Goal: Task Accomplishment & Management: Manage account settings

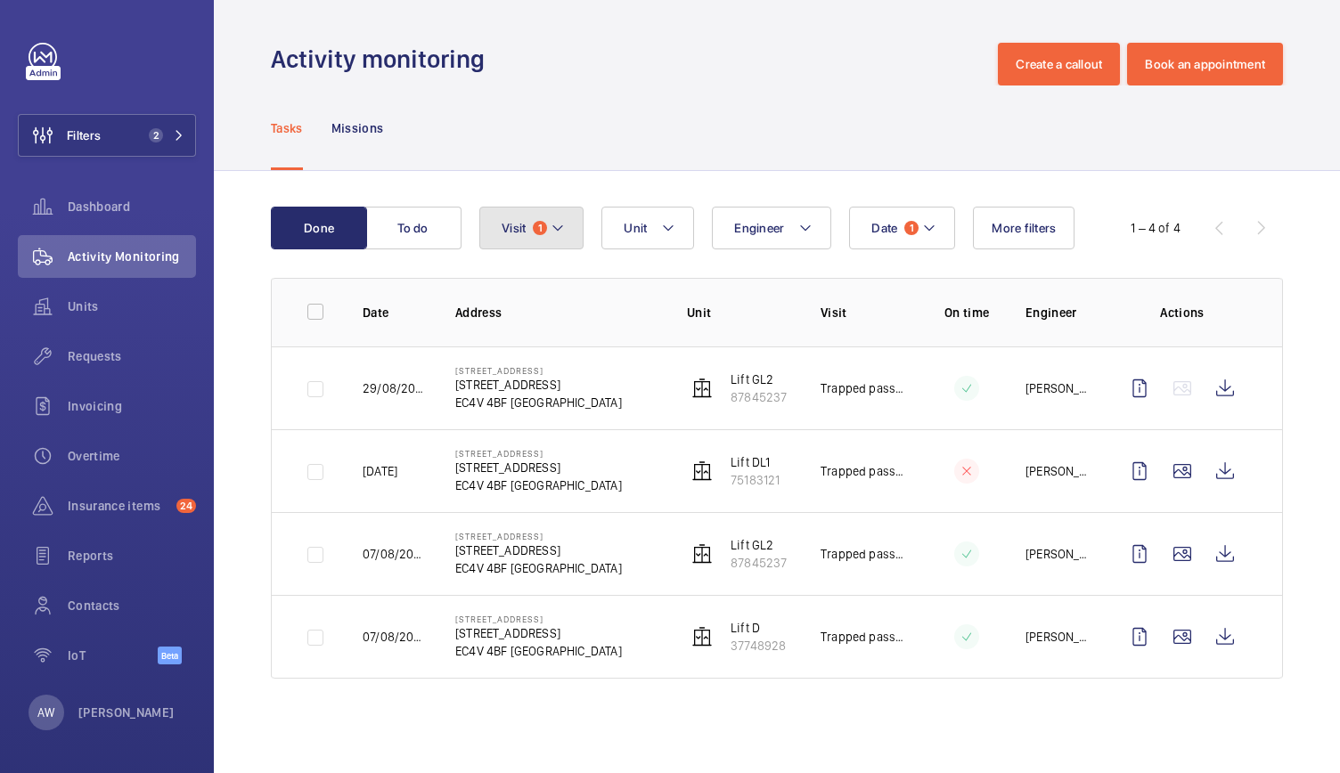
click at [556, 241] on button "Visit 1" at bounding box center [531, 228] width 104 height 43
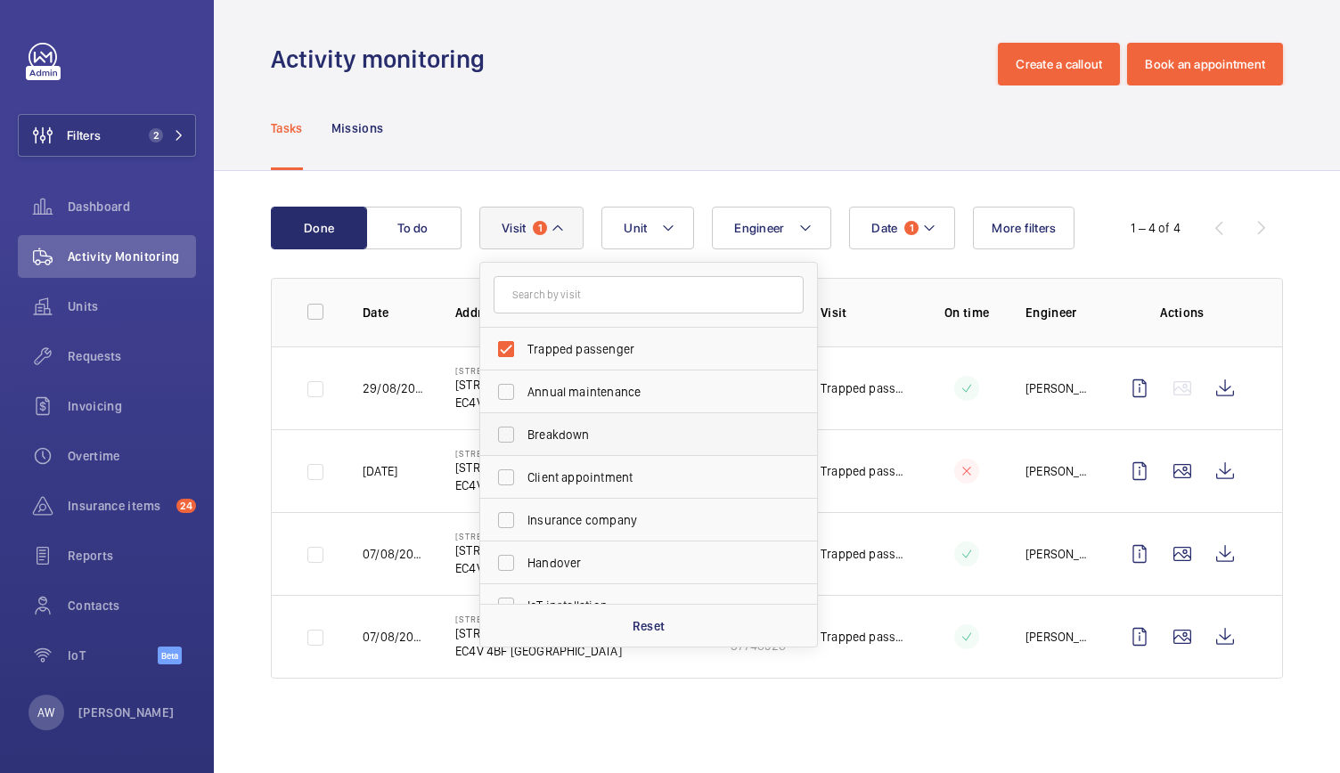
click at [497, 432] on label "Breakdown" at bounding box center [635, 434] width 310 height 43
click at [497, 432] on input "Breakdown" at bounding box center [506, 435] width 36 height 36
checkbox input "true"
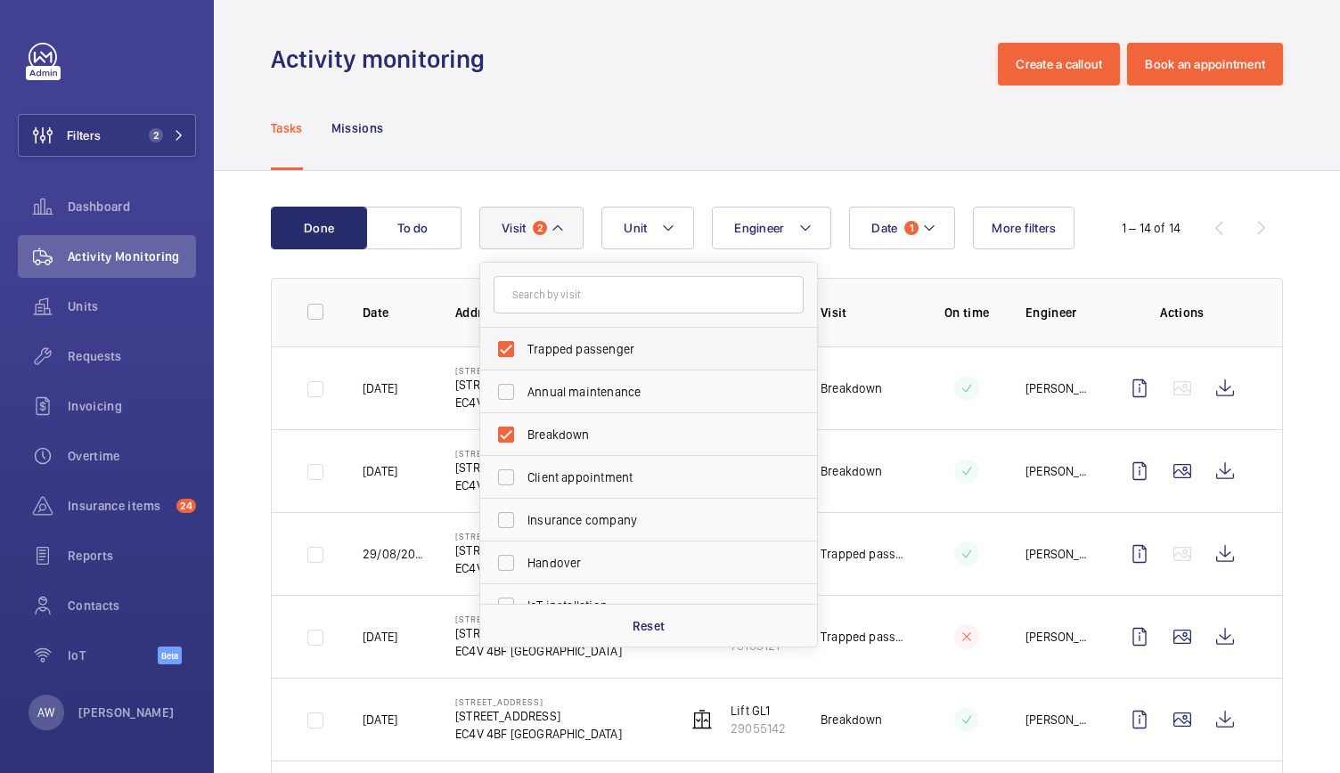
click at [517, 346] on label "Trapped passenger" at bounding box center [635, 349] width 310 height 43
click at [517, 346] on input "Trapped passenger" at bounding box center [506, 349] width 36 height 36
checkbox input "false"
click at [769, 89] on div "Tasks Missions" at bounding box center [777, 128] width 1012 height 85
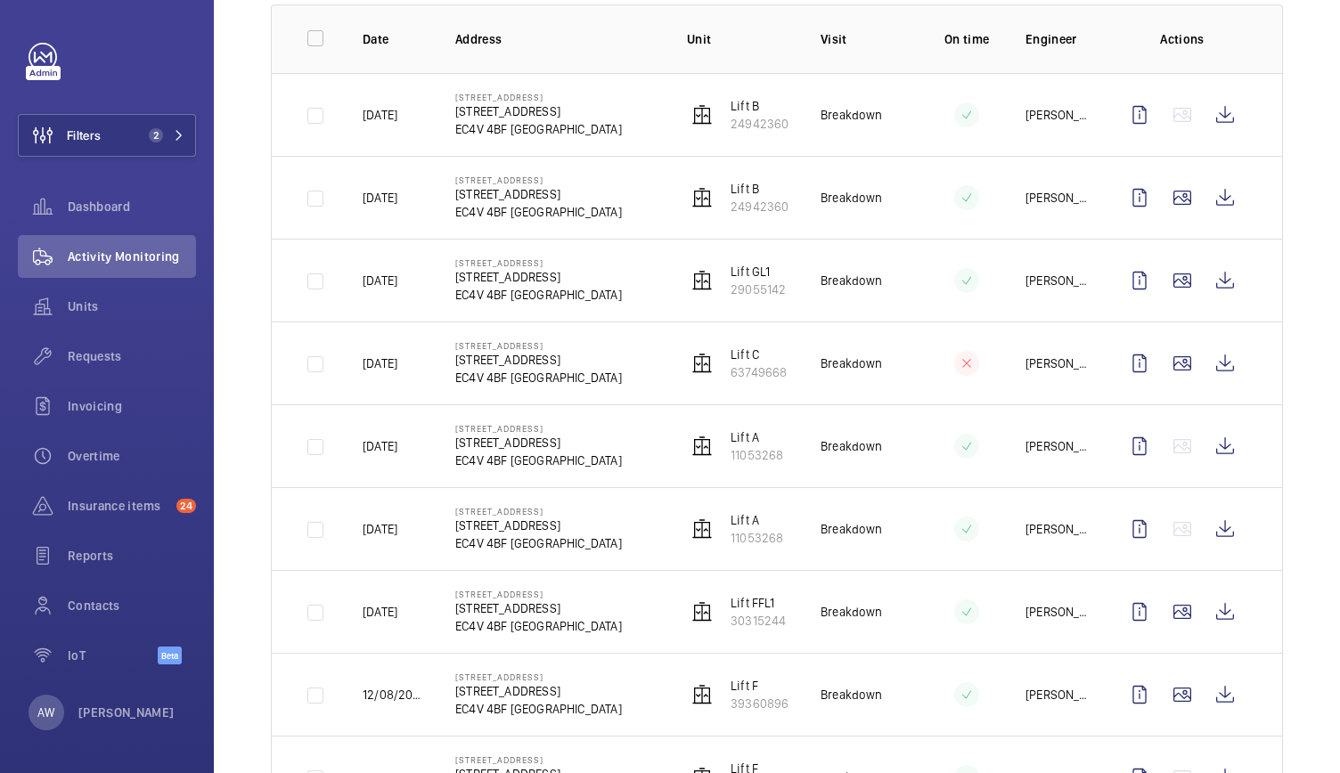
scroll to position [272, 0]
click at [1204, 286] on wm-front-icon-button at bounding box center [1224, 282] width 43 height 43
click at [912, 643] on td at bounding box center [952, 613] width 89 height 83
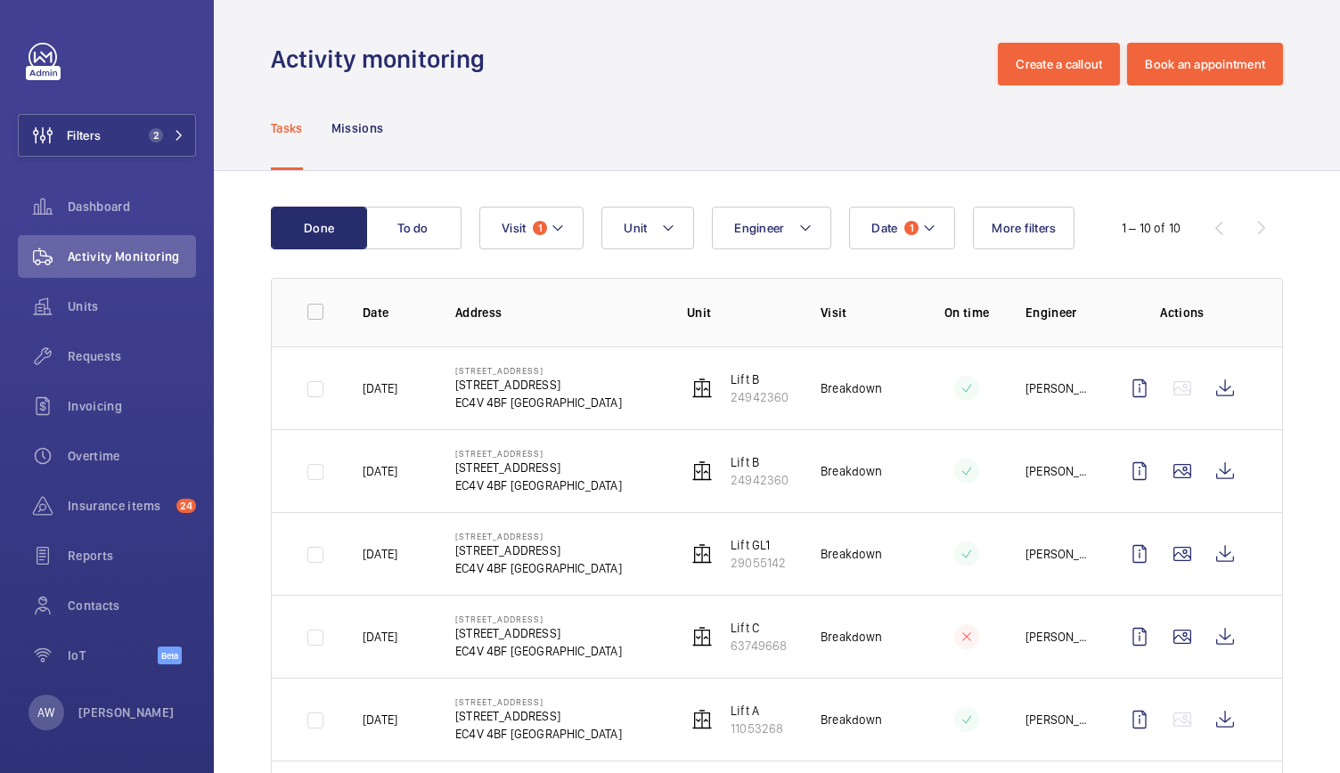
scroll to position [81, 0]
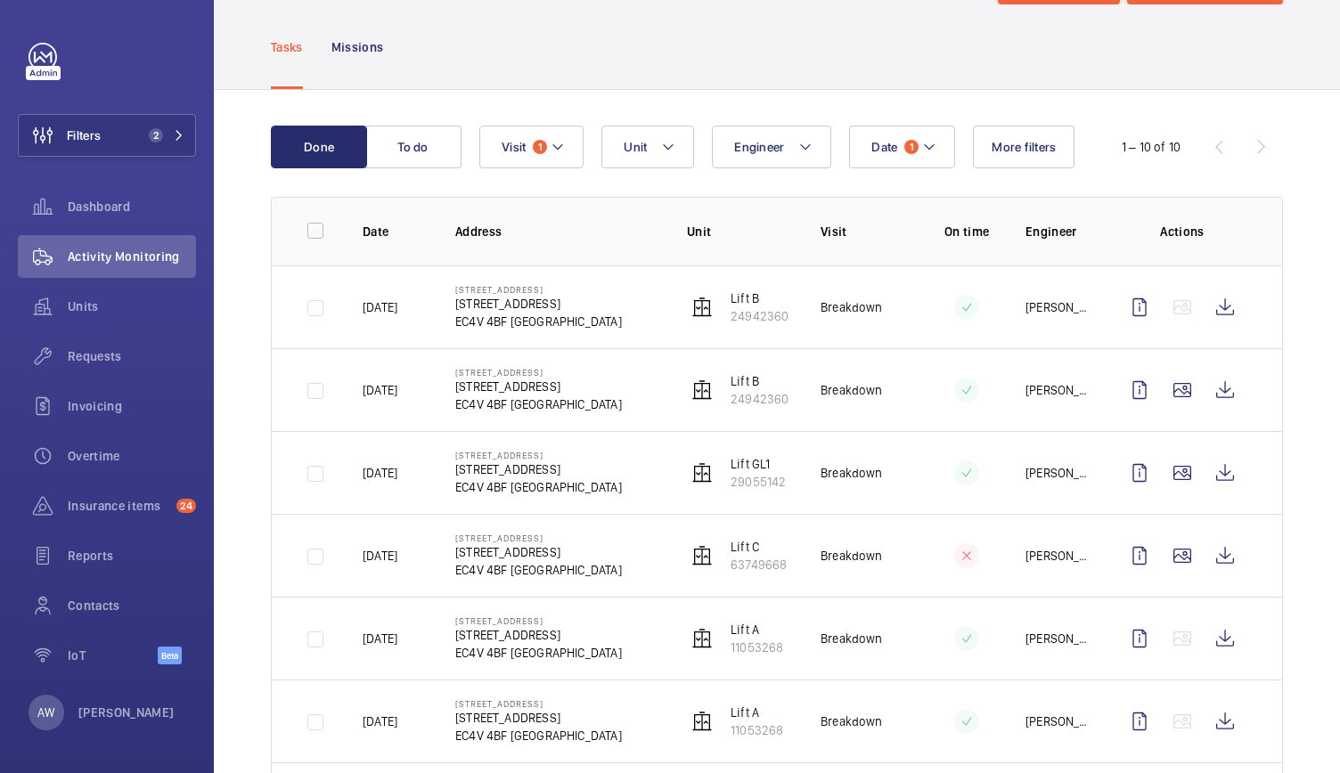
click at [1107, 428] on td at bounding box center [1185, 389] width 192 height 83
click at [693, 449] on td "Lift GL1 29055142" at bounding box center [725, 472] width 134 height 83
click at [527, 157] on button "Visit 1" at bounding box center [531, 147] width 104 height 43
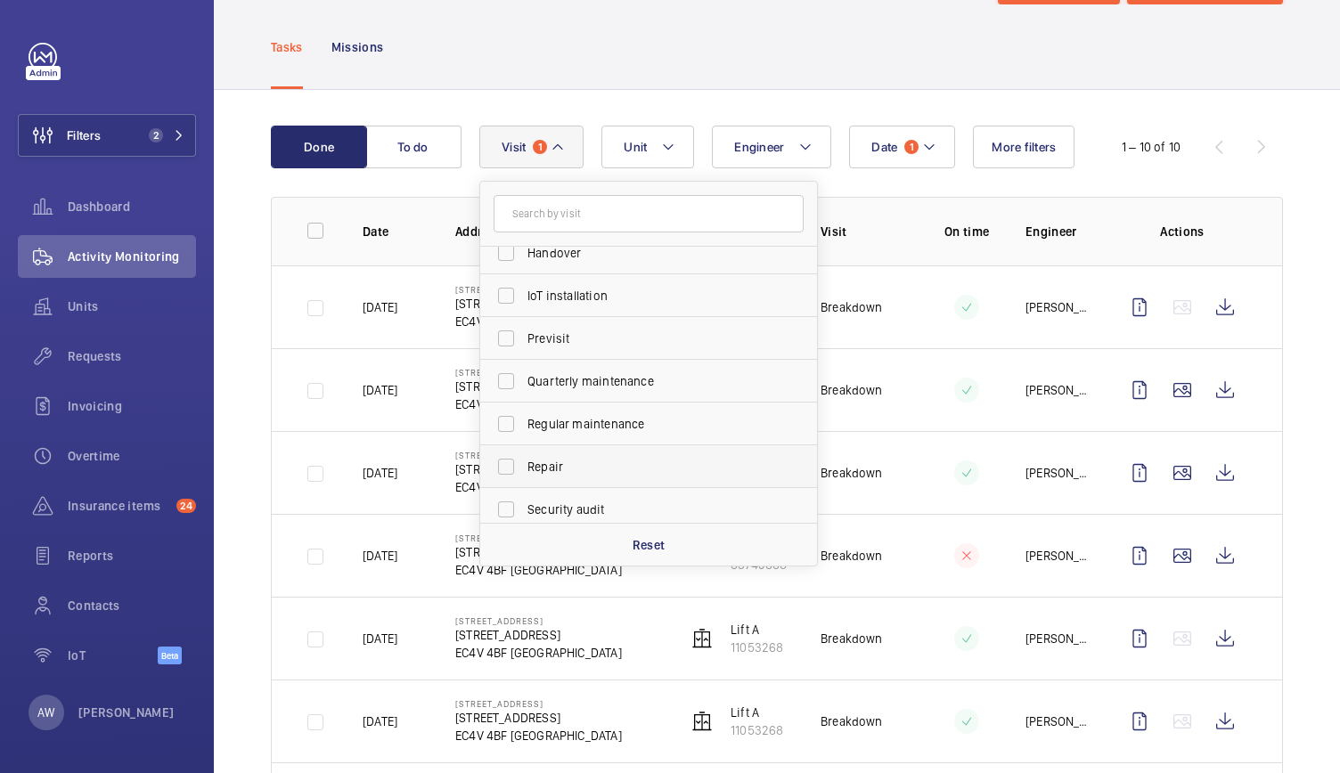
scroll to position [280, 0]
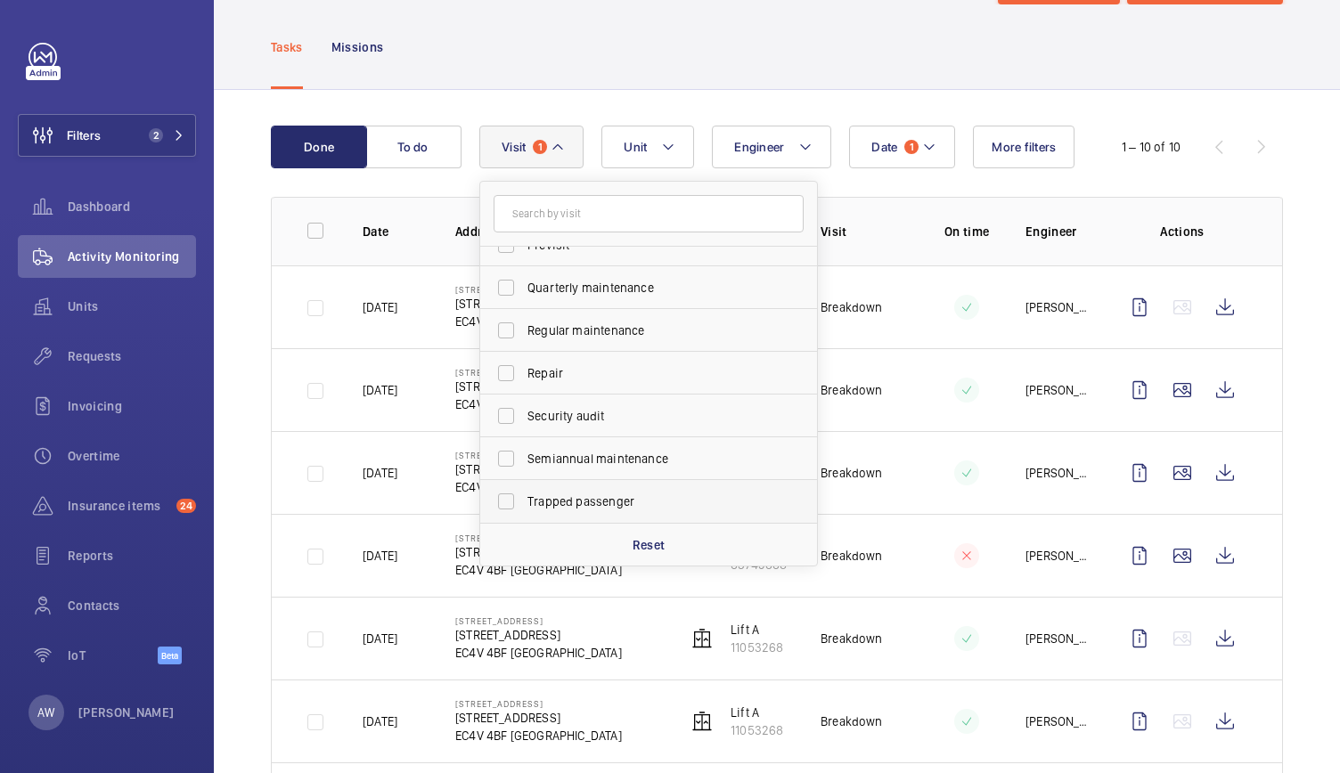
click at [506, 507] on label "Trapped passenger" at bounding box center [635, 501] width 310 height 43
click at [506, 507] on input "Trapped passenger" at bounding box center [506, 502] width 36 height 36
checkbox input "true"
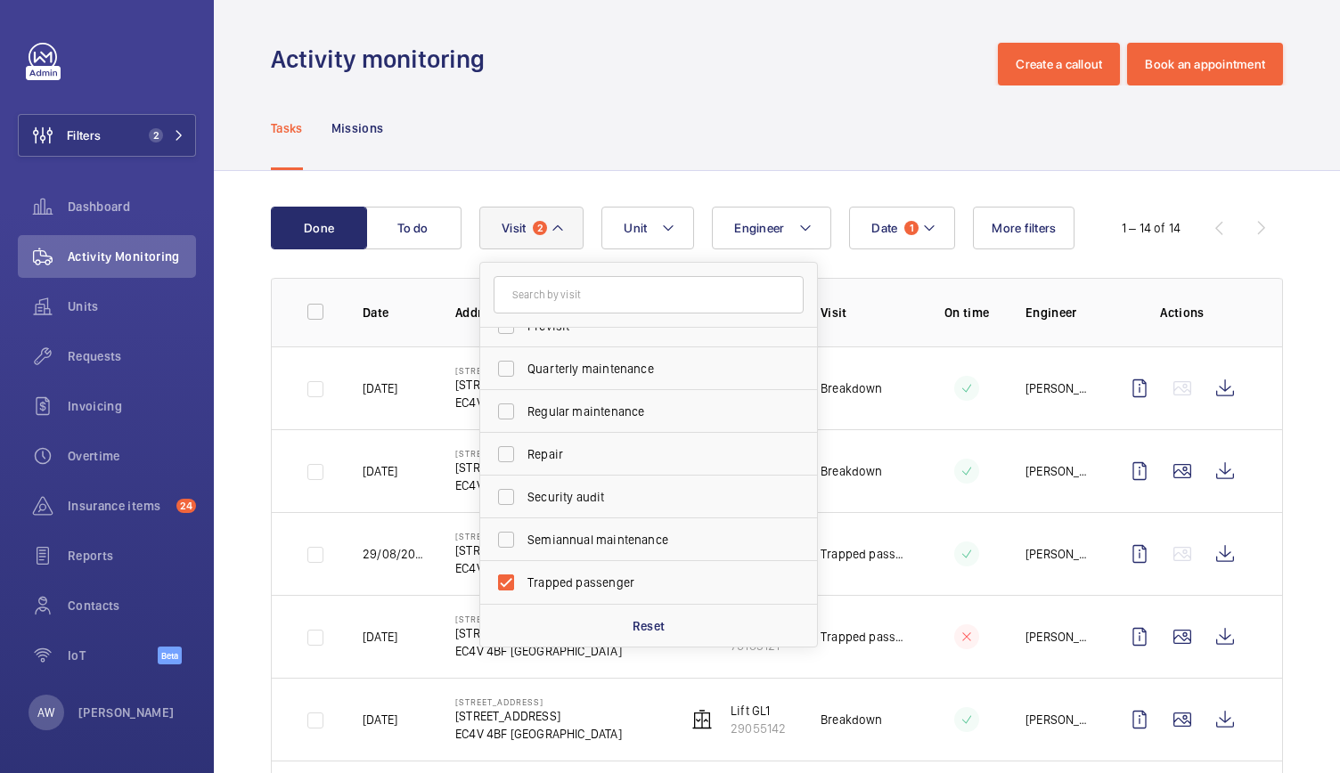
click at [966, 477] on td at bounding box center [952, 470] width 89 height 83
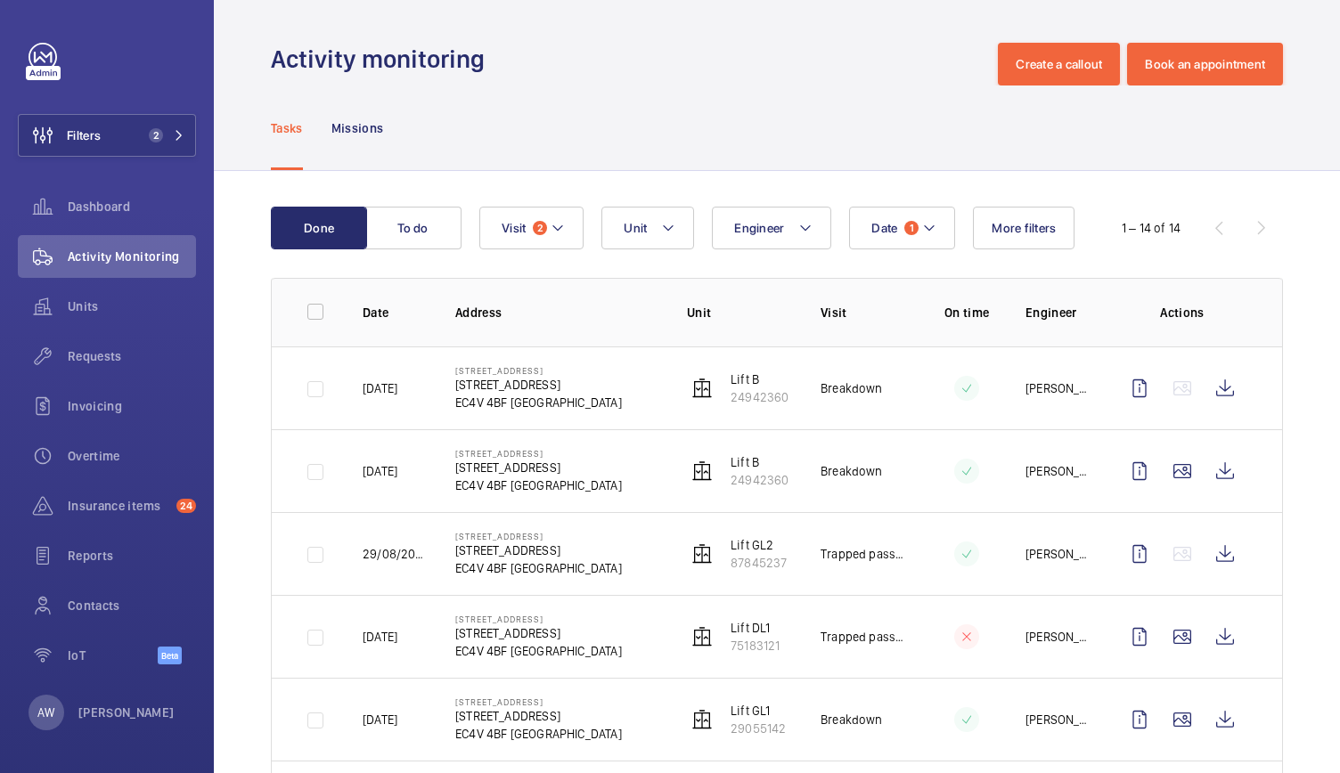
click at [704, 159] on div "Tasks Missions" at bounding box center [777, 128] width 1012 height 85
click at [540, 234] on span "2" at bounding box center [540, 228] width 14 height 14
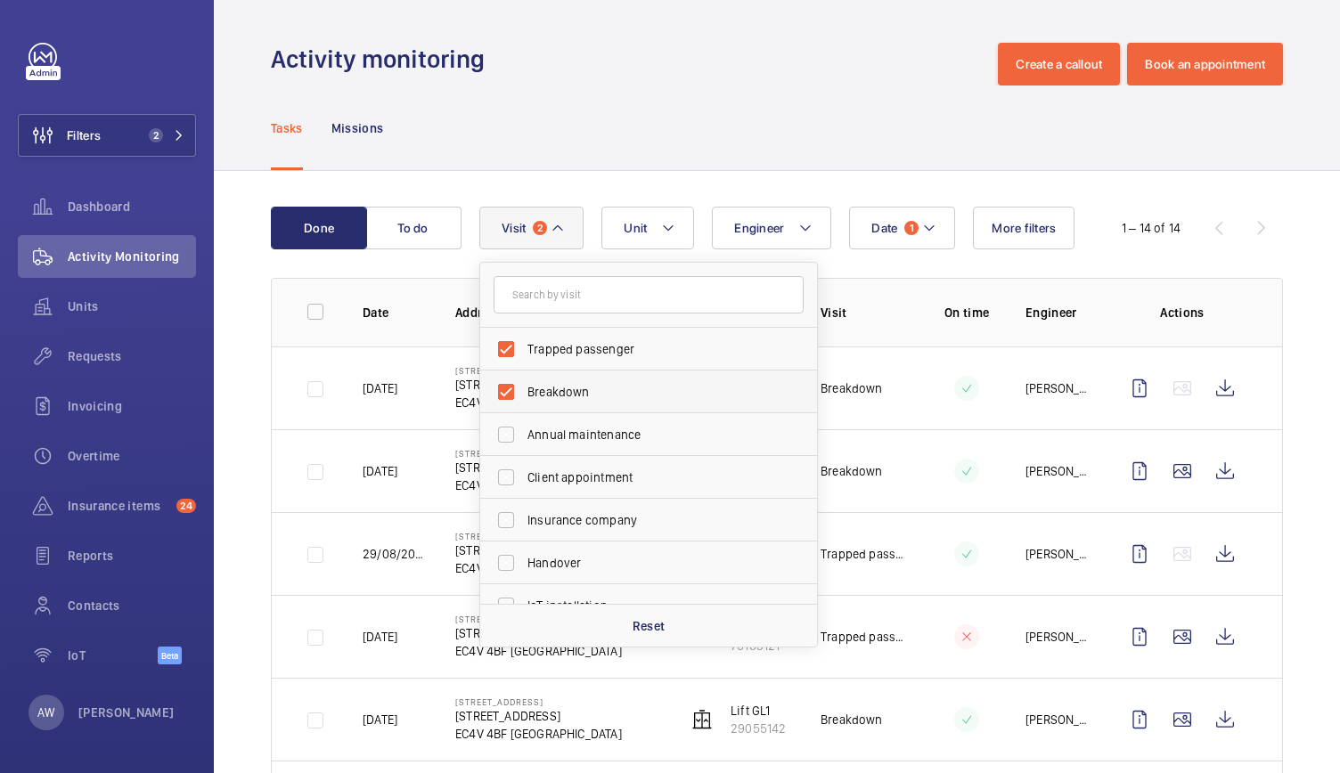
click at [502, 393] on label "Breakdown" at bounding box center [635, 392] width 310 height 43
click at [502, 393] on input "Breakdown" at bounding box center [506, 392] width 36 height 36
checkbox input "false"
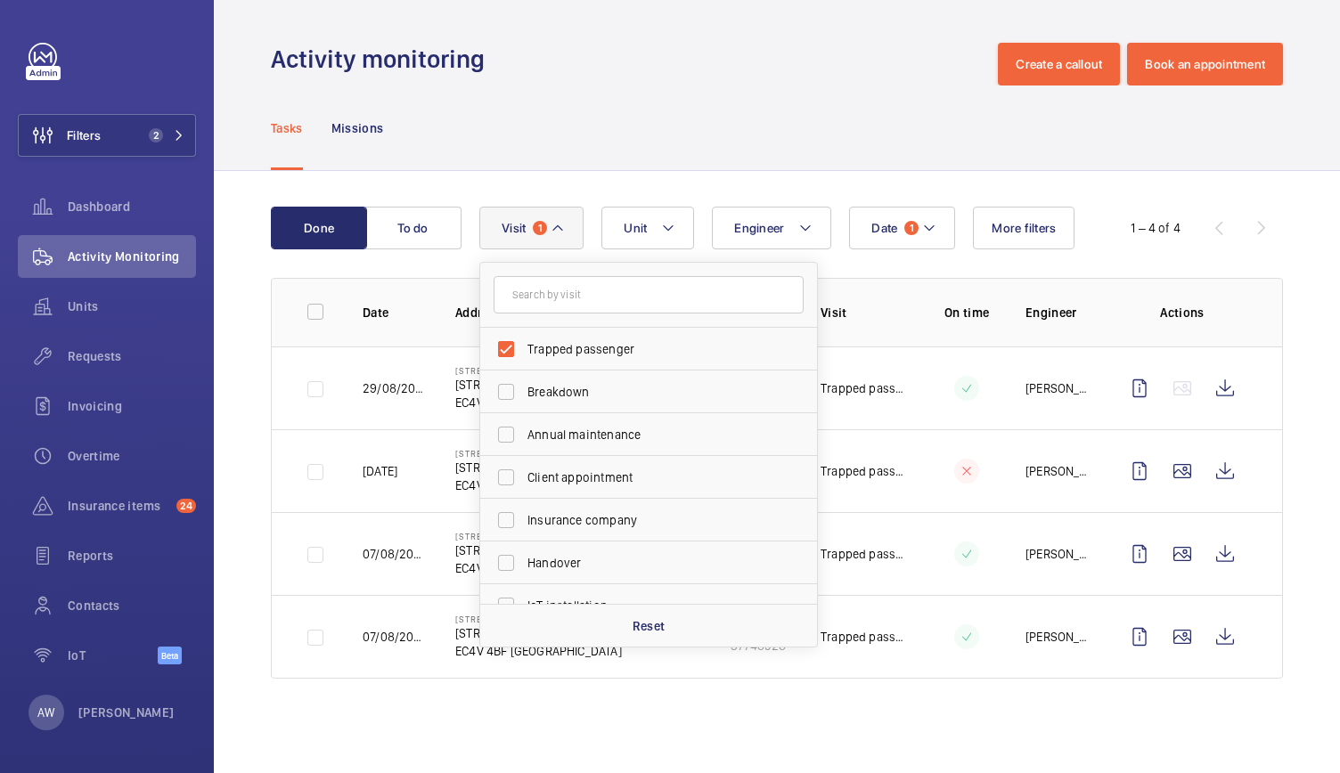
click at [625, 44] on div "Activity monitoring Create a callout Book an appointment" at bounding box center [777, 64] width 1012 height 43
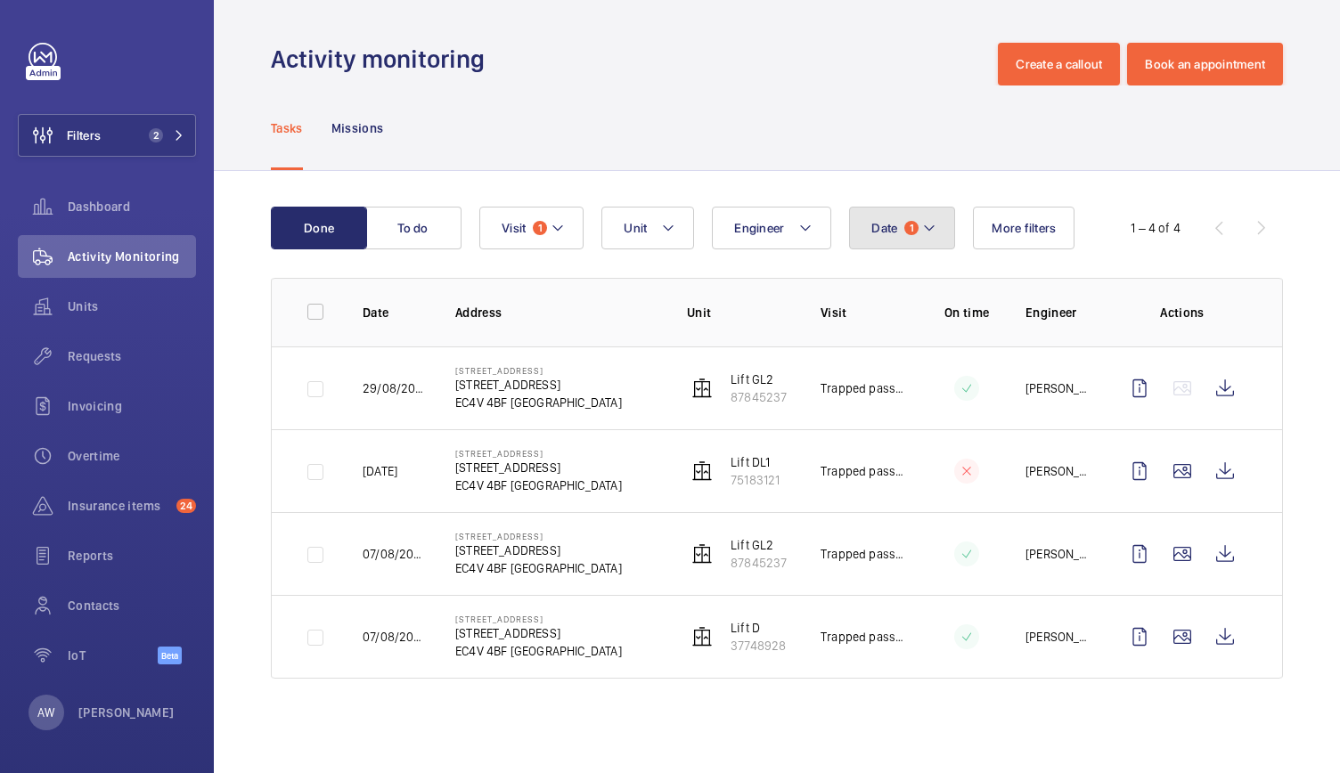
click at [896, 227] on button "Date 1" at bounding box center [902, 228] width 106 height 43
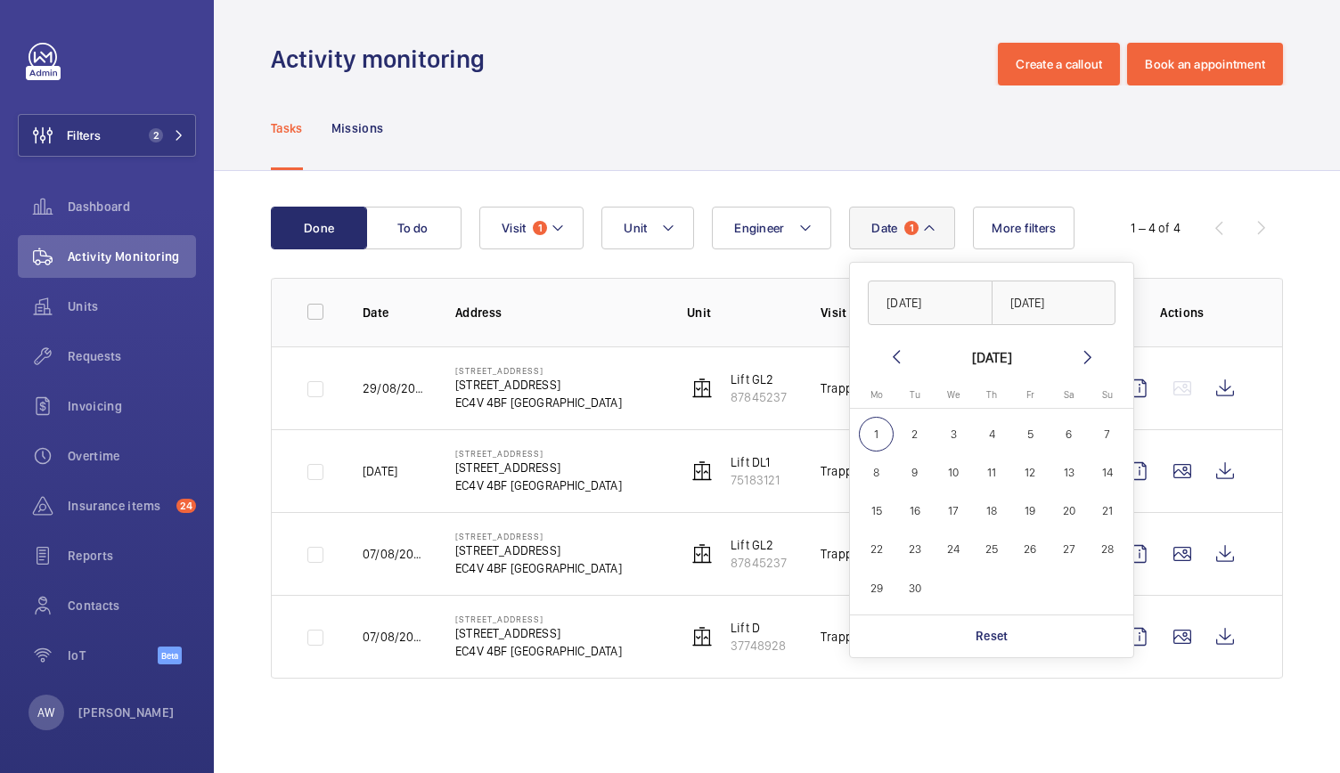
click at [896, 355] on mat-icon at bounding box center [895, 357] width 21 height 21
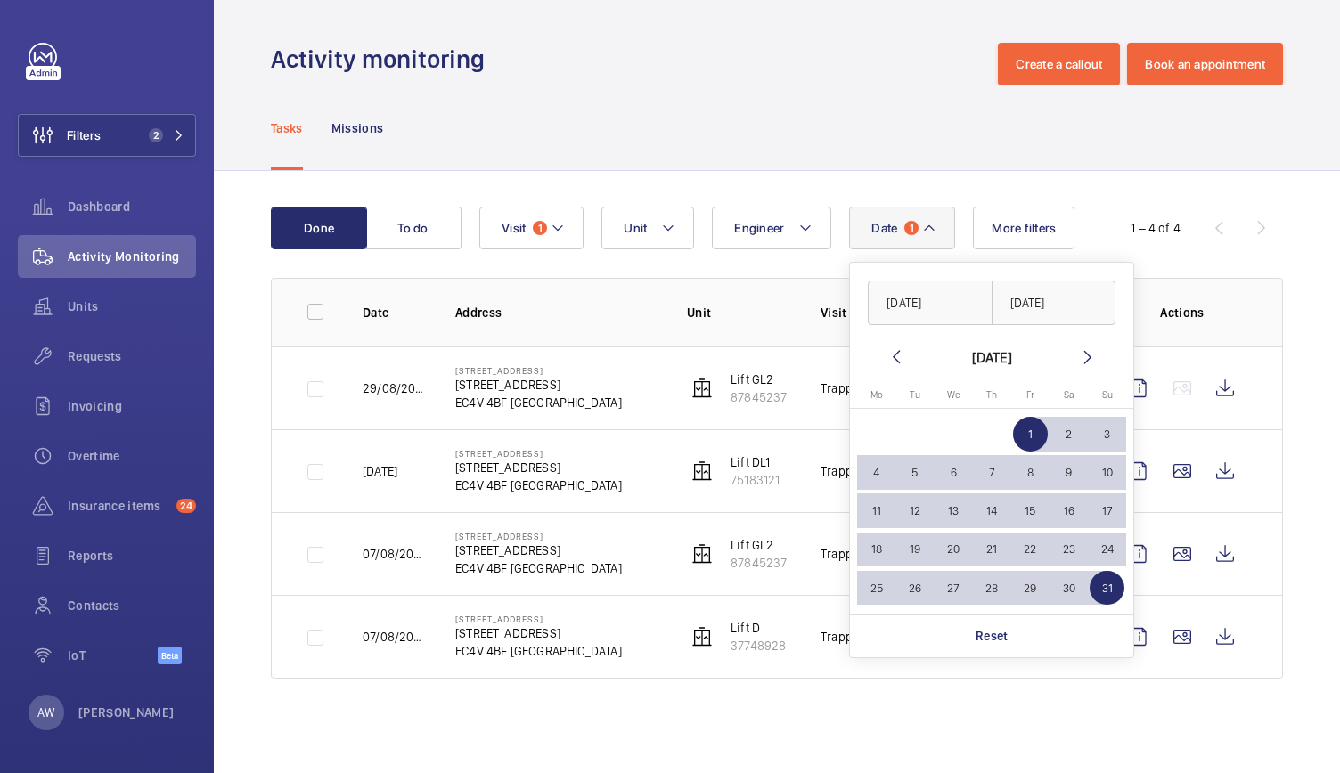
click at [896, 355] on mat-icon at bounding box center [895, 357] width 21 height 21
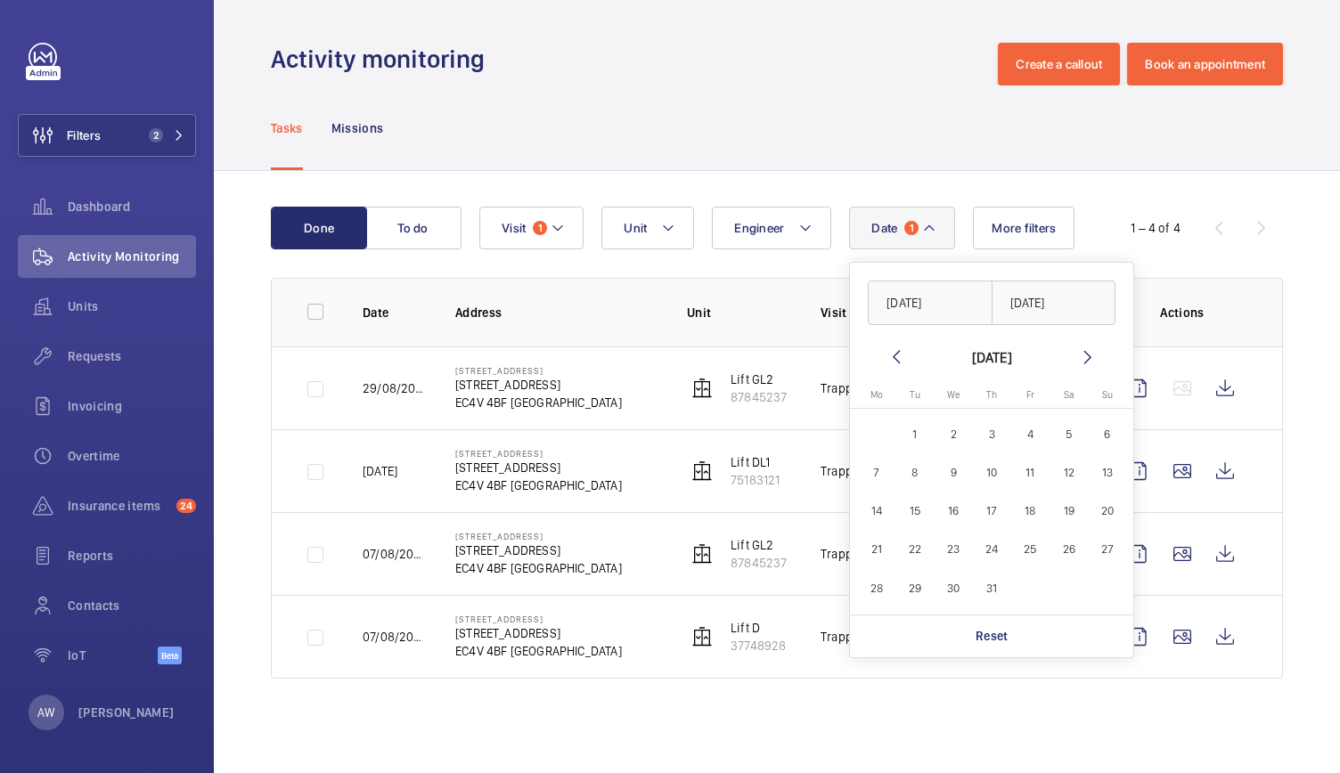
click at [916, 436] on span "1" at bounding box center [915, 434] width 35 height 35
type input "01/07/2025"
click at [984, 587] on span "31" at bounding box center [992, 588] width 35 height 35
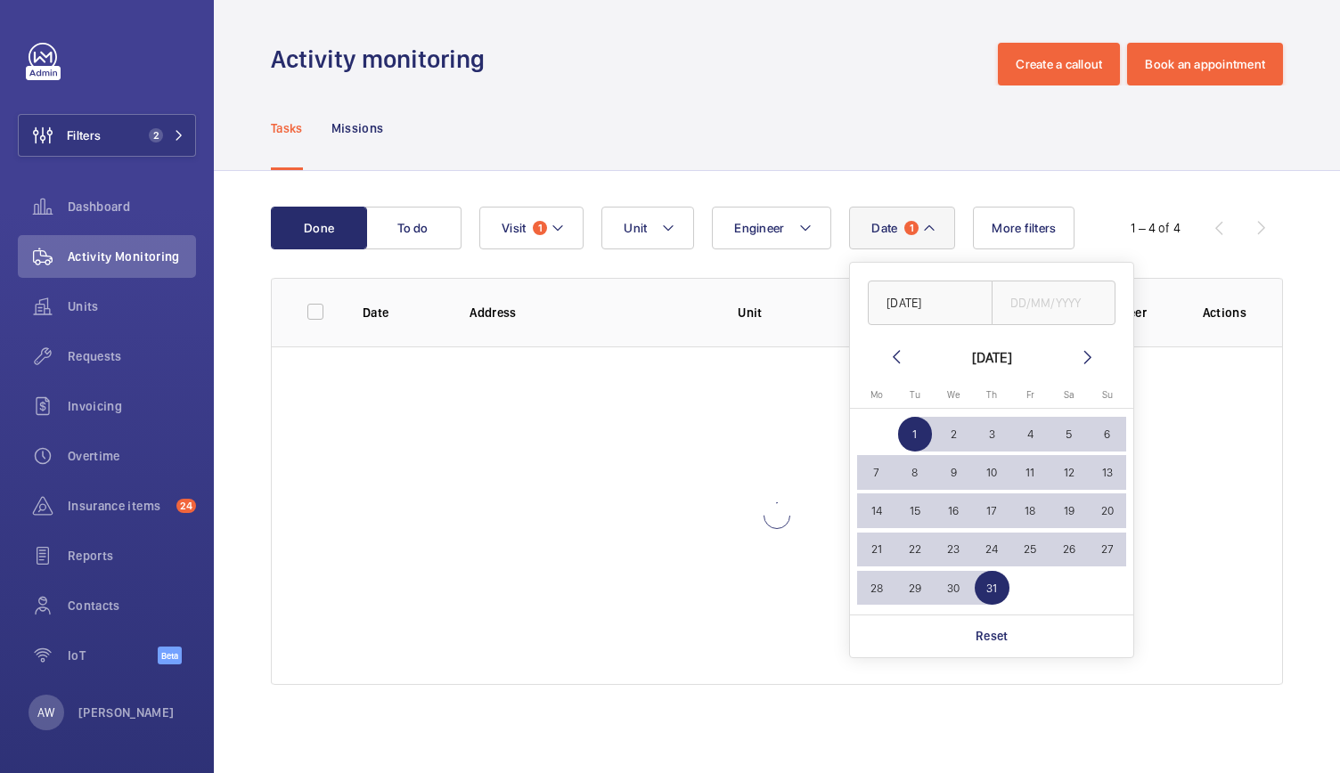
type input "31/07/2025"
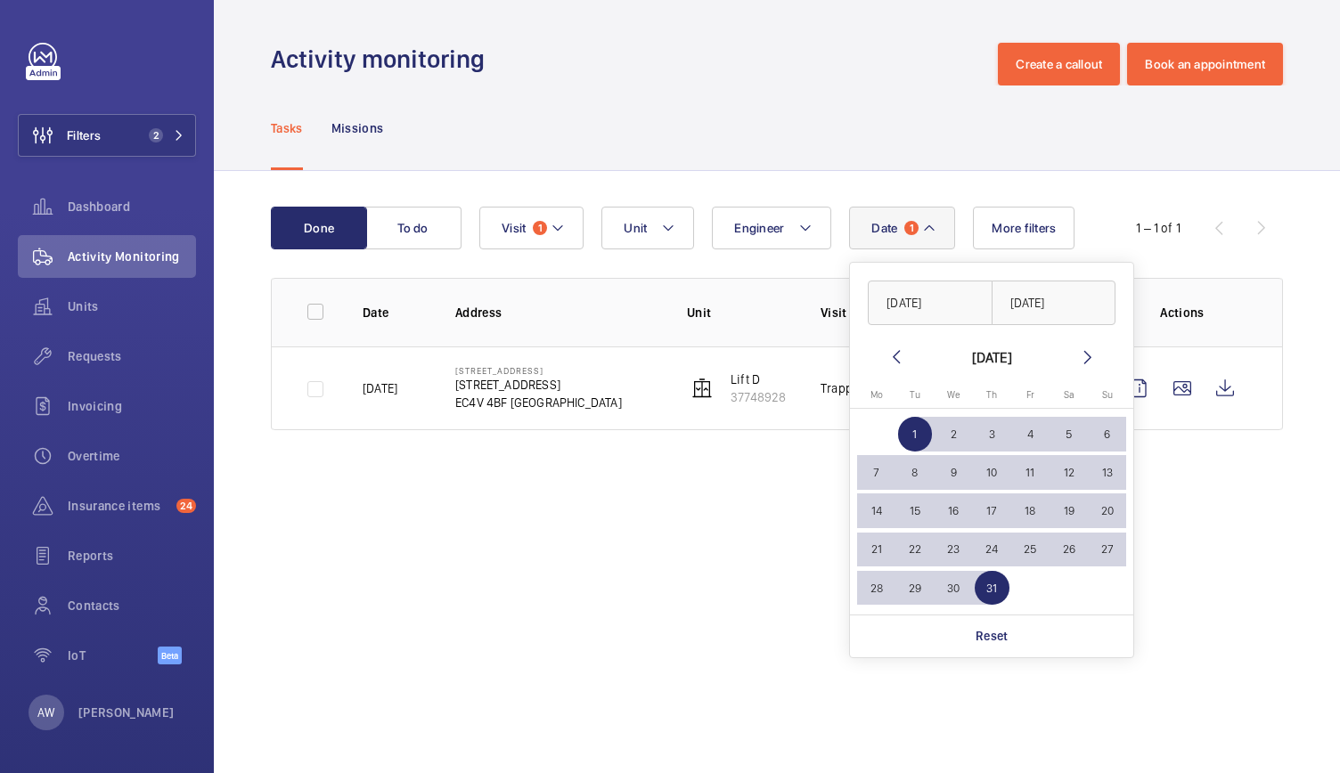
click at [789, 121] on div "Tasks Missions" at bounding box center [777, 128] width 1012 height 85
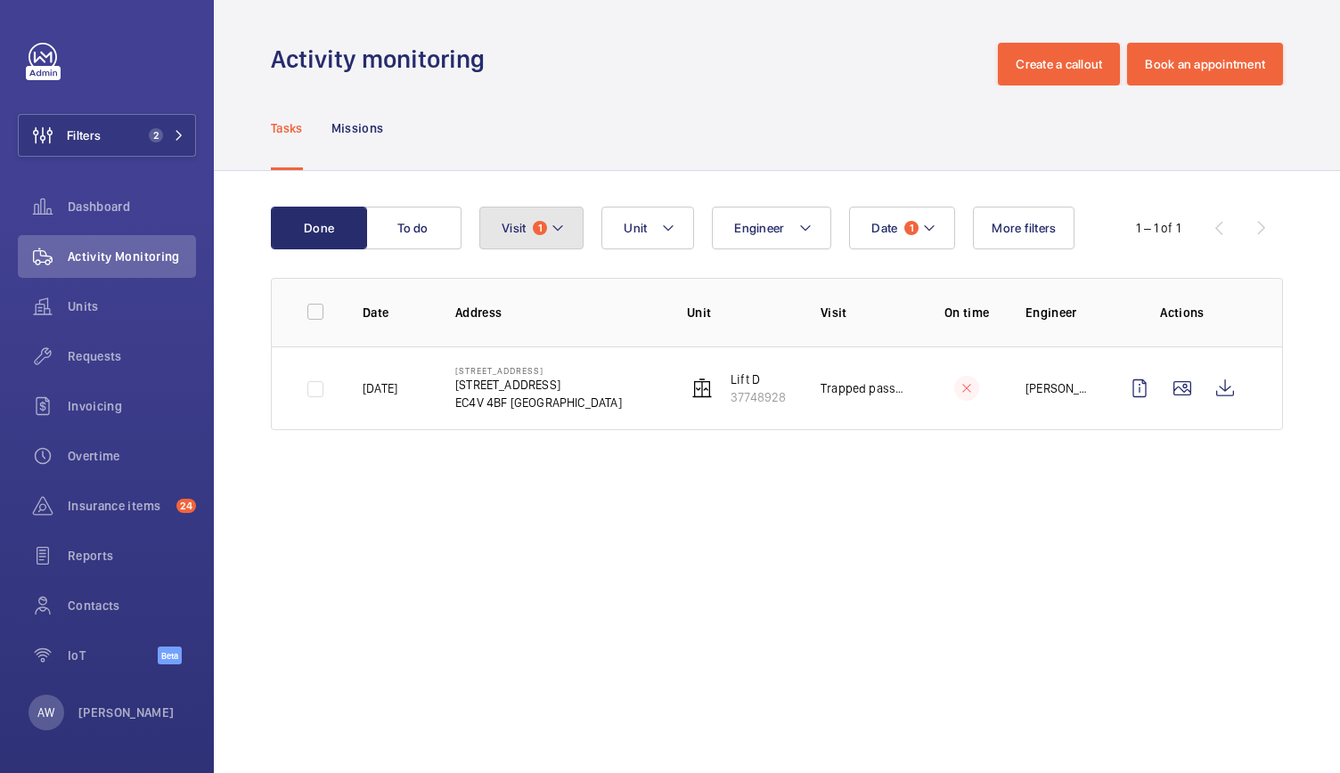
click at [547, 214] on button "Visit 1" at bounding box center [531, 228] width 104 height 43
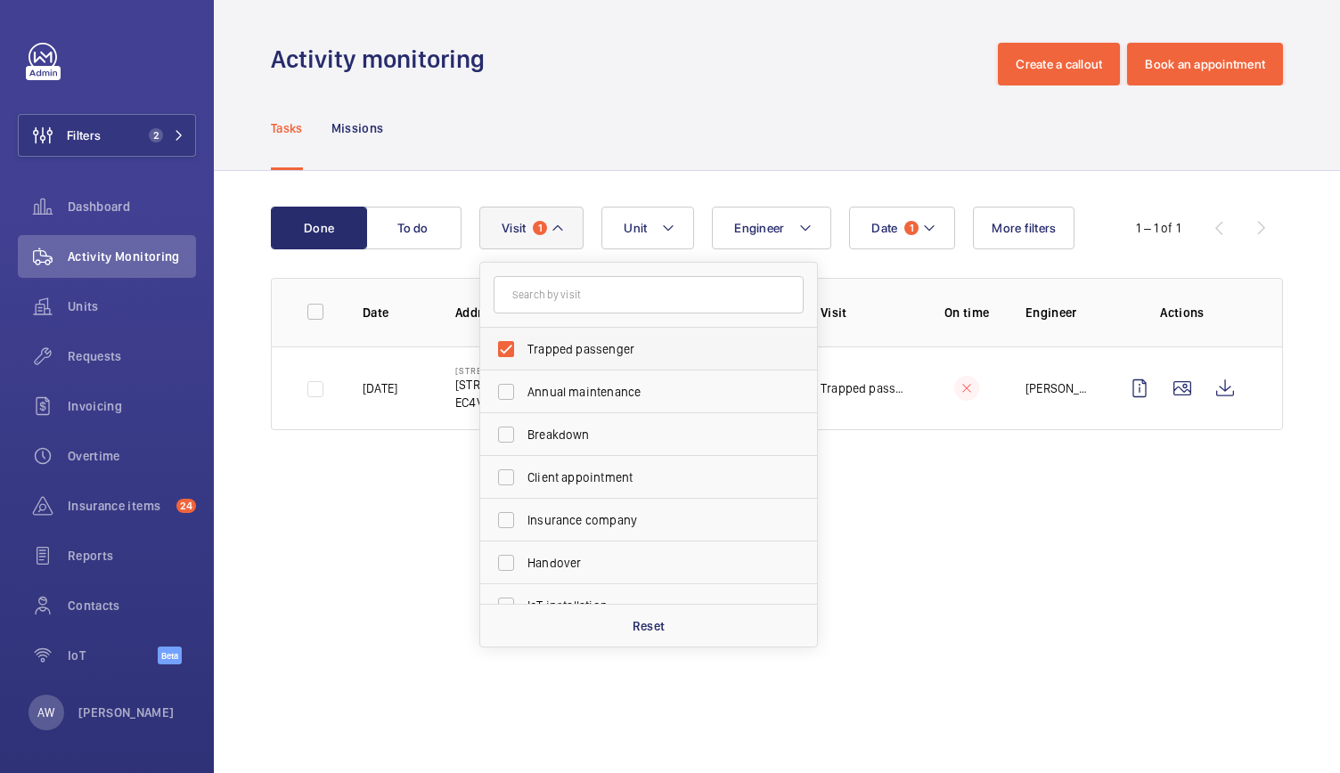
click at [506, 349] on label "Trapped passenger" at bounding box center [635, 349] width 310 height 43
click at [506, 349] on input "Trapped passenger" at bounding box center [506, 349] width 36 height 36
checkbox input "false"
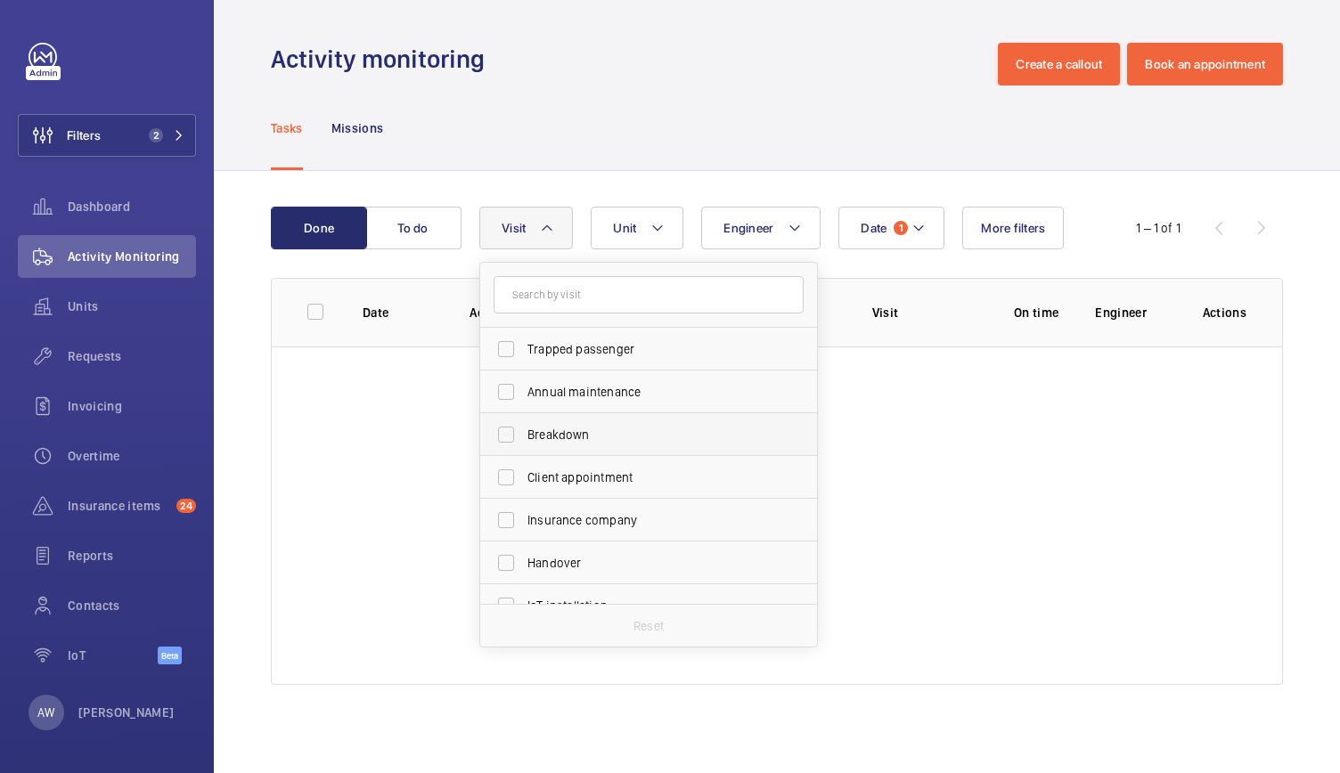
click at [501, 436] on label "Breakdown" at bounding box center [635, 434] width 310 height 43
click at [501, 436] on input "Breakdown" at bounding box center [506, 435] width 36 height 36
checkbox input "true"
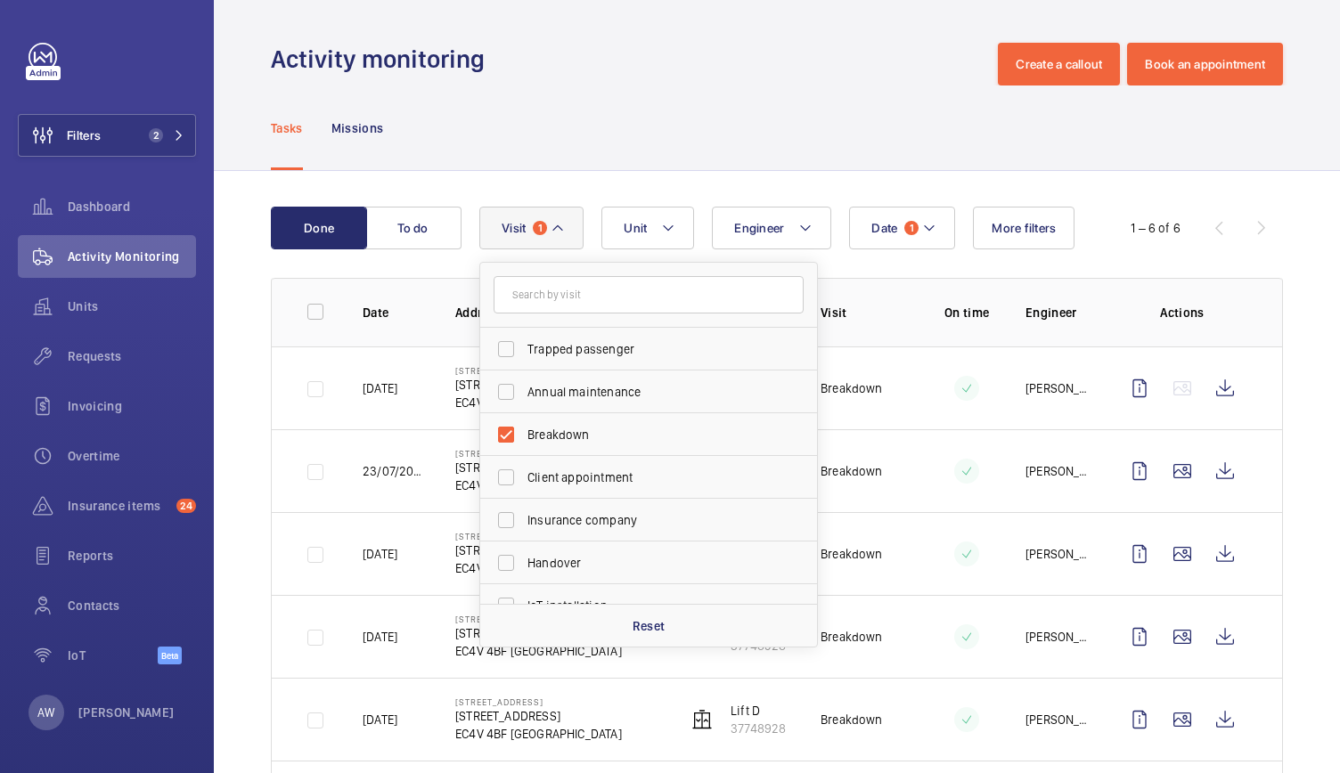
click at [570, 134] on div "Tasks Missions" at bounding box center [777, 128] width 1012 height 85
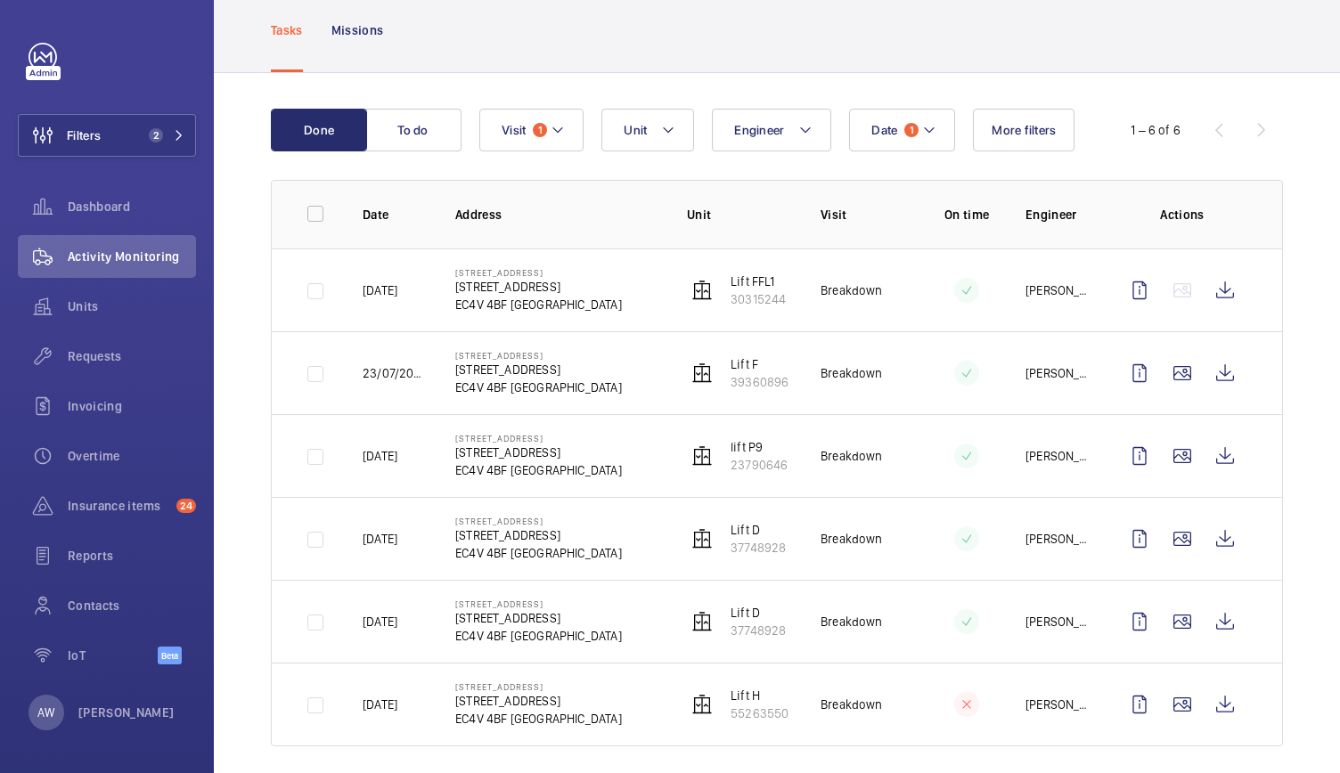
scroll to position [111, 0]
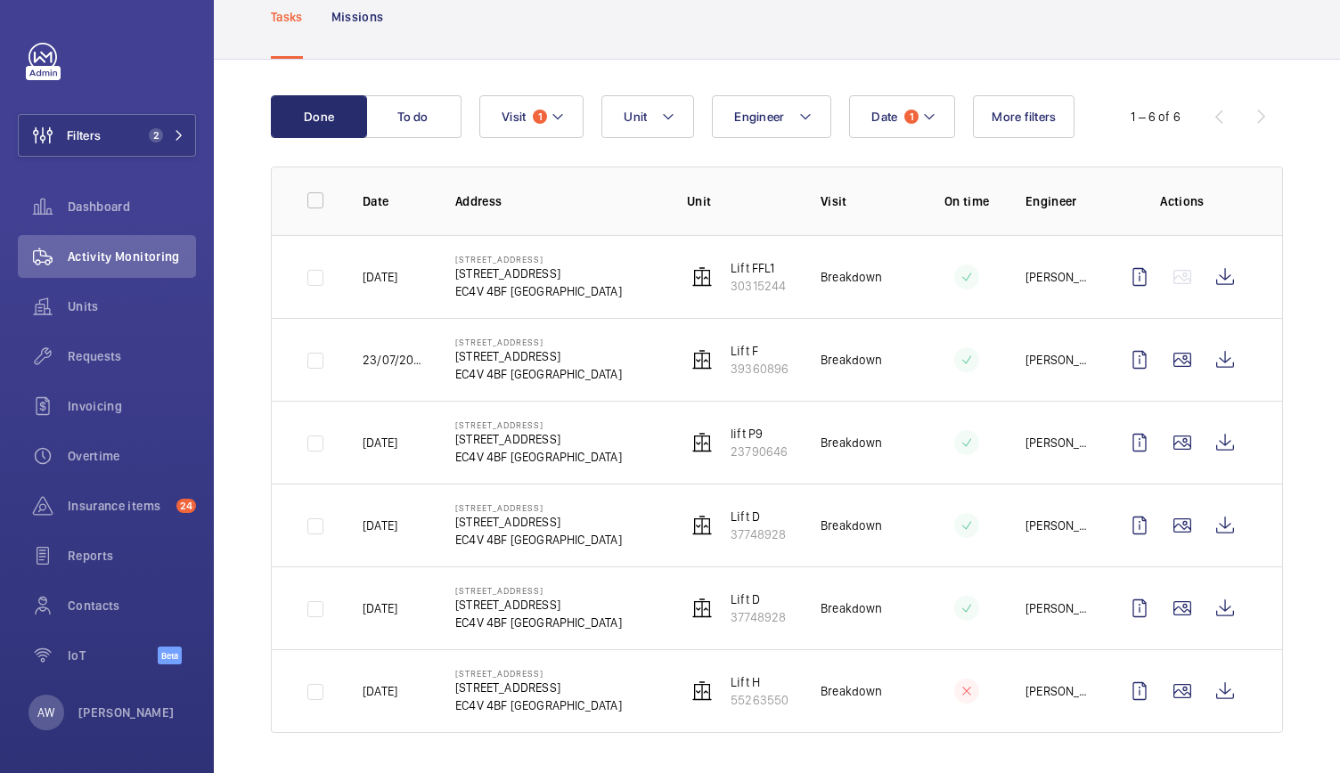
click at [841, 416] on td "Breakdown" at bounding box center [850, 442] width 116 height 83
click at [728, 196] on p "Unit" at bounding box center [739, 201] width 105 height 18
click at [562, 140] on wm-front-table "Done To do Date 1 Engineer Unit Visit 1 More filters 1 – 6 of 6 Date Address Un…" at bounding box center [777, 414] width 1012 height 638
click at [559, 123] on mat-icon at bounding box center [558, 116] width 14 height 21
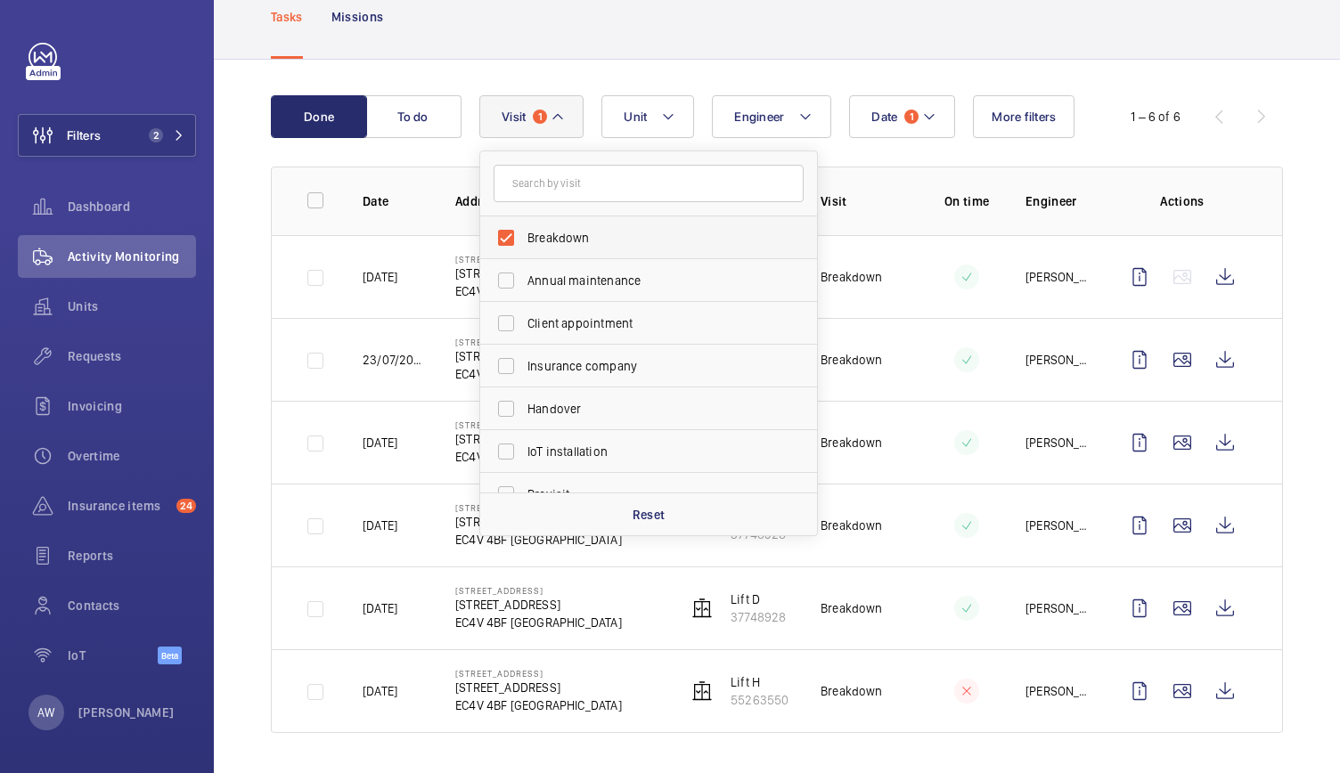
click at [504, 236] on label "Breakdown" at bounding box center [635, 237] width 310 height 43
click at [504, 236] on input "Breakdown" at bounding box center [506, 238] width 36 height 36
checkbox input "false"
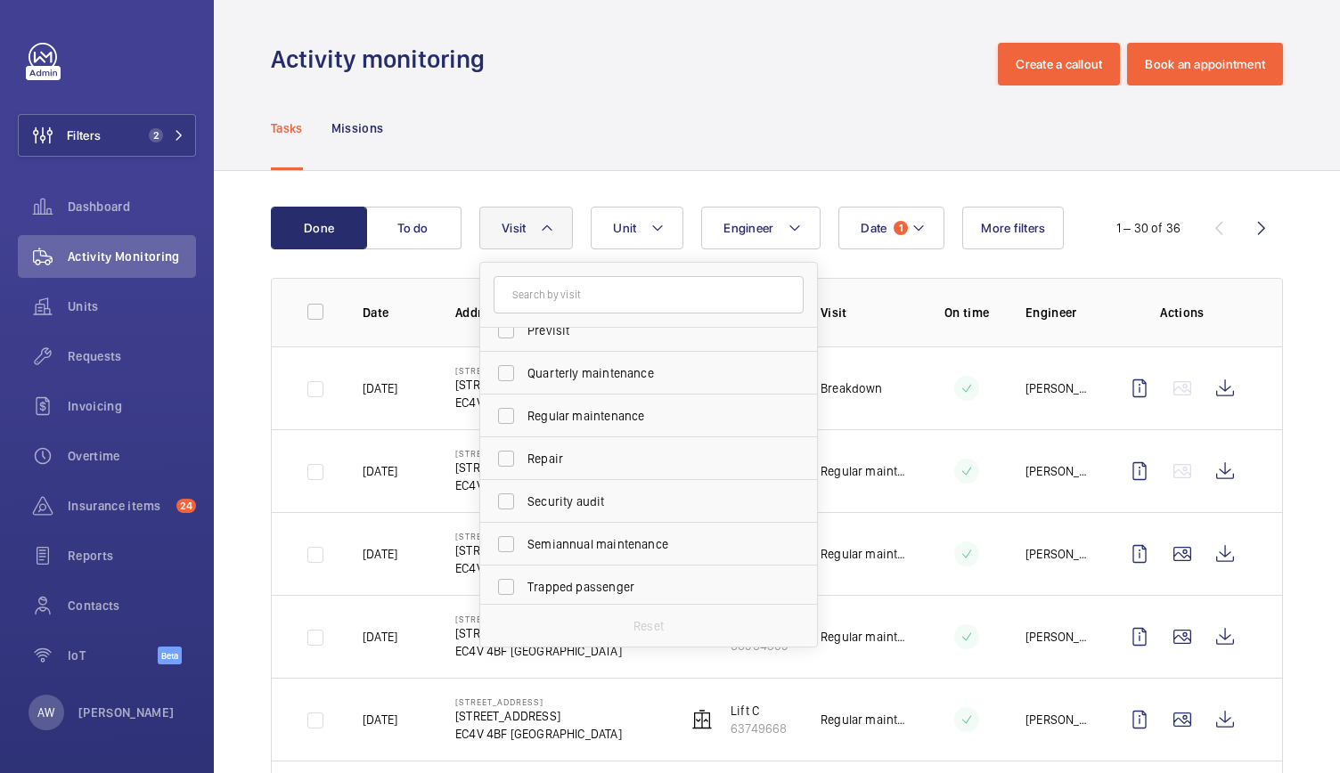
scroll to position [280, 0]
click at [501, 575] on label "Trapped passenger" at bounding box center [635, 582] width 310 height 43
click at [501, 575] on input "Trapped passenger" at bounding box center [506, 583] width 36 height 36
checkbox input "true"
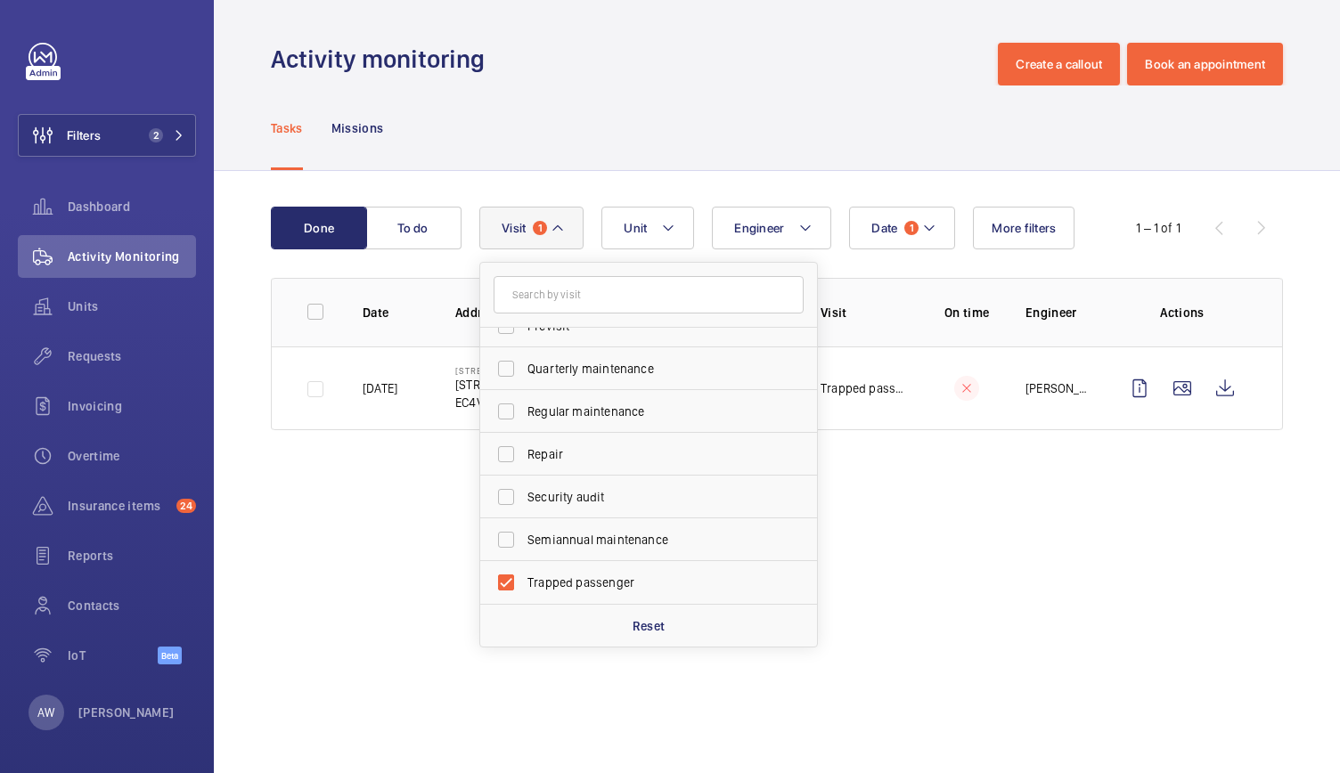
click at [613, 135] on div "Tasks Missions" at bounding box center [777, 128] width 1012 height 85
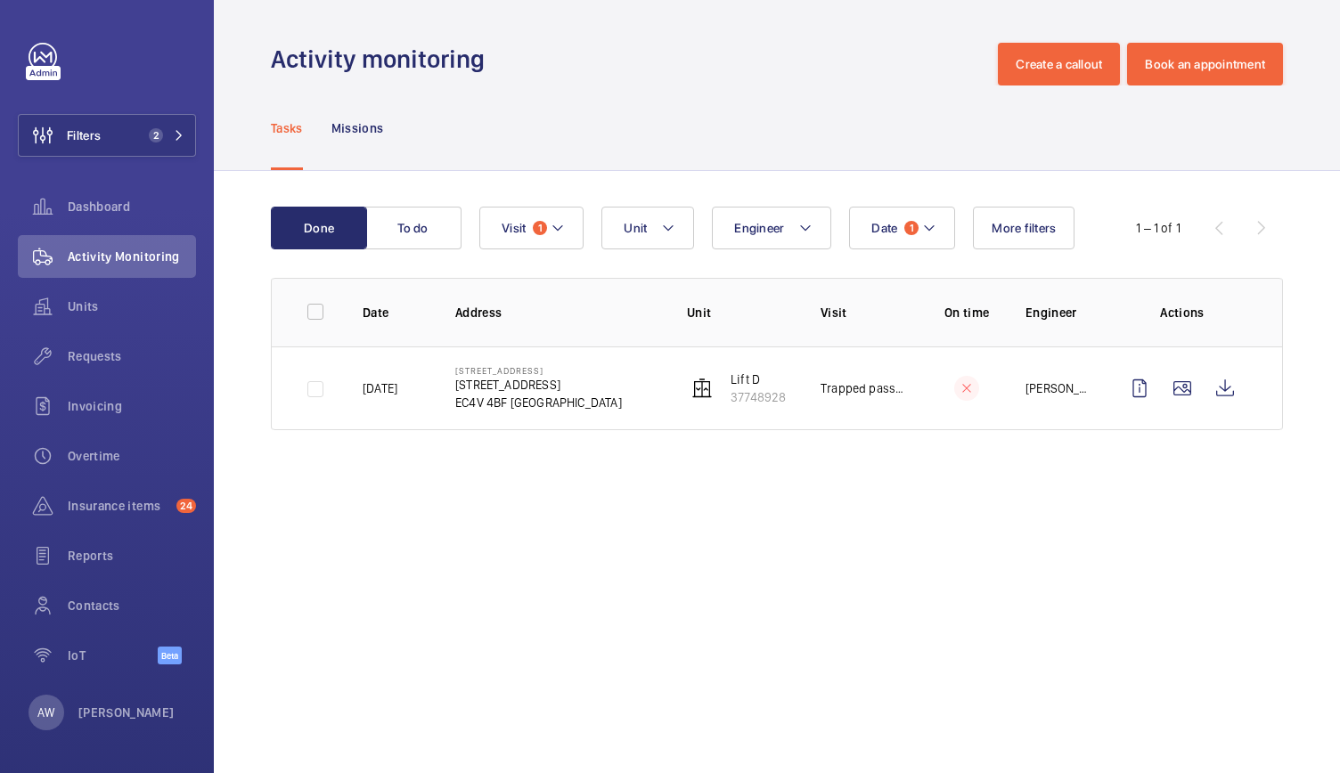
click at [827, 466] on div "Done To do Date 1 Engineer Unit Visit 1 More filters 1 – 1 of 1 Date Address Un…" at bounding box center [777, 322] width 1126 height 302
click at [1241, 391] on wm-front-icon-button at bounding box center [1224, 388] width 43 height 43
click at [553, 234] on mat-icon at bounding box center [558, 227] width 14 height 21
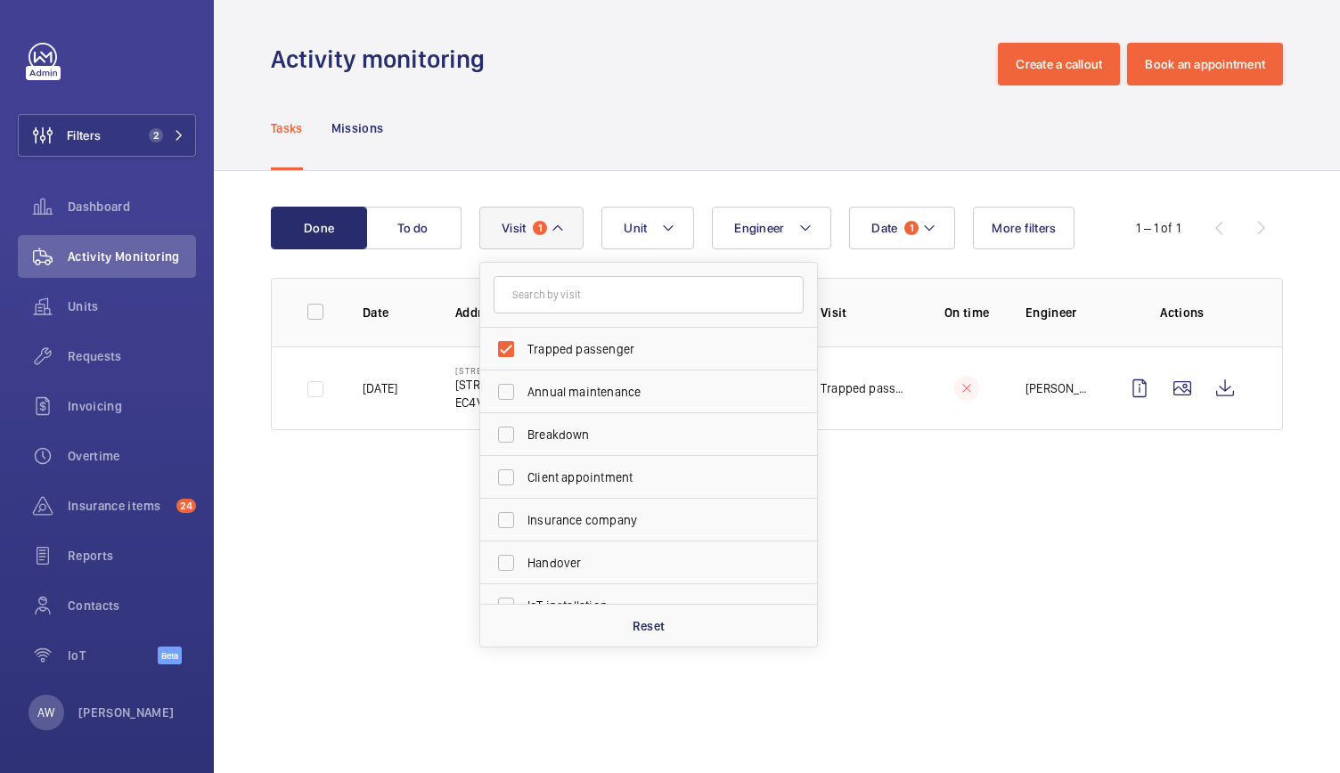
click at [553, 234] on mat-icon at bounding box center [558, 227] width 14 height 21
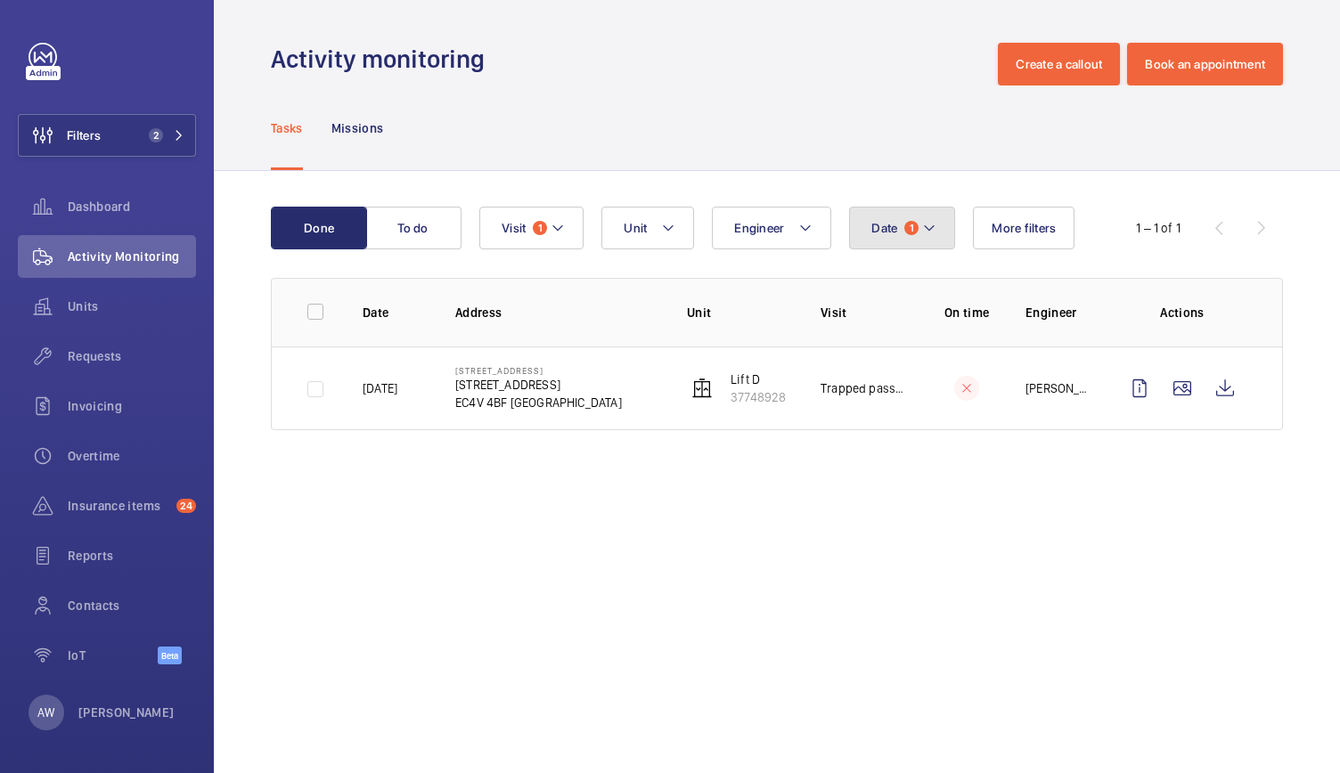
click at [904, 230] on span "1" at bounding box center [911, 228] width 14 height 14
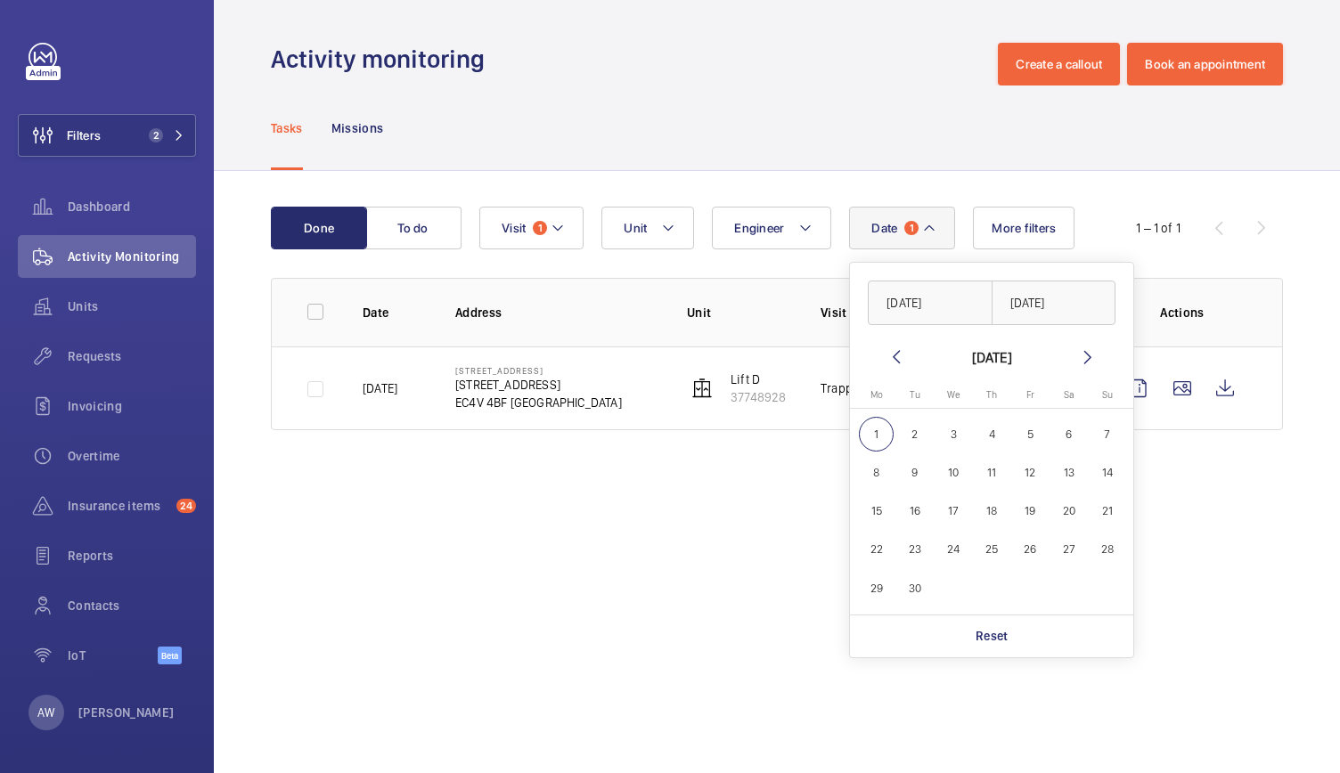
click at [892, 361] on mat-icon at bounding box center [895, 357] width 21 height 21
click at [1026, 433] on span "1" at bounding box center [1030, 434] width 35 height 35
type input "[DATE]"
click at [1121, 592] on span "31" at bounding box center [1106, 588] width 35 height 35
type input "[DATE]"
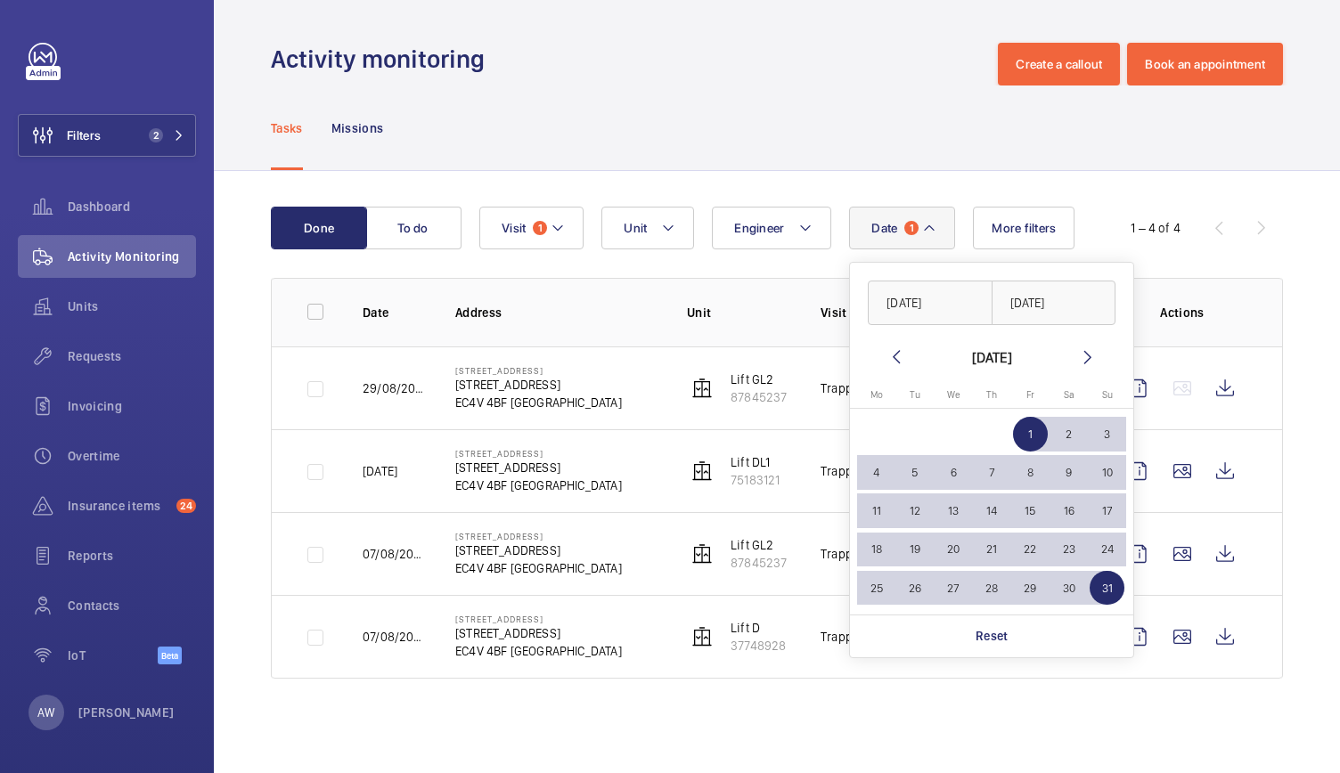
click at [1252, 192] on div "Done To do Date 1 01/08/2025 31/08/2025 August 2025 Monday Mo Tuesday Tu Wednes…" at bounding box center [777, 446] width 1126 height 551
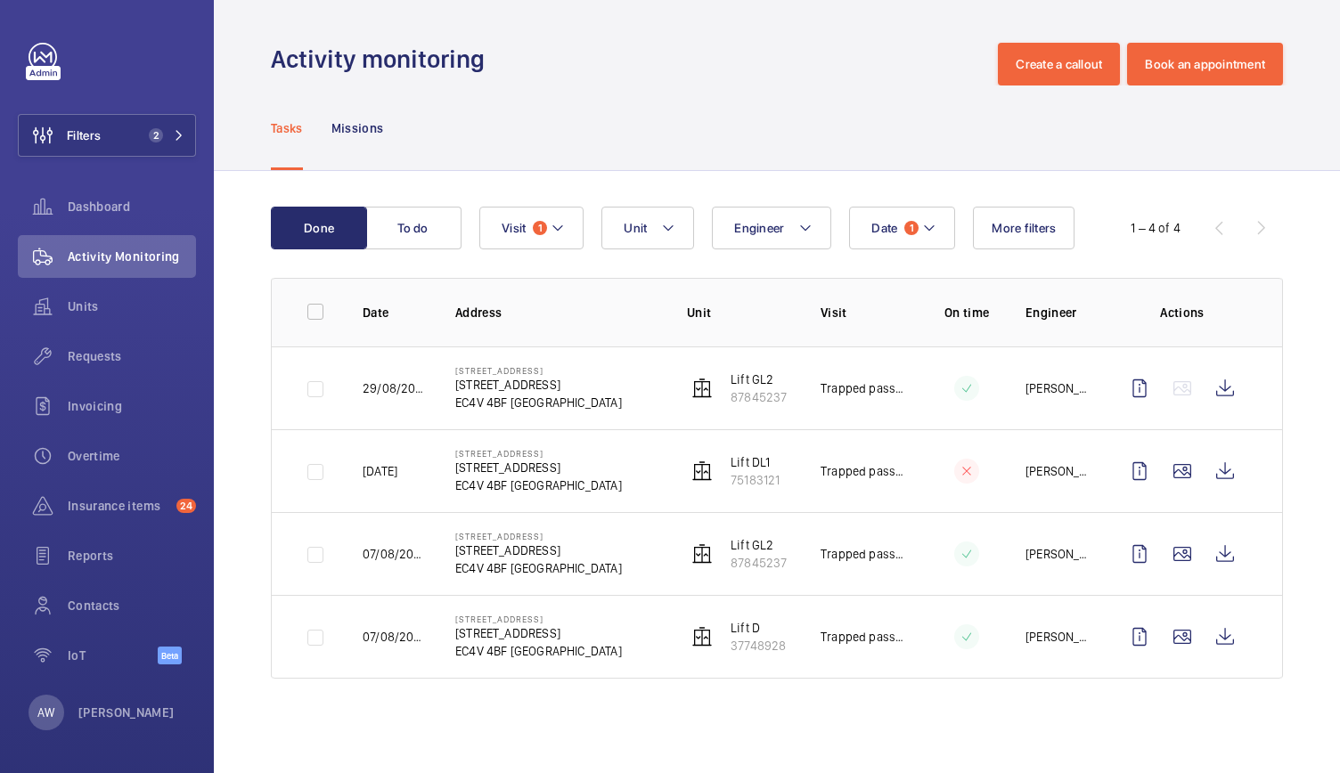
click at [1252, 192] on div "Done To do Date 1 Engineer Unit Visit 1 More filters 1 – 4 of 4 Date Address Un…" at bounding box center [777, 446] width 1126 height 551
click at [83, 301] on span "Units" at bounding box center [132, 307] width 128 height 18
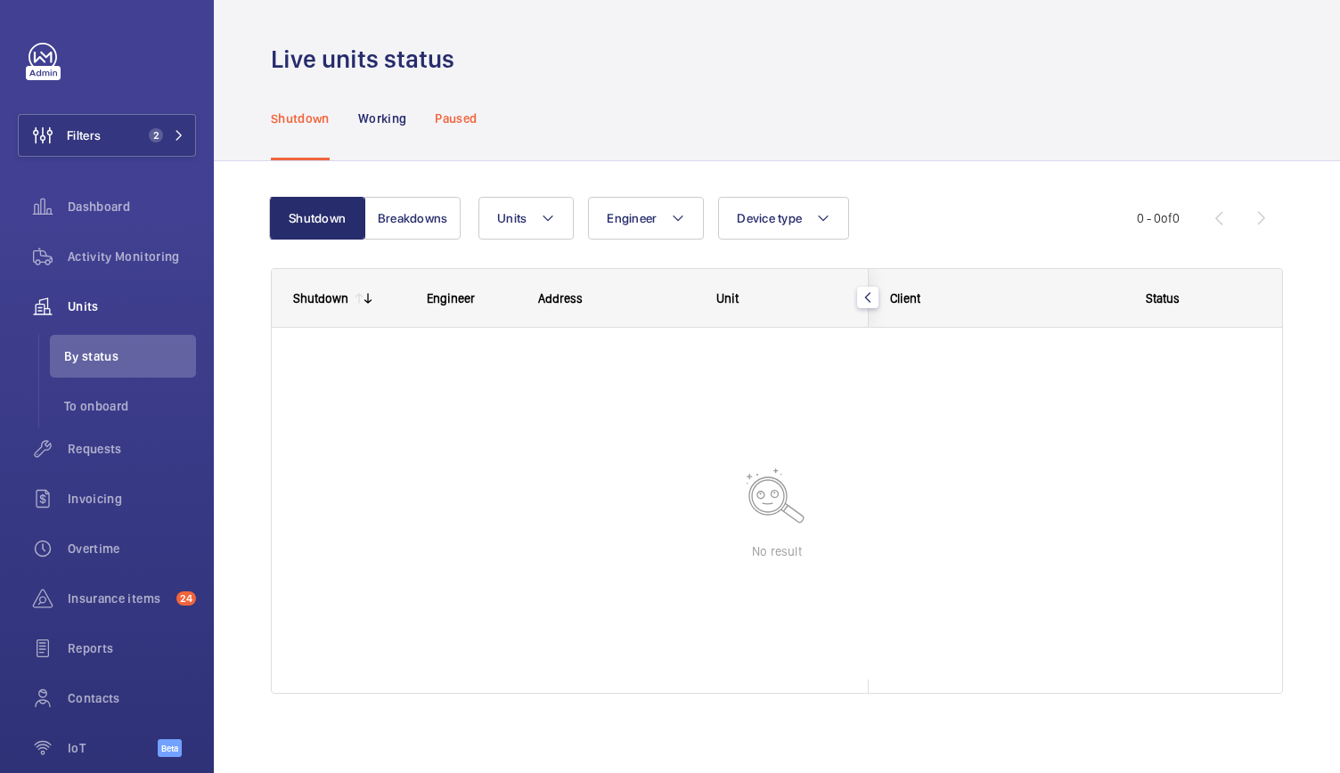
click at [461, 104] on div "Paused" at bounding box center [456, 118] width 42 height 85
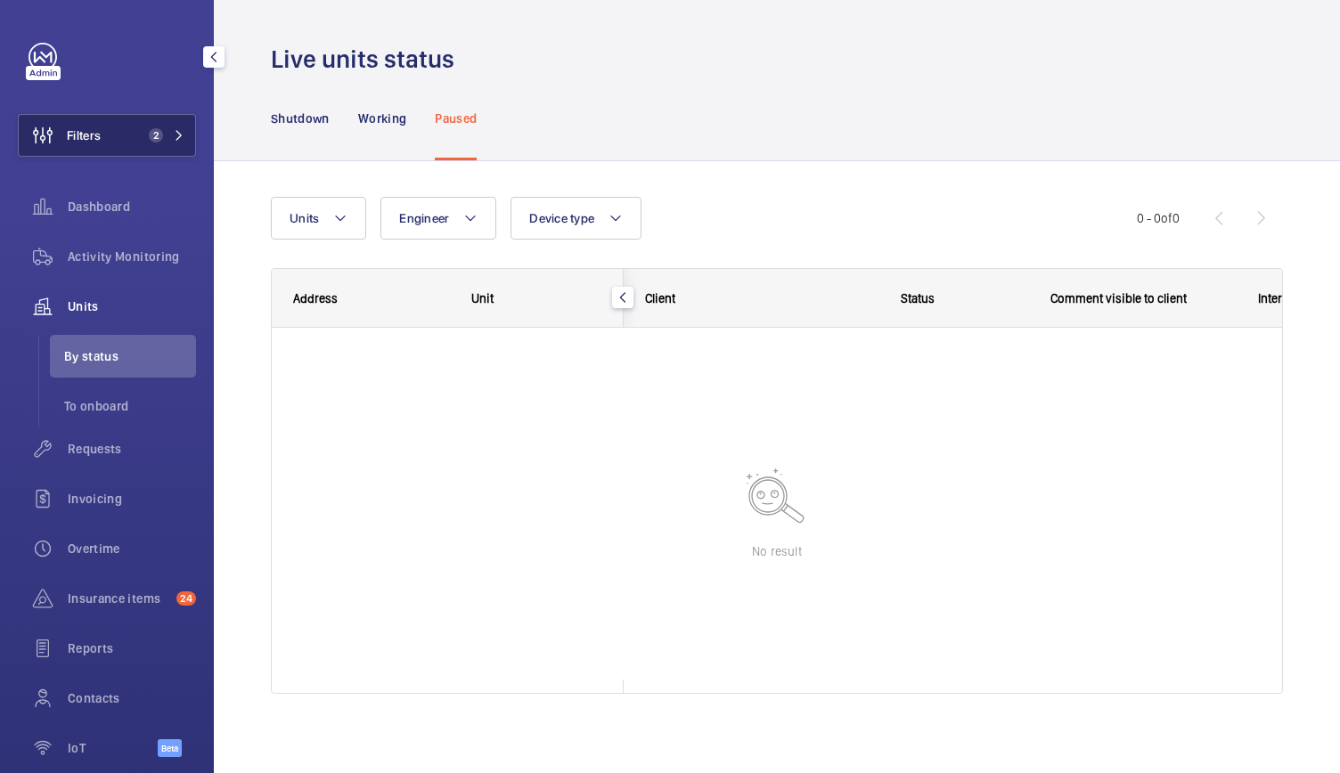
click at [118, 152] on button "Filters 2" at bounding box center [107, 135] width 178 height 43
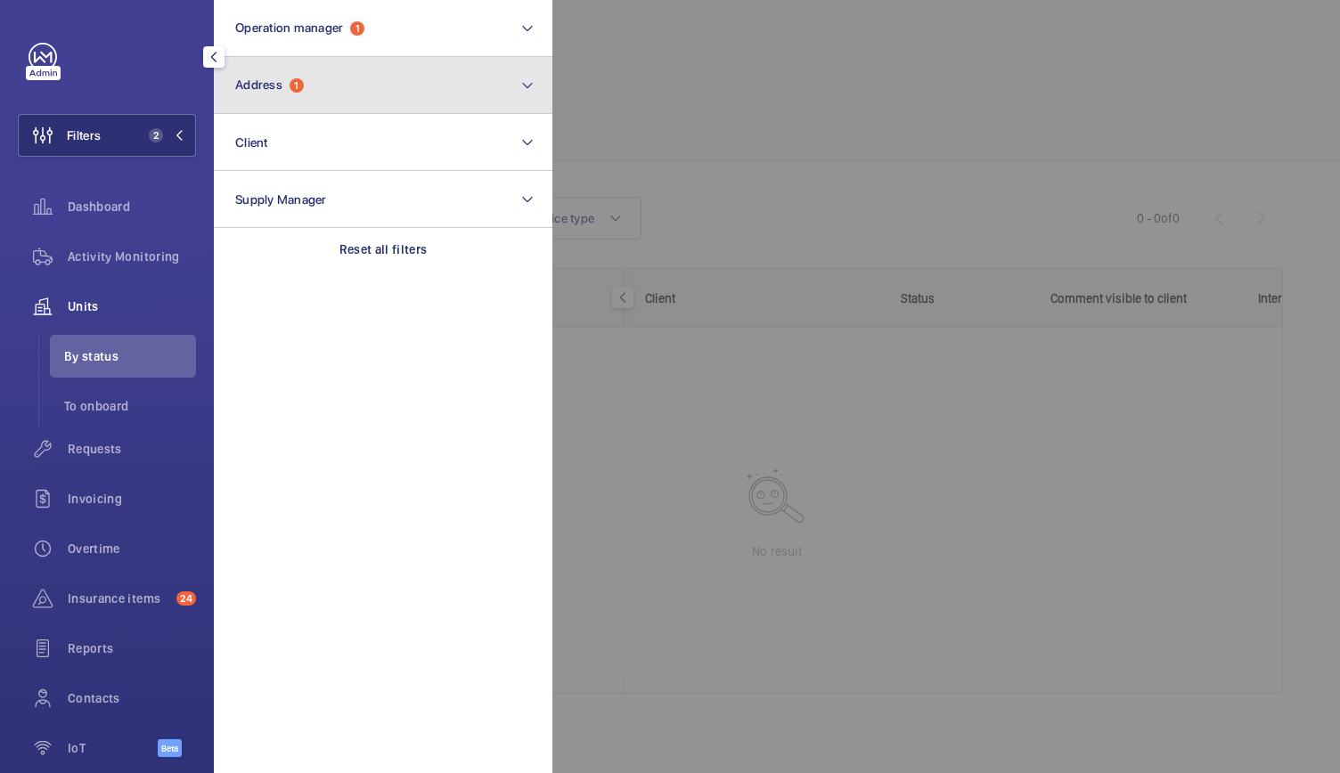
click at [241, 103] on button "Address 1" at bounding box center [383, 85] width 338 height 57
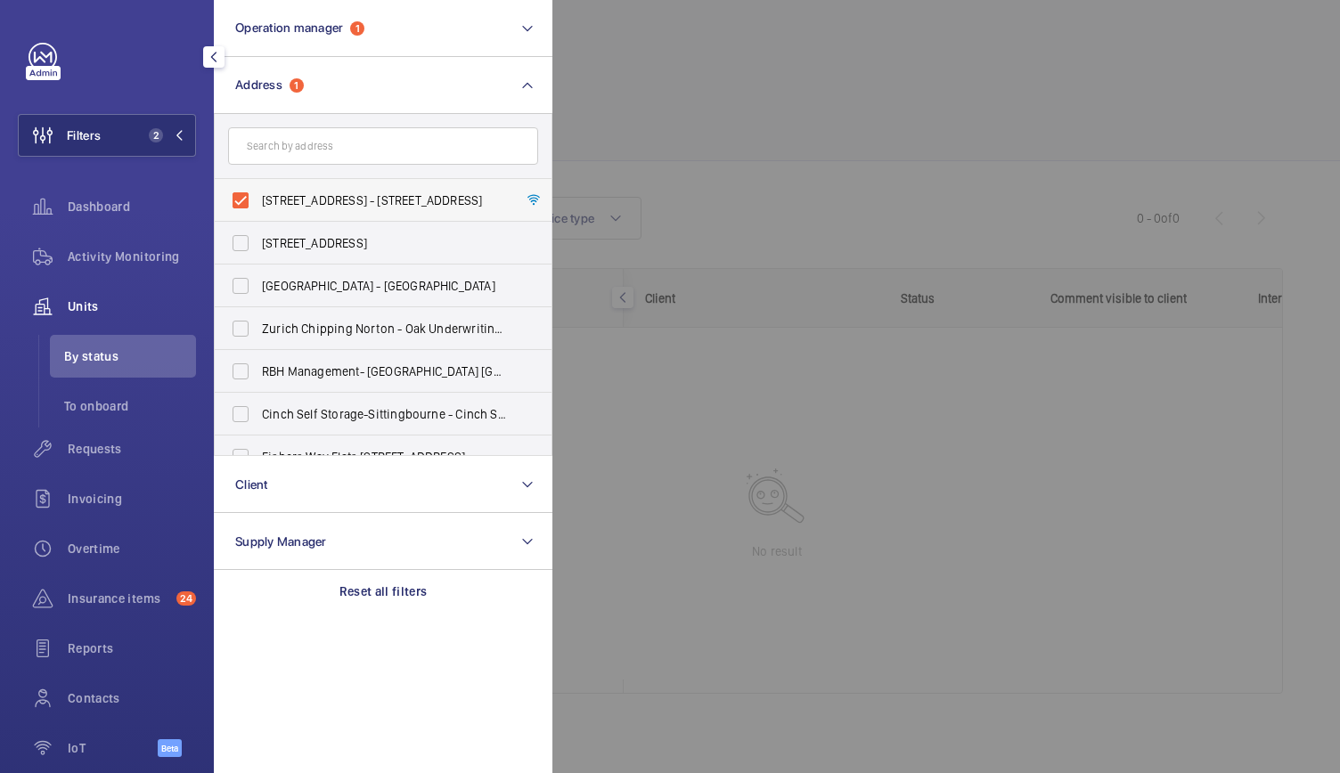
click at [240, 199] on label "[STREET_ADDRESS] - [STREET_ADDRESS]" at bounding box center [370, 200] width 310 height 43
click at [240, 199] on input "[STREET_ADDRESS] - [STREET_ADDRESS]" at bounding box center [241, 201] width 36 height 36
checkbox input "false"
click at [676, 97] on div at bounding box center [1222, 386] width 1340 height 773
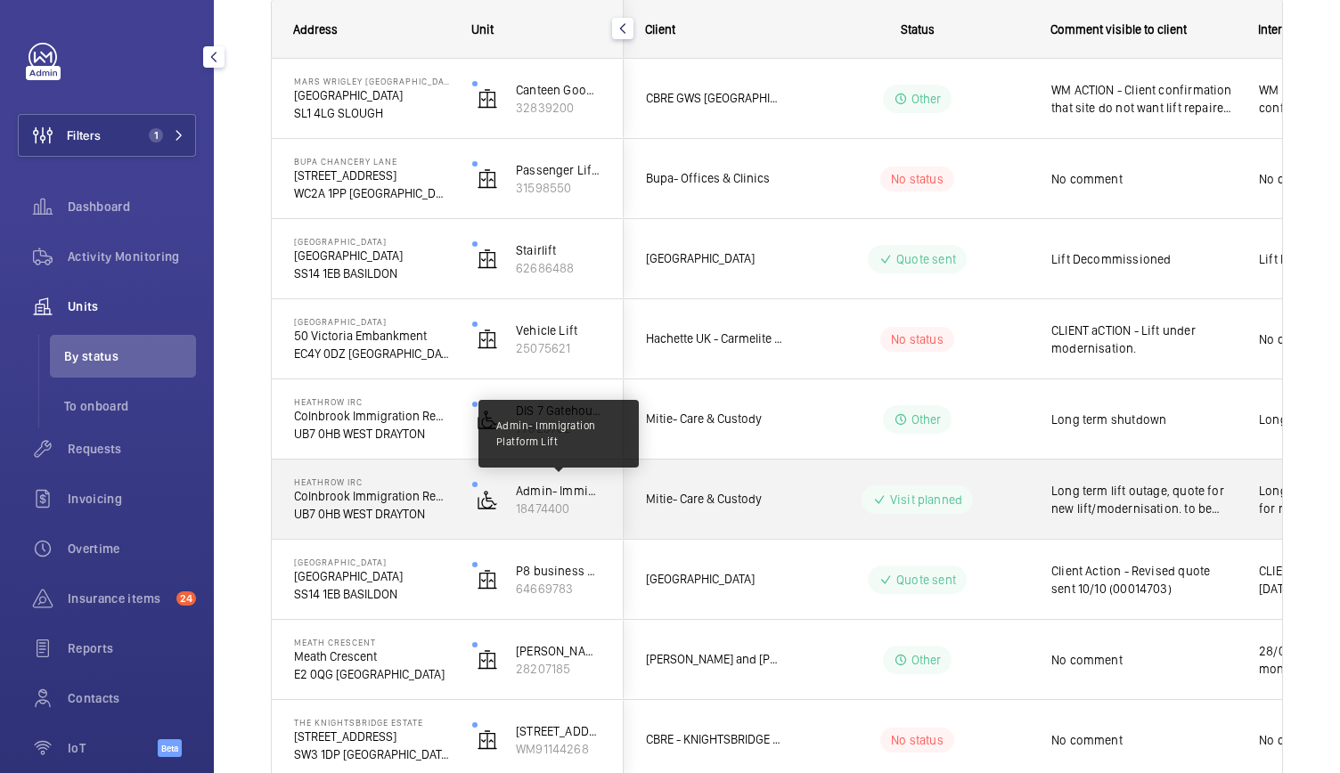
scroll to position [542, 0]
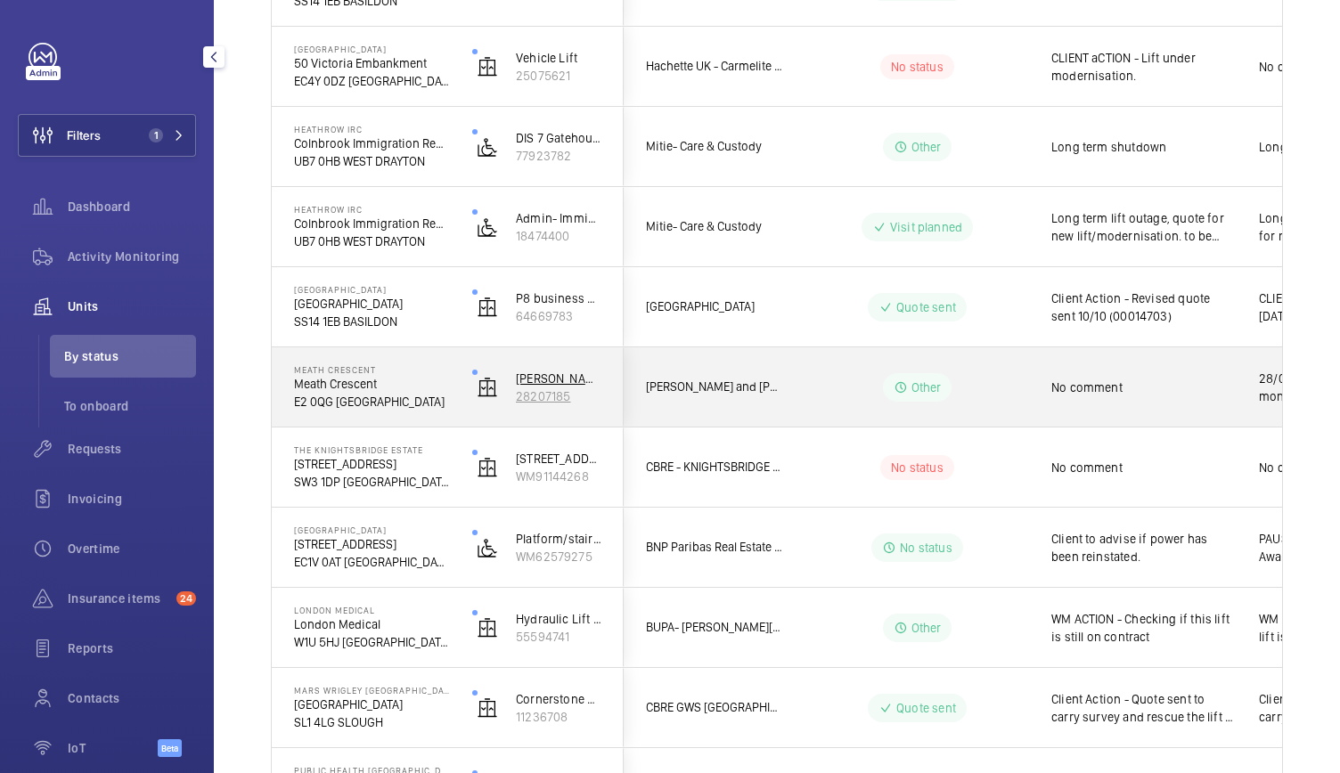
click at [584, 404] on wm-front-device-cell "Bray Court - entrance lobby - lift 5 - U1012155 - 5 28207185" at bounding box center [536, 387] width 129 height 45
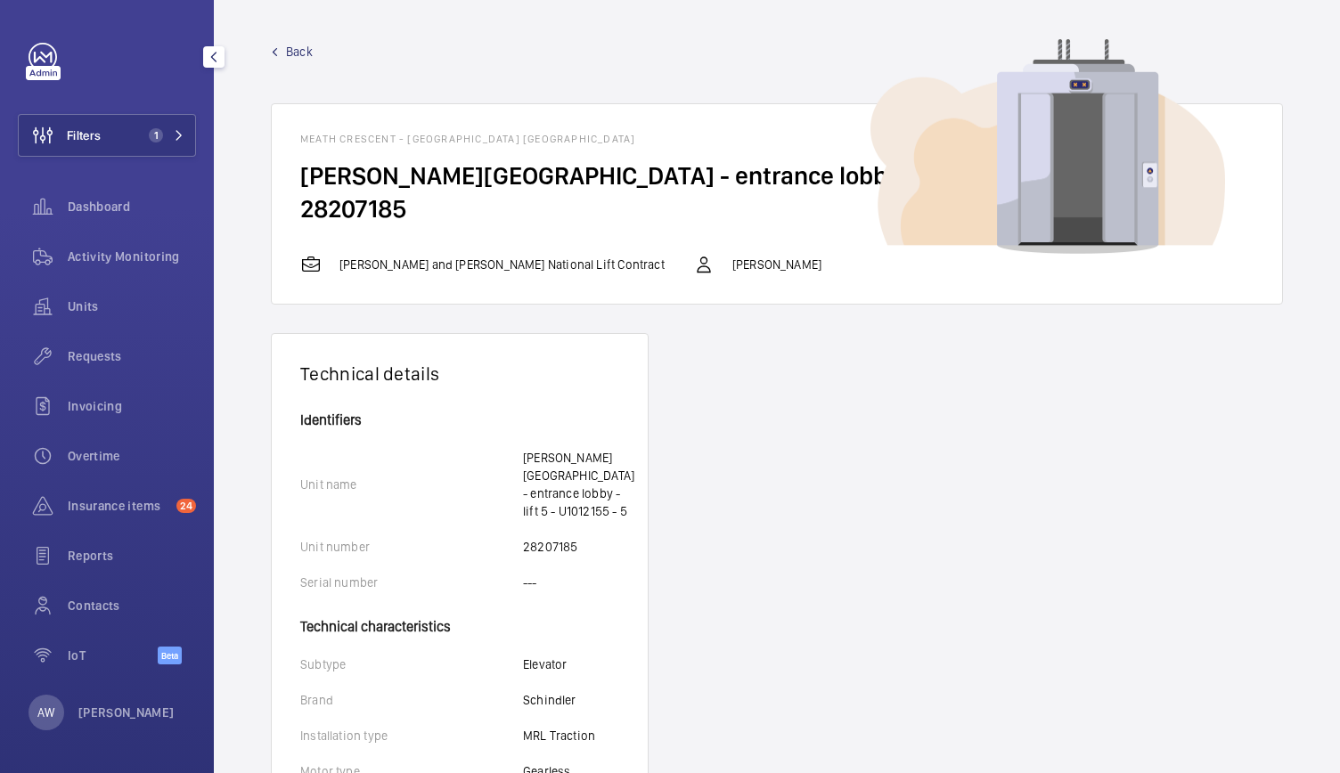
click at [292, 45] on span "Back" at bounding box center [299, 52] width 27 height 18
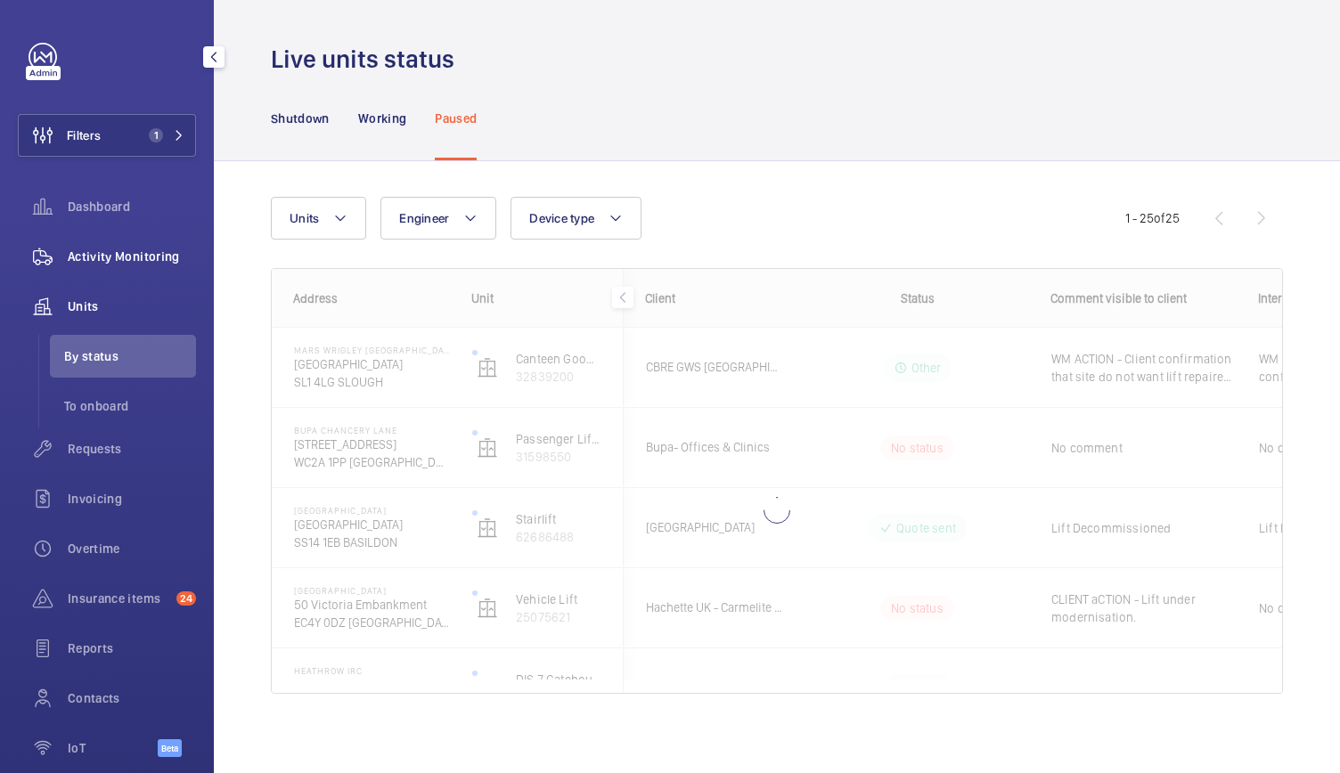
click at [103, 251] on span "Activity Monitoring" at bounding box center [132, 257] width 128 height 18
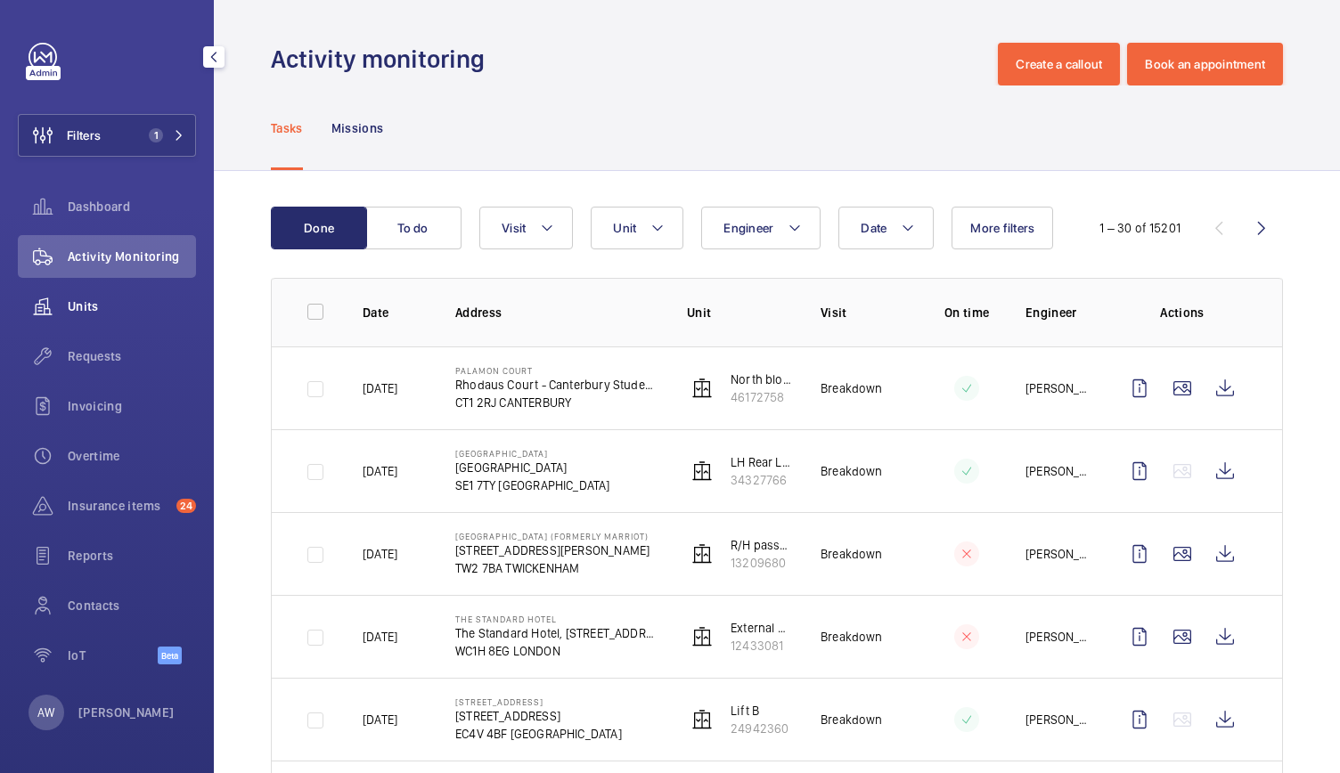
click at [73, 295] on div "Units" at bounding box center [107, 306] width 178 height 43
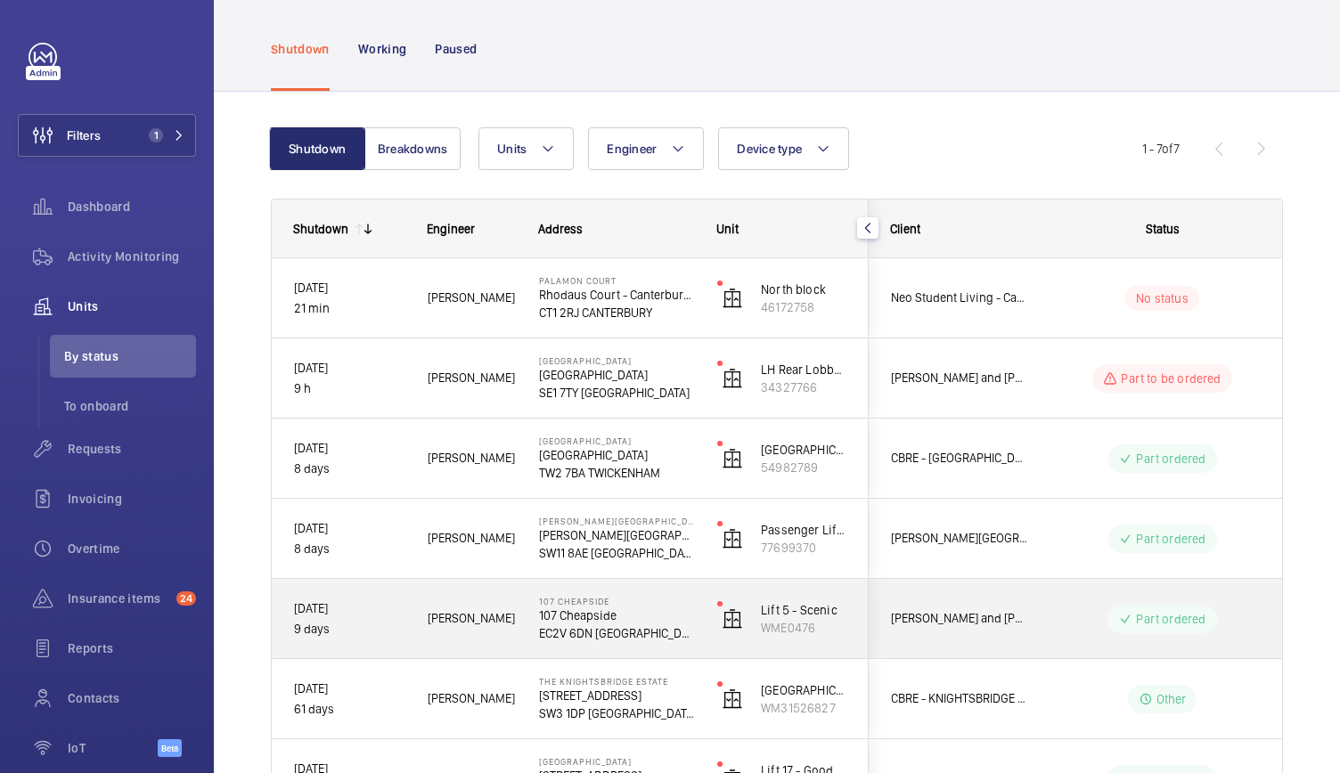
scroll to position [69, 0]
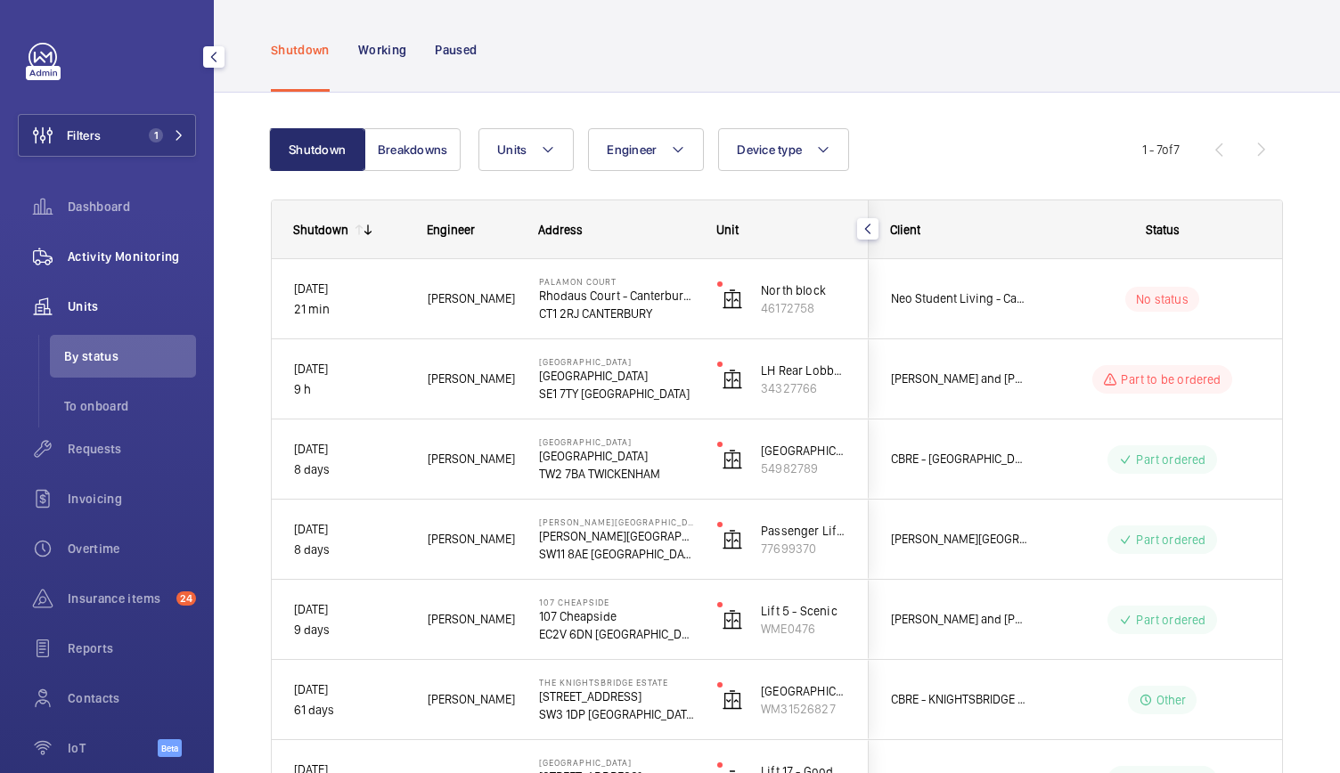
click at [135, 265] on div "Activity Monitoring" at bounding box center [107, 256] width 178 height 43
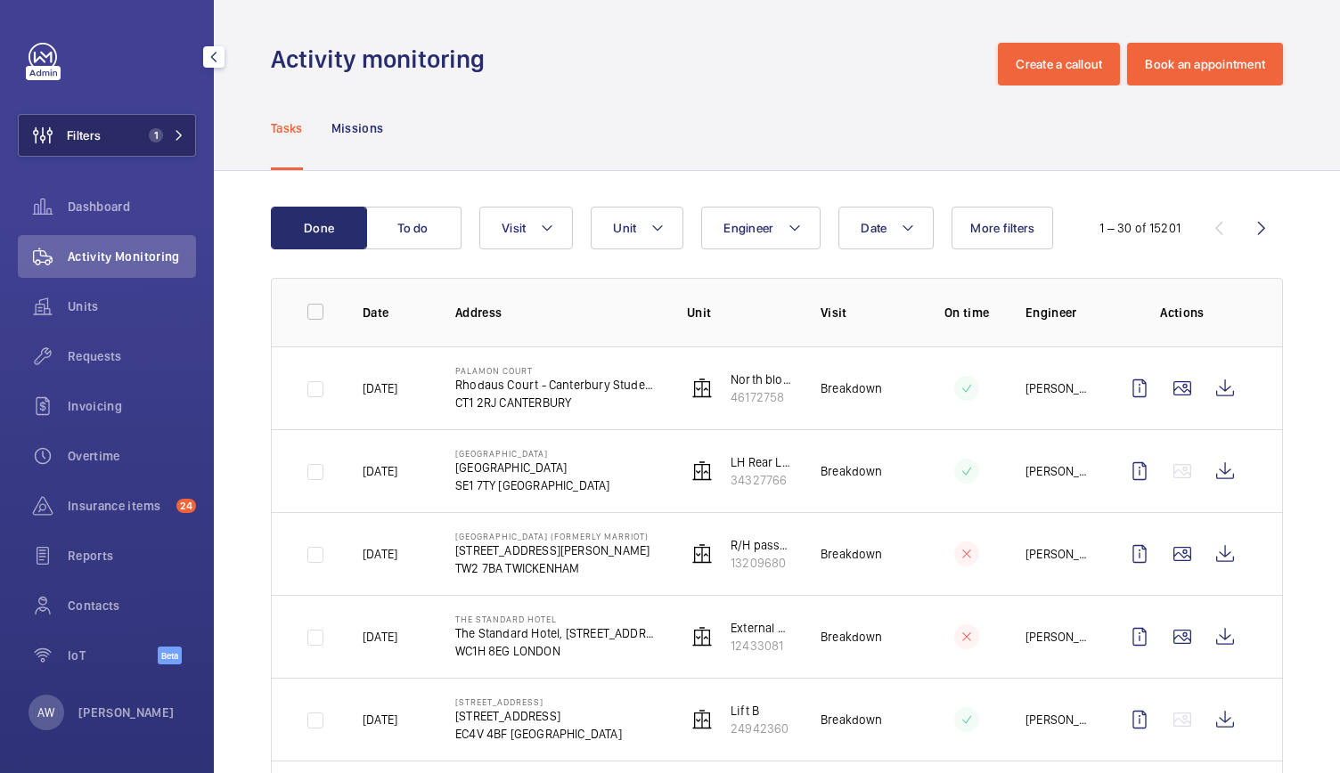
click at [166, 138] on span "1" at bounding box center [163, 135] width 43 height 14
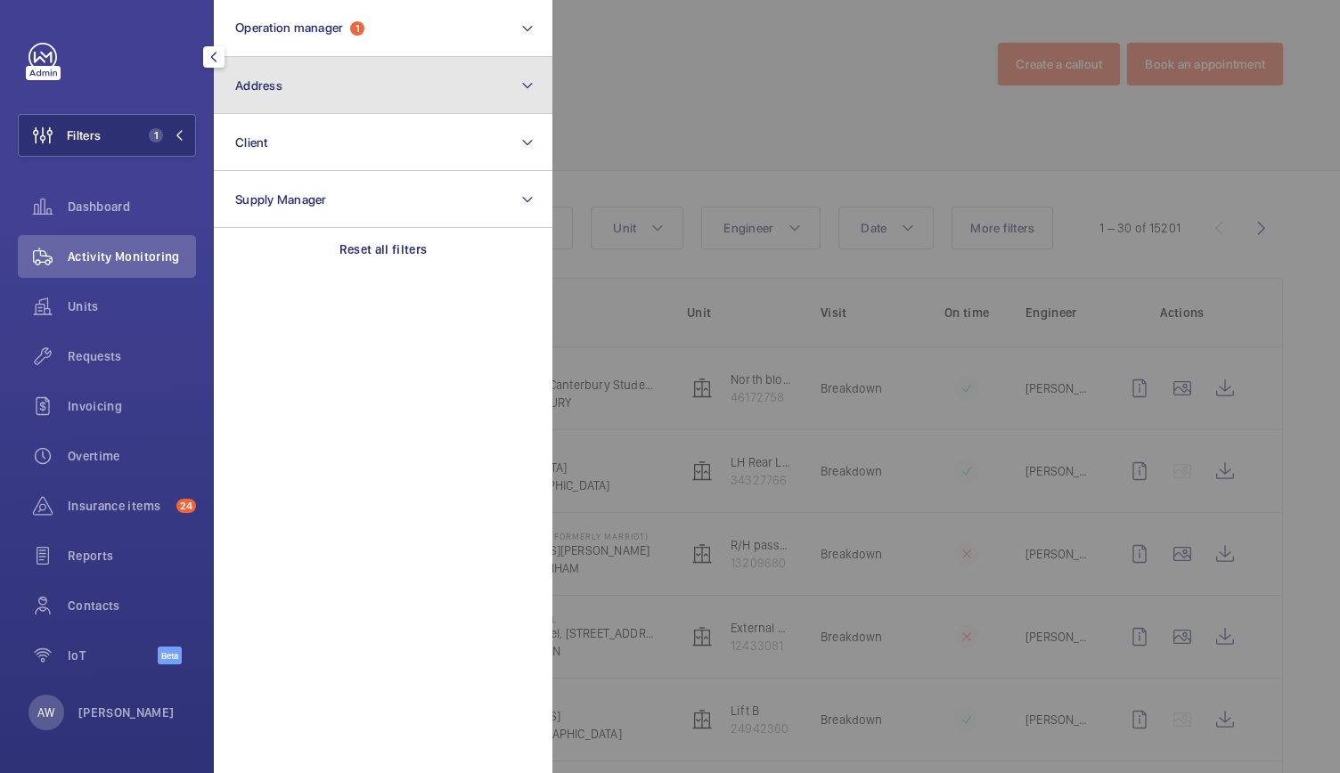
click at [281, 88] on span "Address" at bounding box center [258, 85] width 47 height 14
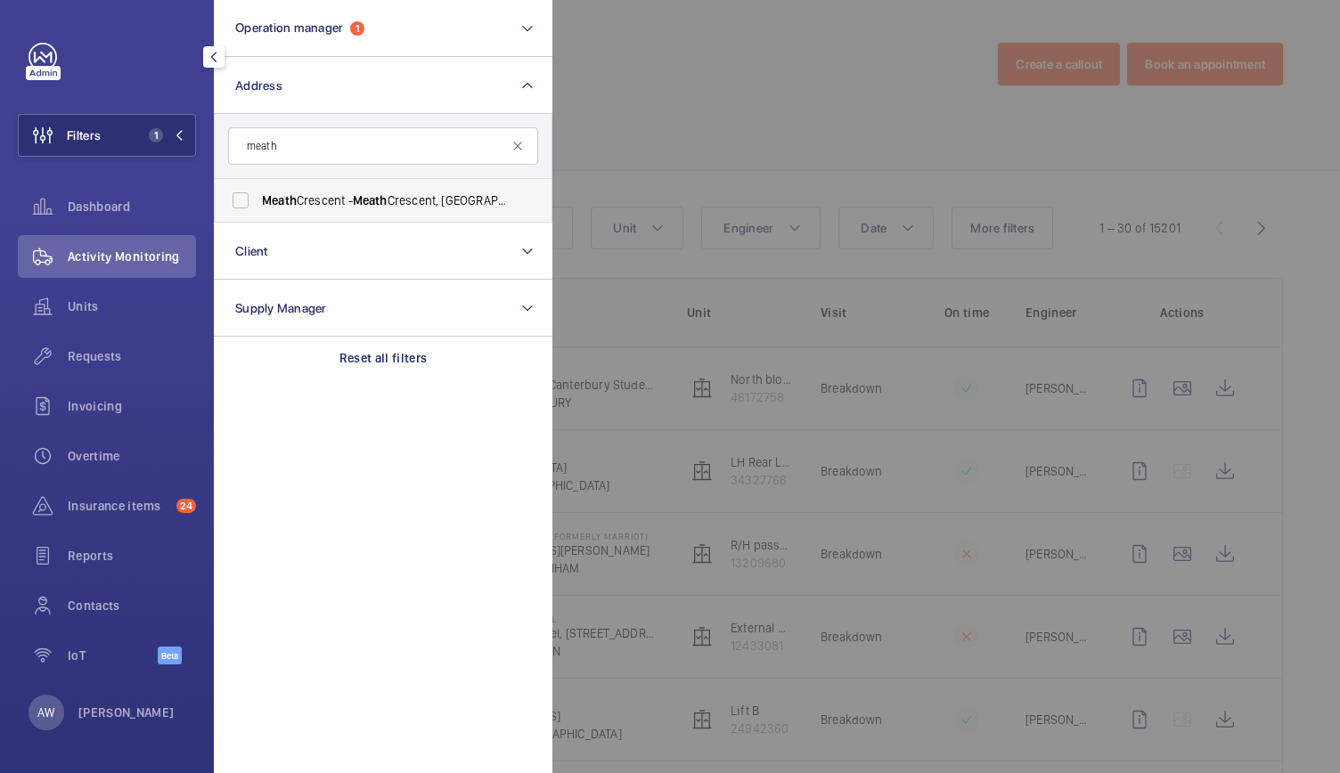
type input "meath"
click at [318, 207] on span "Meath Crescent - [GEOGRAPHIC_DATA]" at bounding box center [384, 201] width 245 height 18
click at [258, 207] on input "Meath Crescent - [GEOGRAPHIC_DATA]" at bounding box center [241, 201] width 36 height 36
checkbox input "true"
click at [787, 139] on div at bounding box center [1222, 386] width 1340 height 773
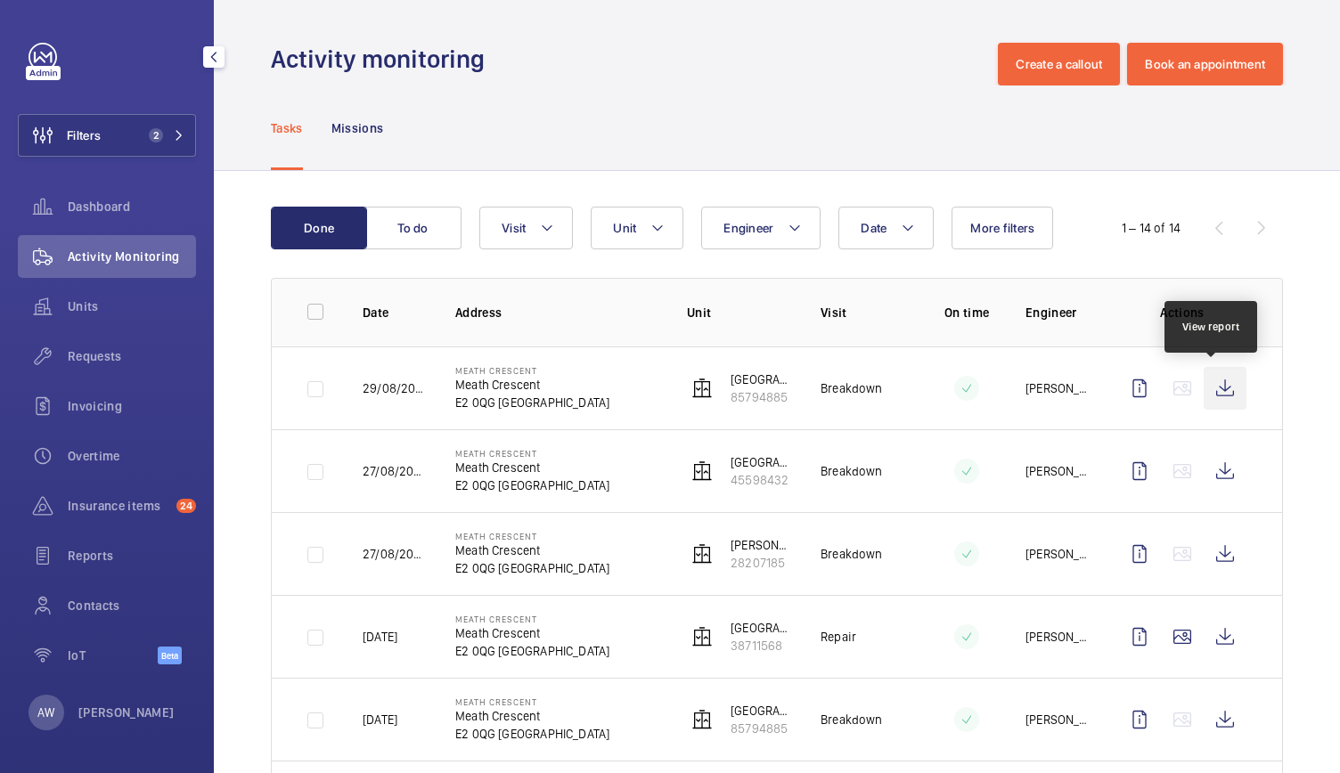
click at [1220, 391] on wm-front-icon-button at bounding box center [1224, 388] width 43 height 43
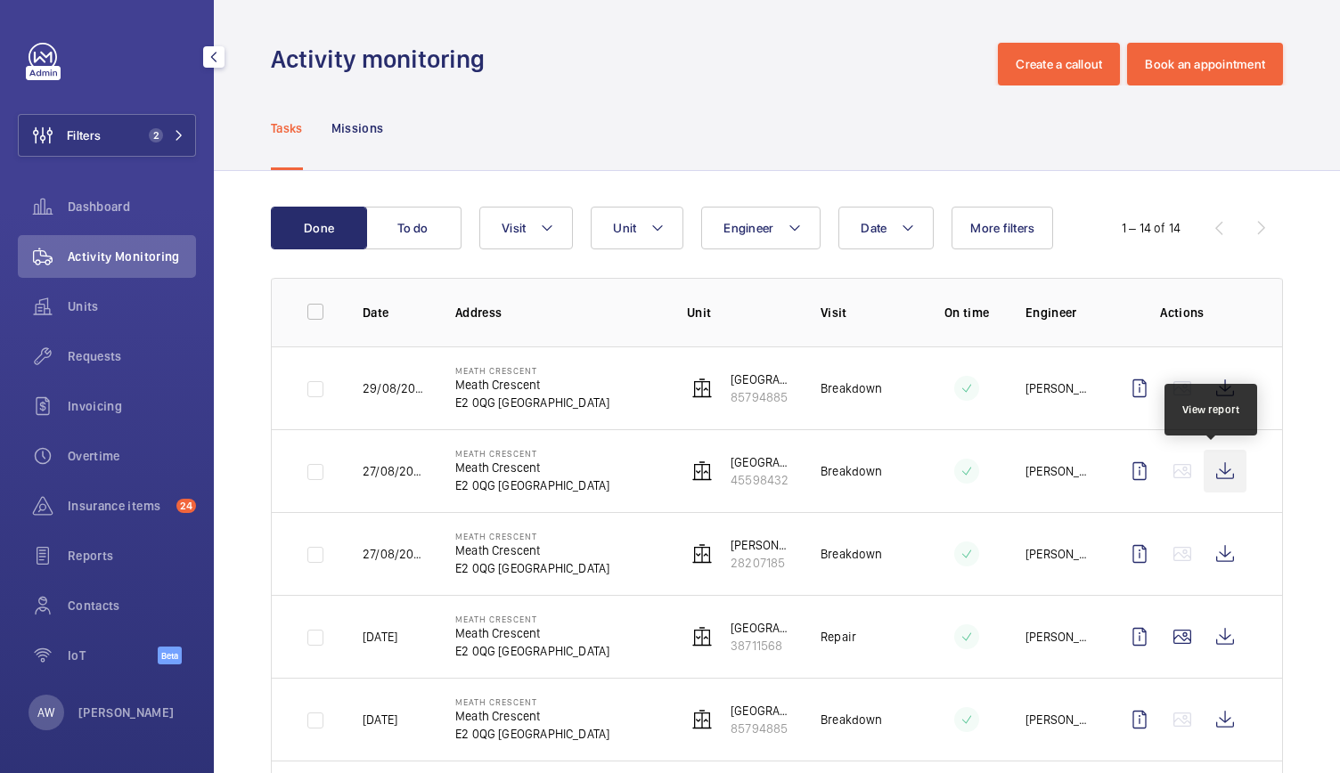
click at [1212, 464] on wm-front-icon-button at bounding box center [1224, 471] width 43 height 43
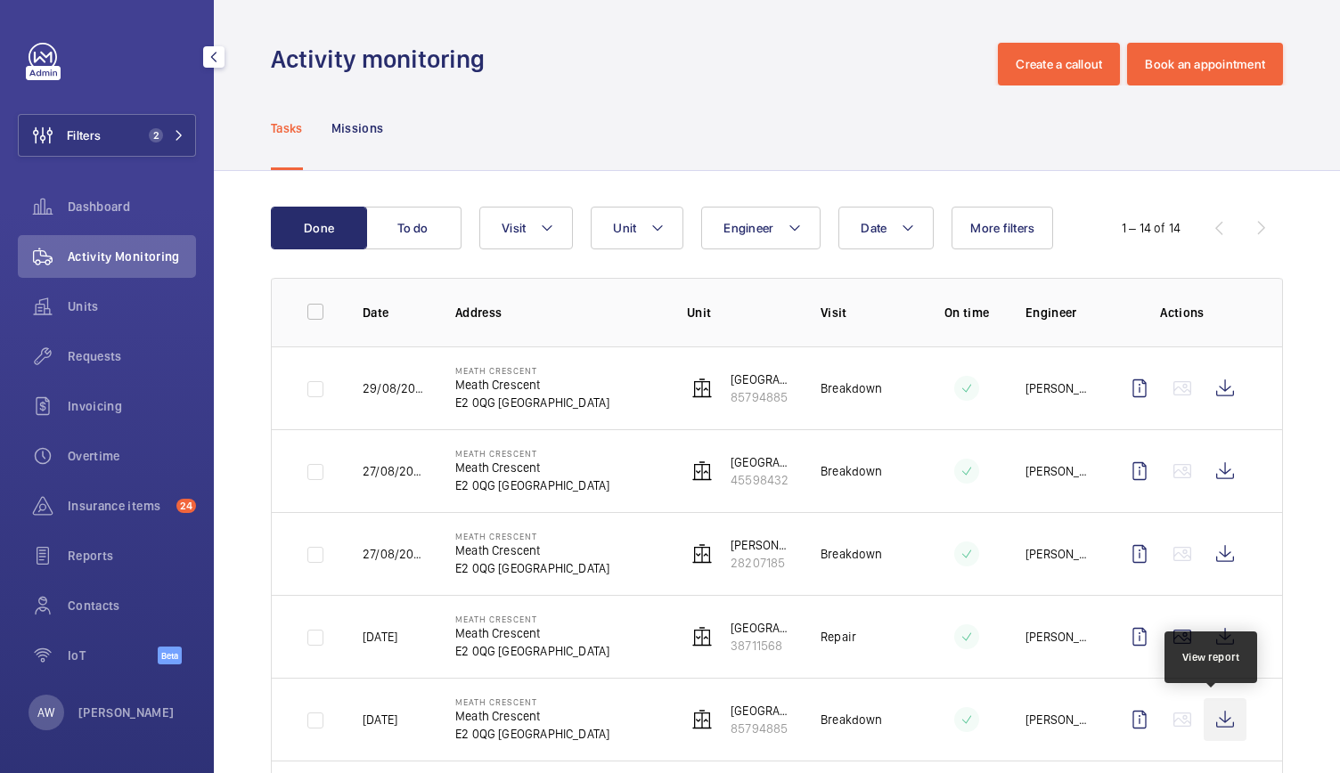
click at [1205, 728] on wm-front-icon-button at bounding box center [1224, 719] width 43 height 43
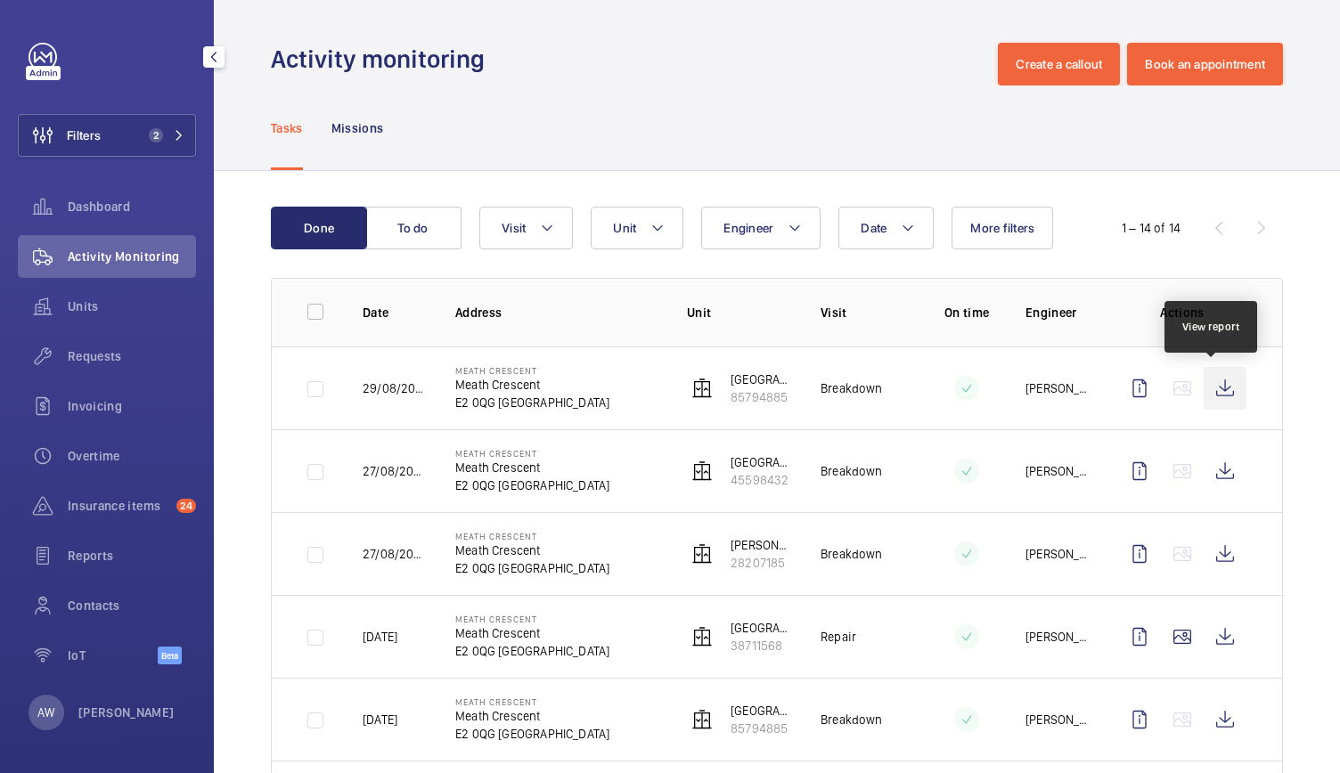
click at [1219, 393] on wm-front-icon-button at bounding box center [1224, 388] width 43 height 43
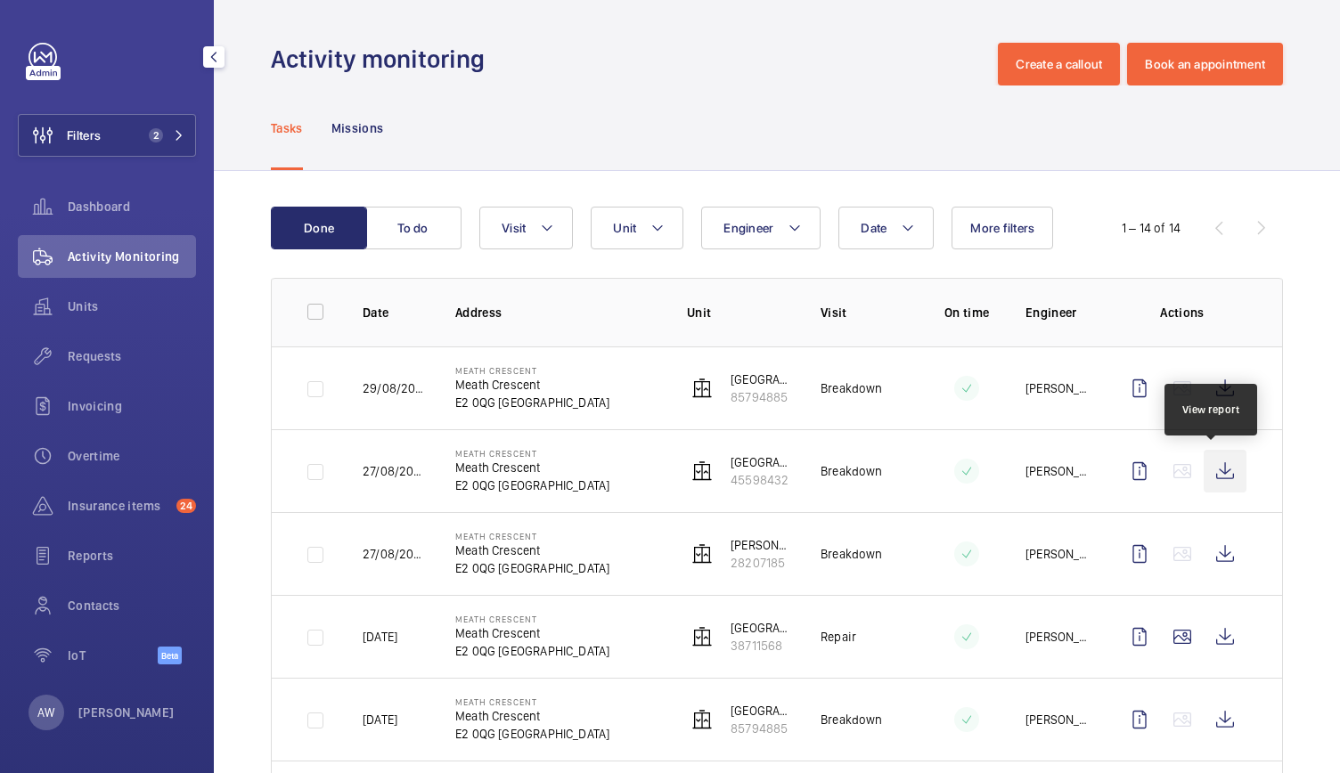
click at [1210, 469] on wm-front-icon-button at bounding box center [1224, 471] width 43 height 43
click at [101, 600] on span "Contacts" at bounding box center [132, 606] width 128 height 18
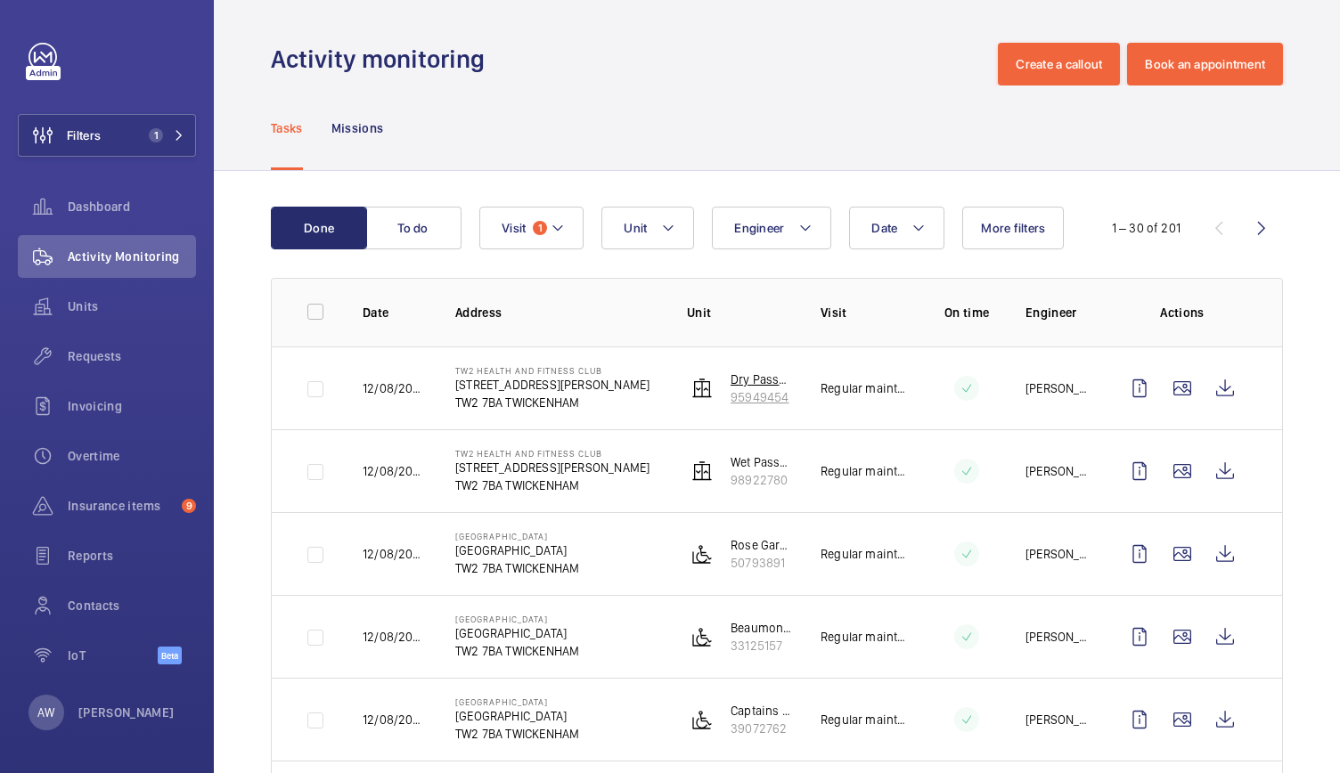
scroll to position [218, 0]
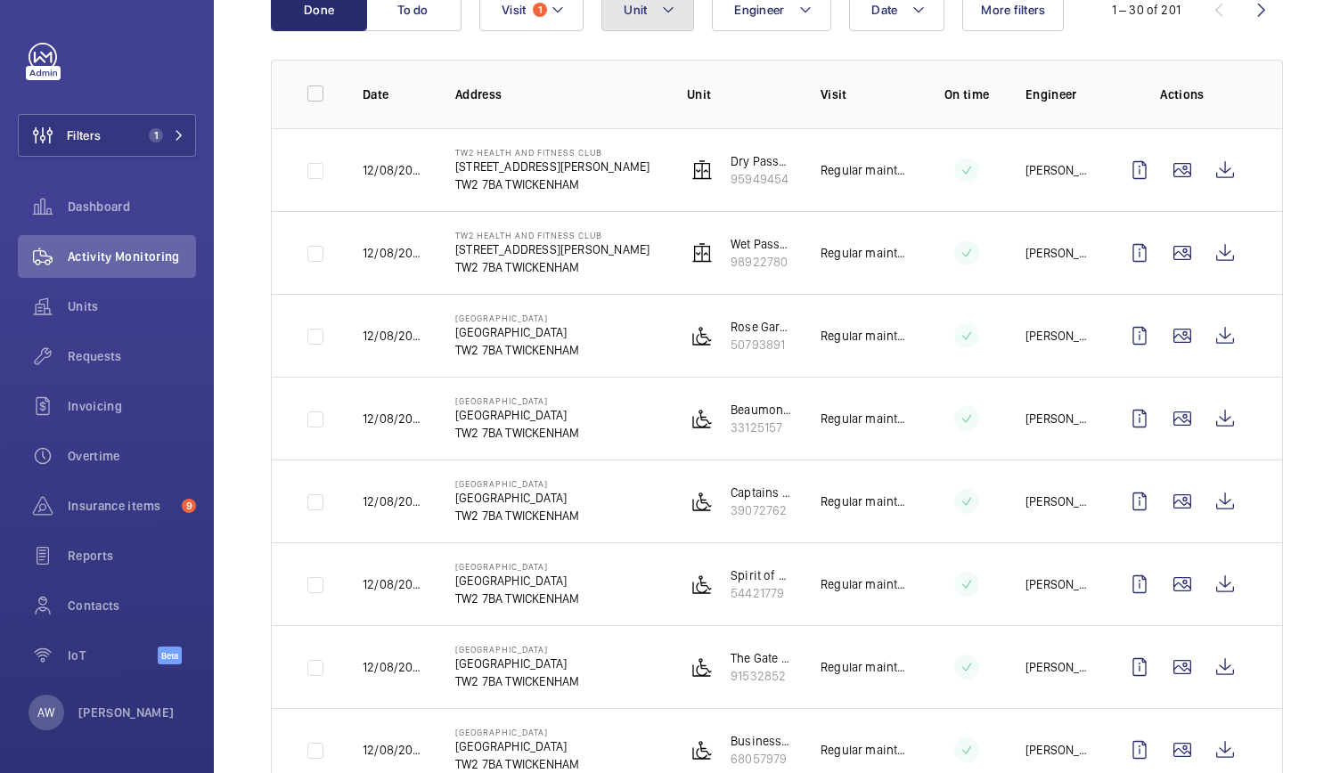
click at [641, 3] on span "Unit" at bounding box center [635, 10] width 23 height 14
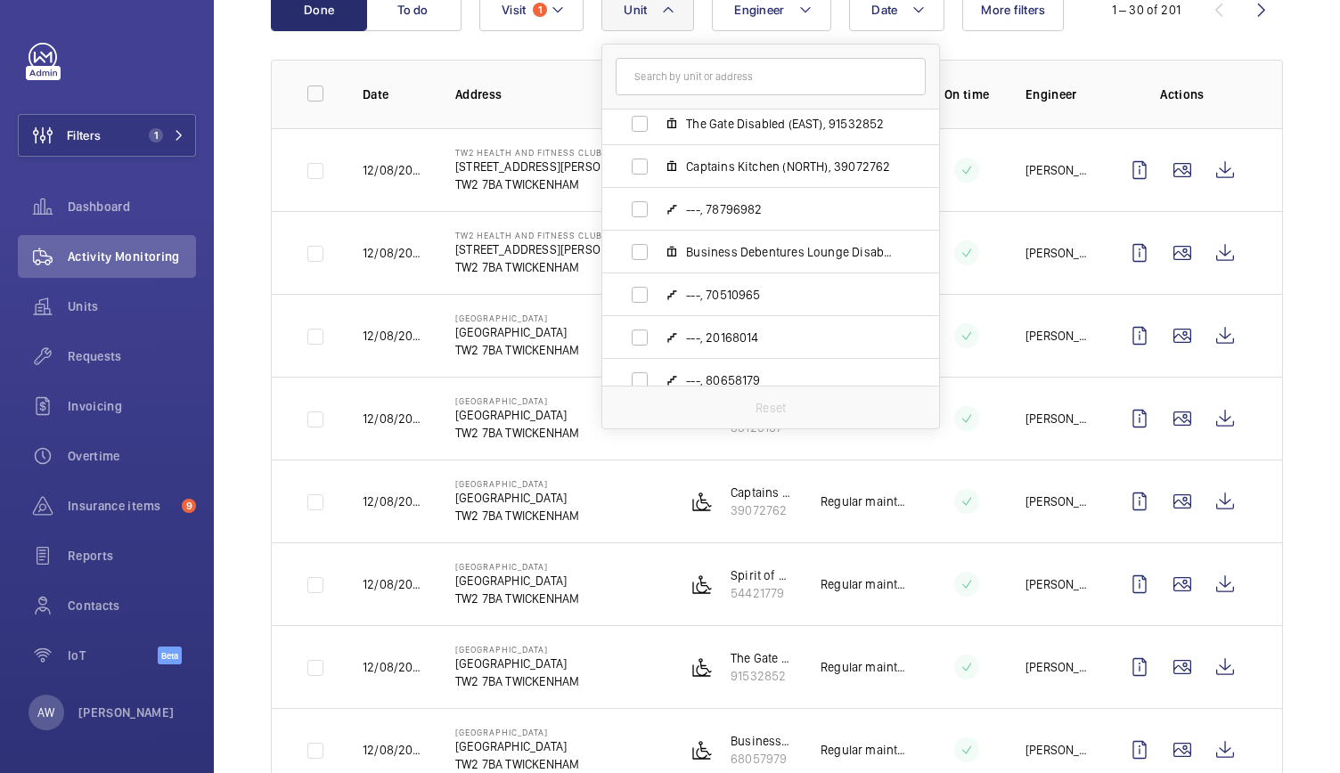
scroll to position [373, 0]
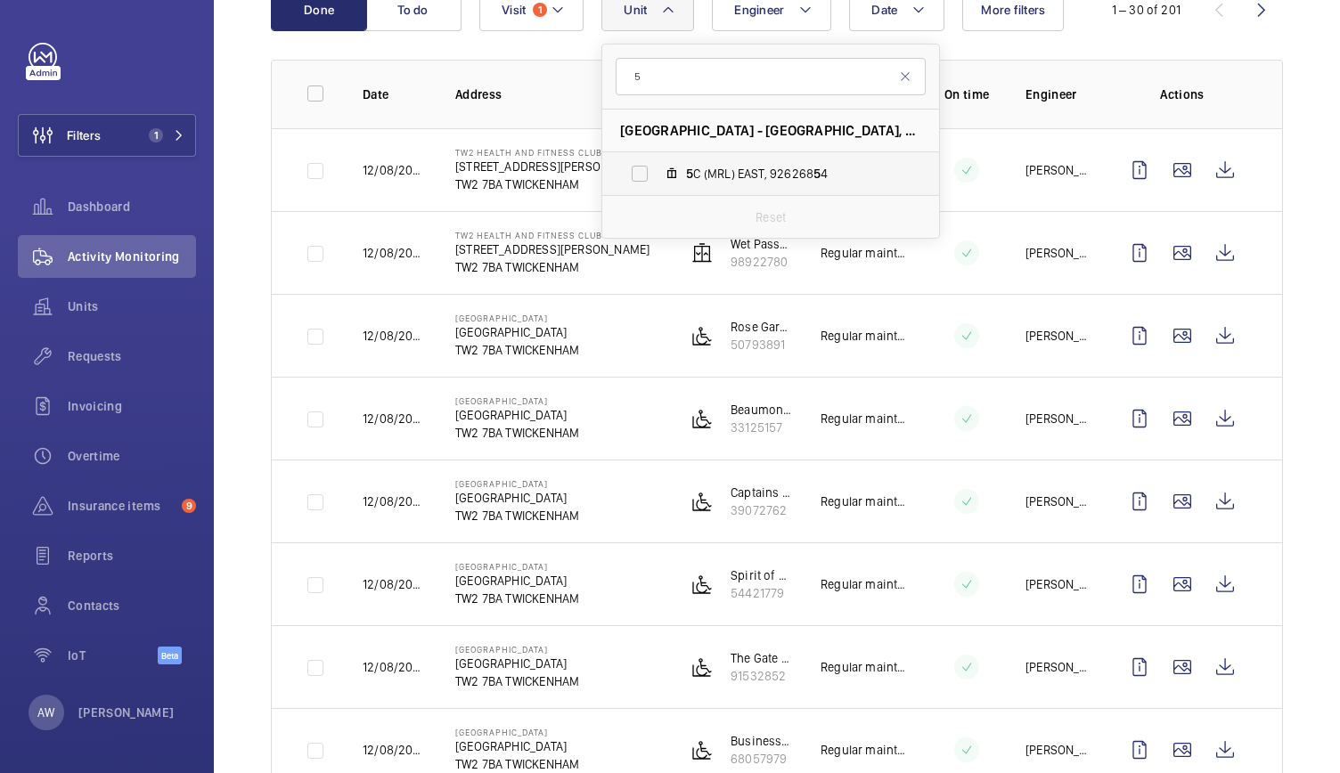
type input "5"
click at [723, 170] on span "5 C (MRL) EAST, 926268 5 4" at bounding box center [789, 174] width 207 height 18
click at [657, 170] on input "5 C (MRL) EAST, 926268 5 4" at bounding box center [640, 174] width 36 height 36
checkbox input "true"
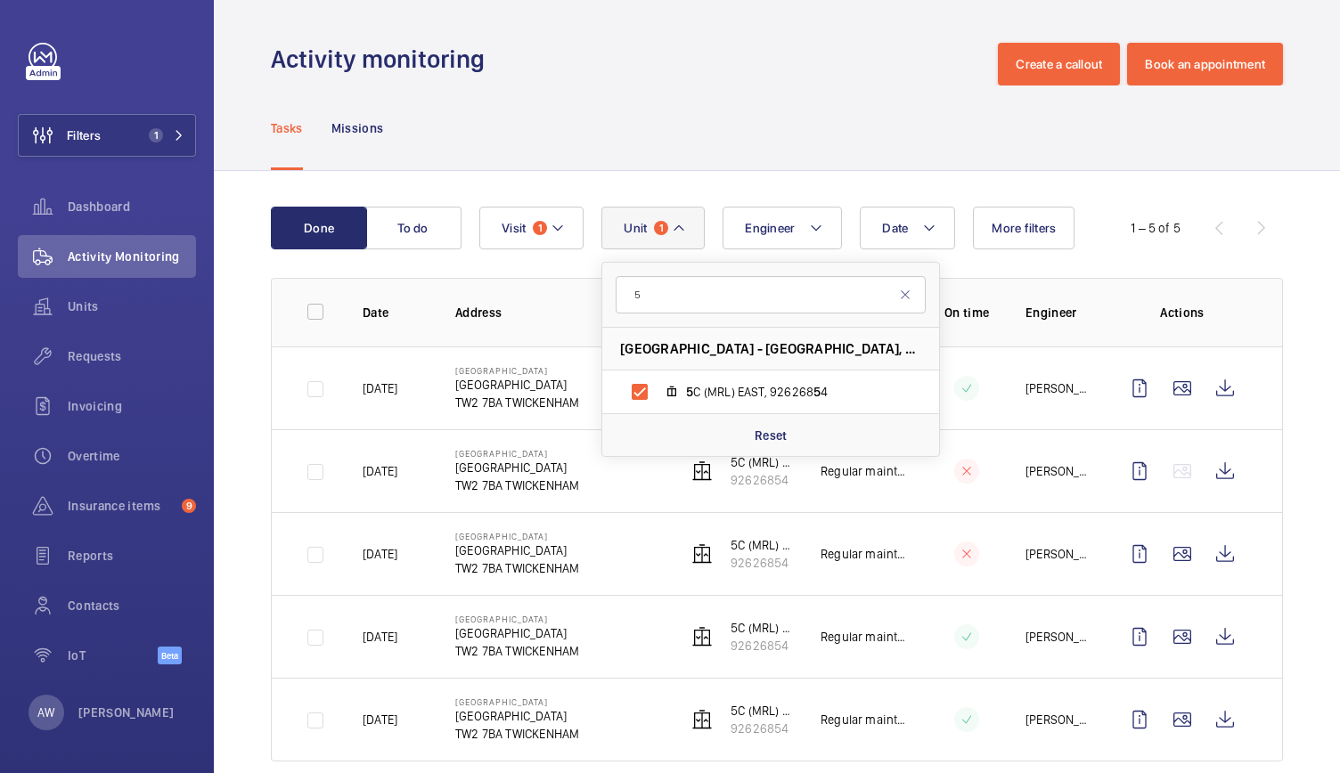
click at [595, 153] on div "Tasks Missions" at bounding box center [777, 128] width 1012 height 85
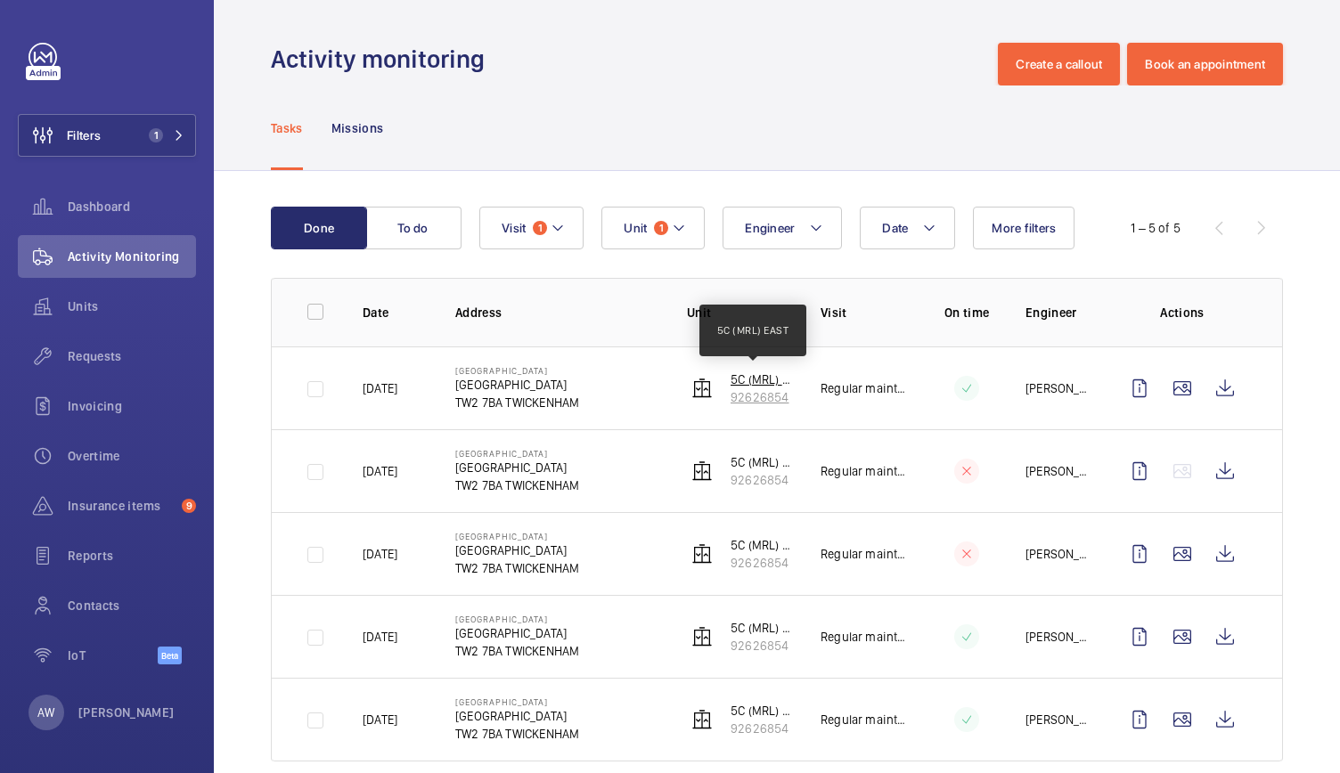
click at [746, 379] on p "5C (MRL) EAST" at bounding box center [760, 380] width 61 height 18
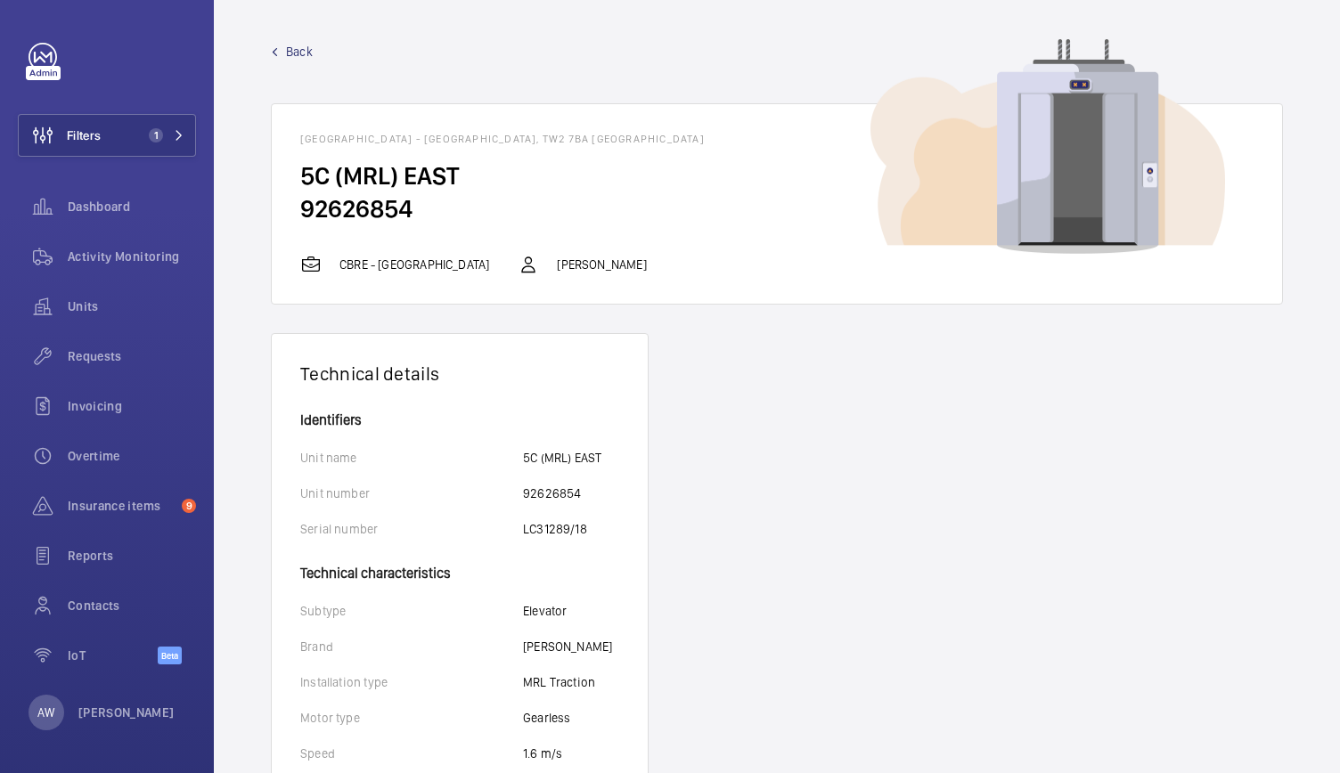
click at [298, 54] on span "Back" at bounding box center [299, 52] width 27 height 18
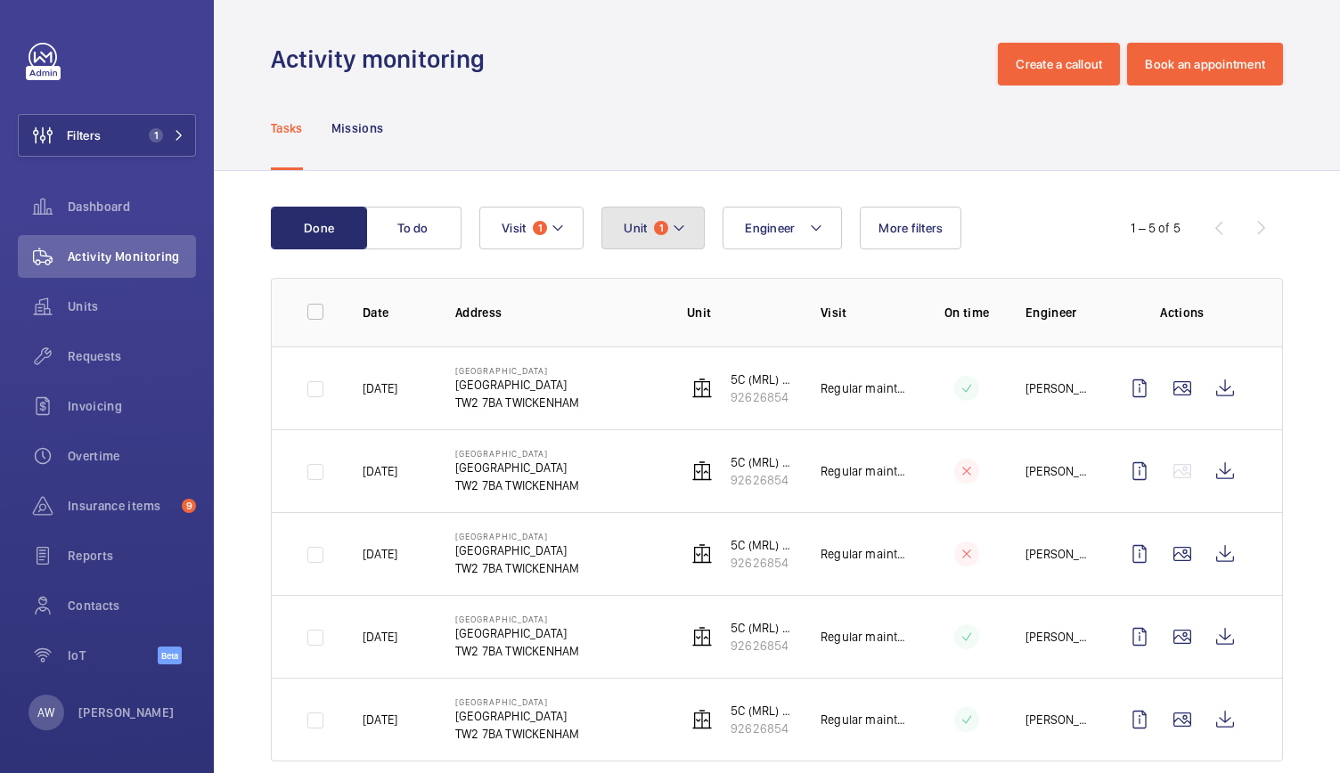
click at [689, 226] on button "Unit 1" at bounding box center [652, 228] width 103 height 43
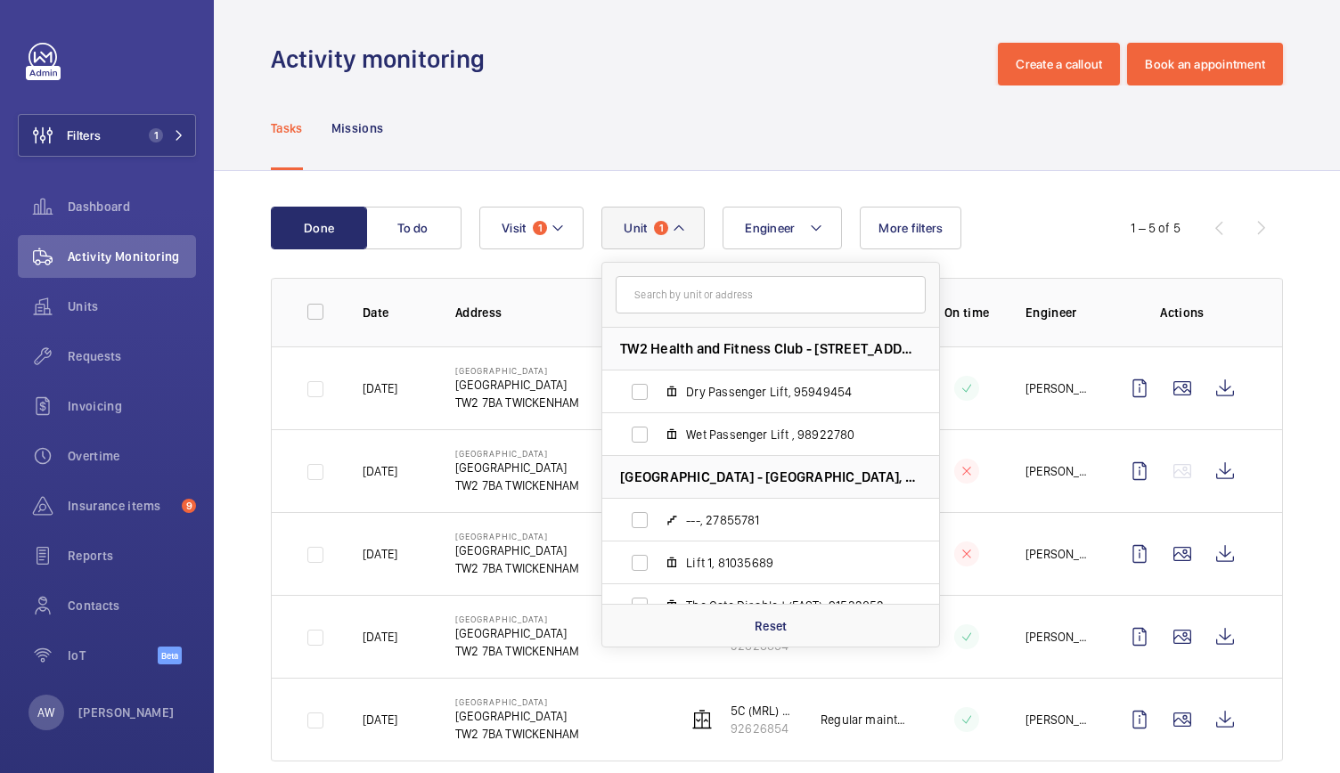
click at [662, 297] on input "text" at bounding box center [771, 294] width 310 height 37
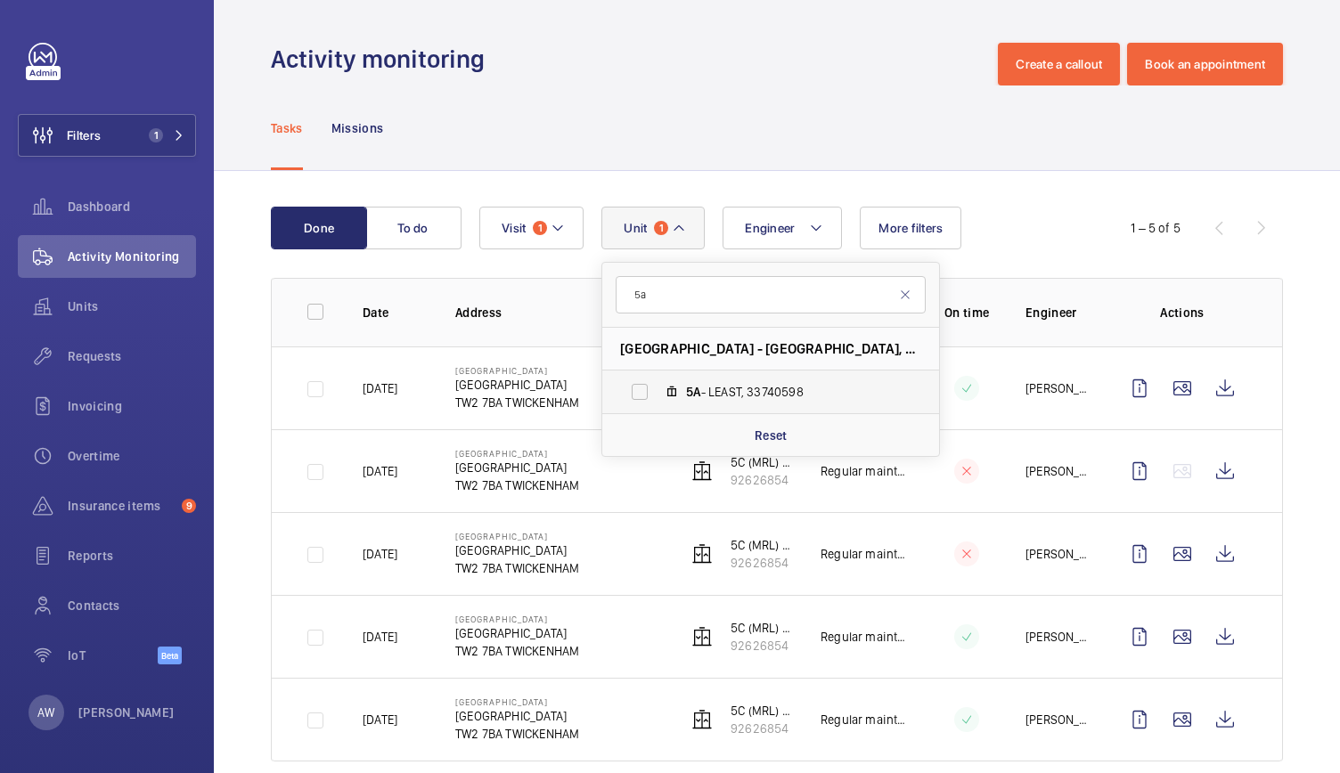
type input "5a"
click at [634, 398] on label "5A - LEAST, 33740598" at bounding box center [756, 392] width 308 height 43
click at [634, 398] on input "5A - LEAST, 33740598" at bounding box center [640, 392] width 36 height 36
checkbox input "true"
click at [572, 514] on td "Twickenham Stadium Twickenham Stadium TW2 7BA TWICKENHAM" at bounding box center [543, 553] width 232 height 83
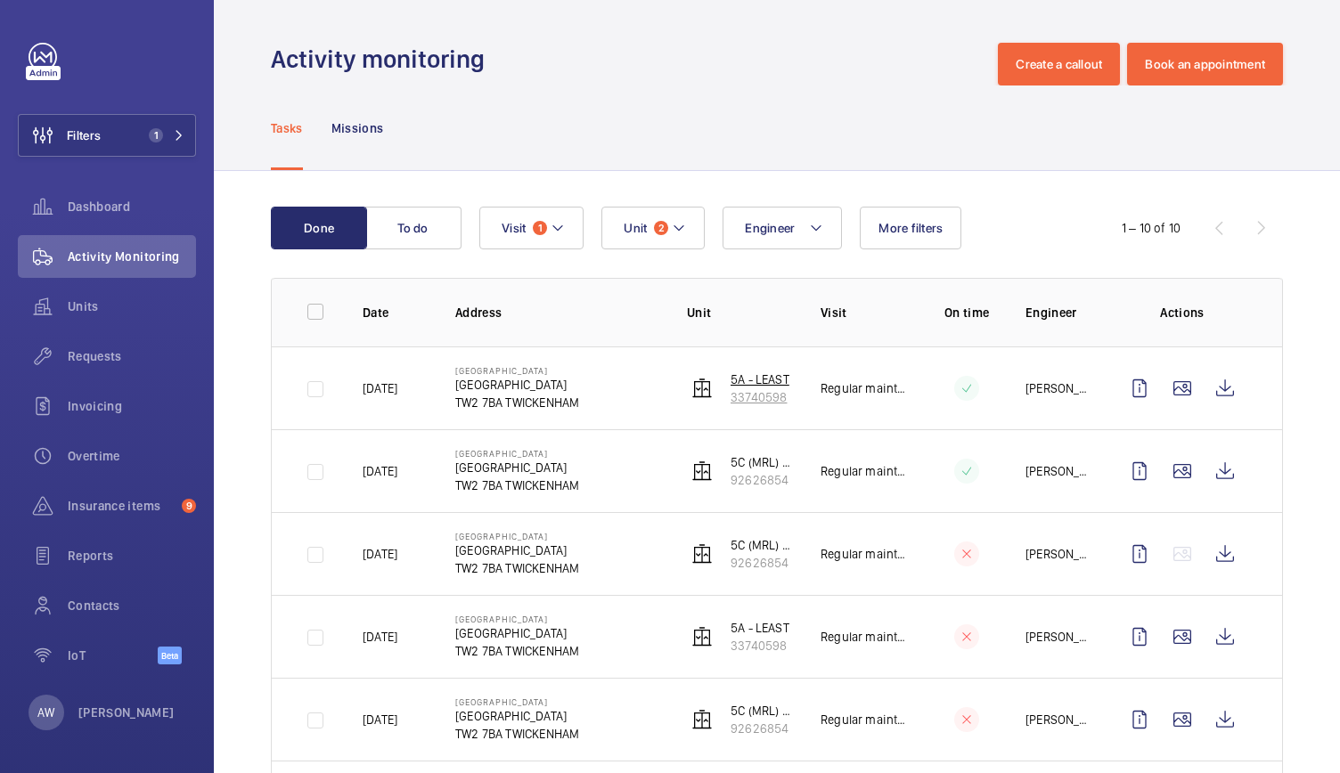
click at [755, 375] on p "5A - LEAST" at bounding box center [759, 380] width 59 height 18
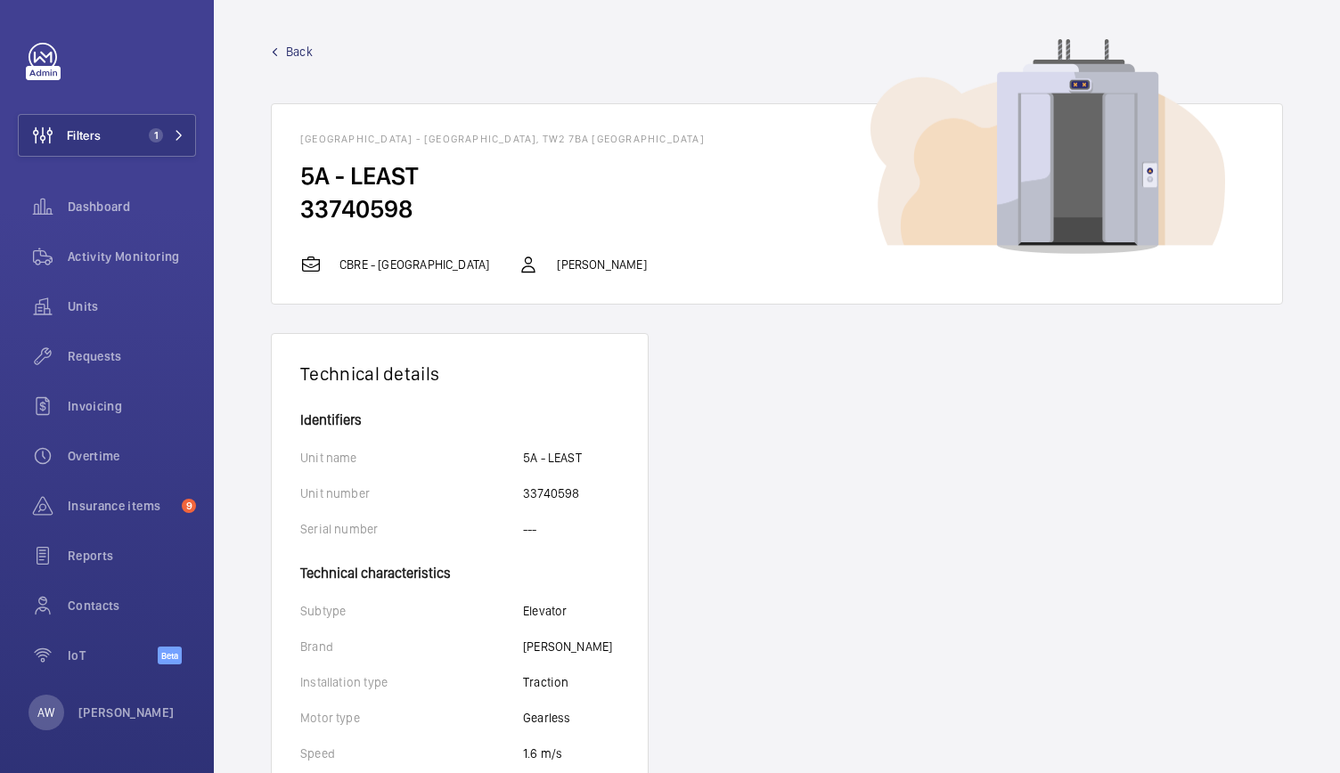
click at [298, 53] on span "Back" at bounding box center [299, 52] width 27 height 18
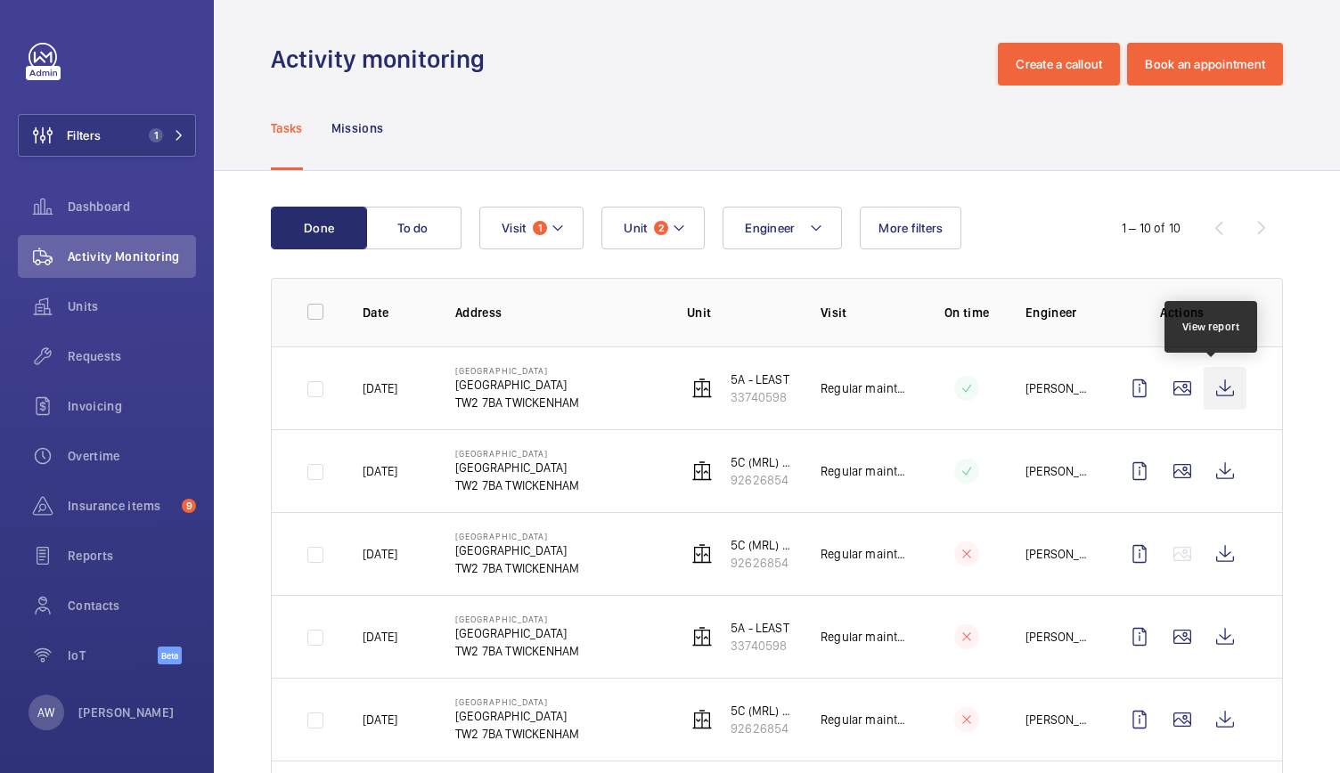
click at [1206, 387] on wm-front-icon-button at bounding box center [1224, 388] width 43 height 43
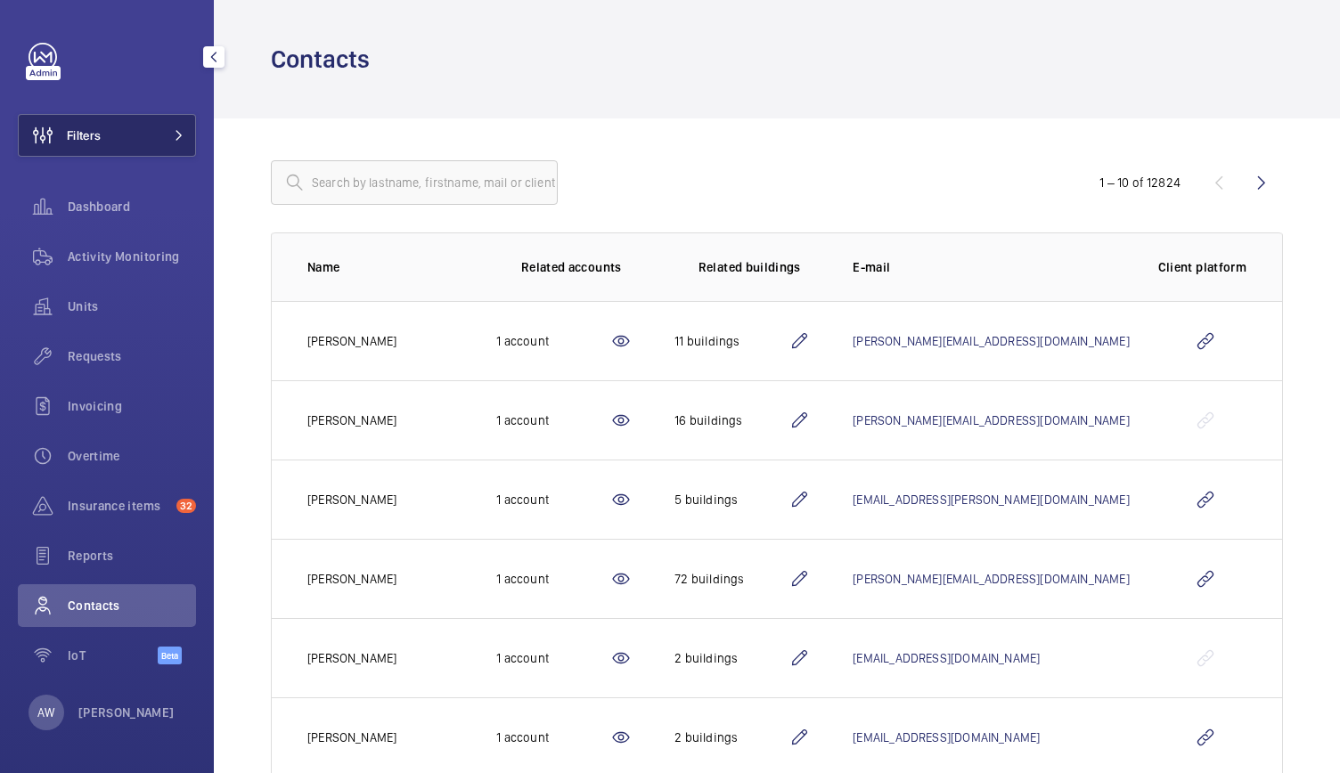
click at [172, 136] on span at bounding box center [173, 135] width 21 height 11
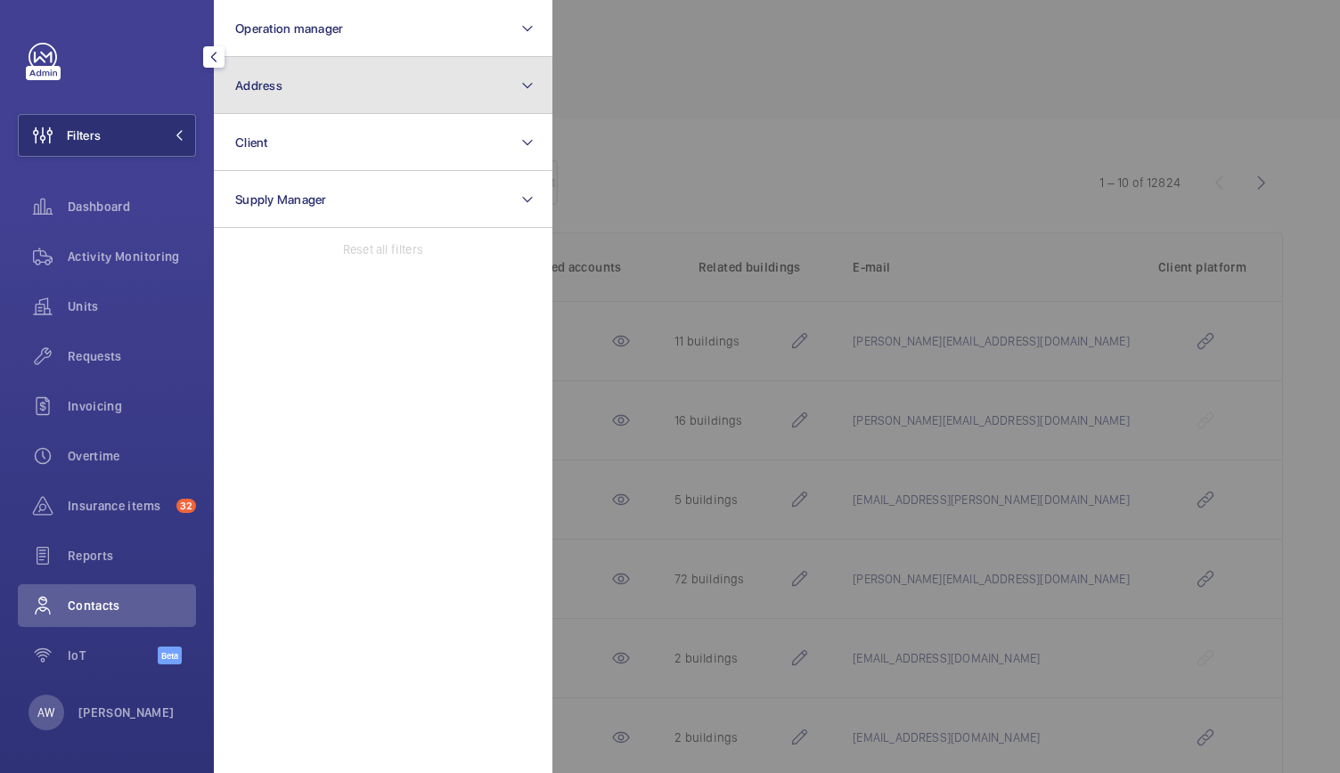
click at [306, 83] on button "Address" at bounding box center [383, 85] width 338 height 57
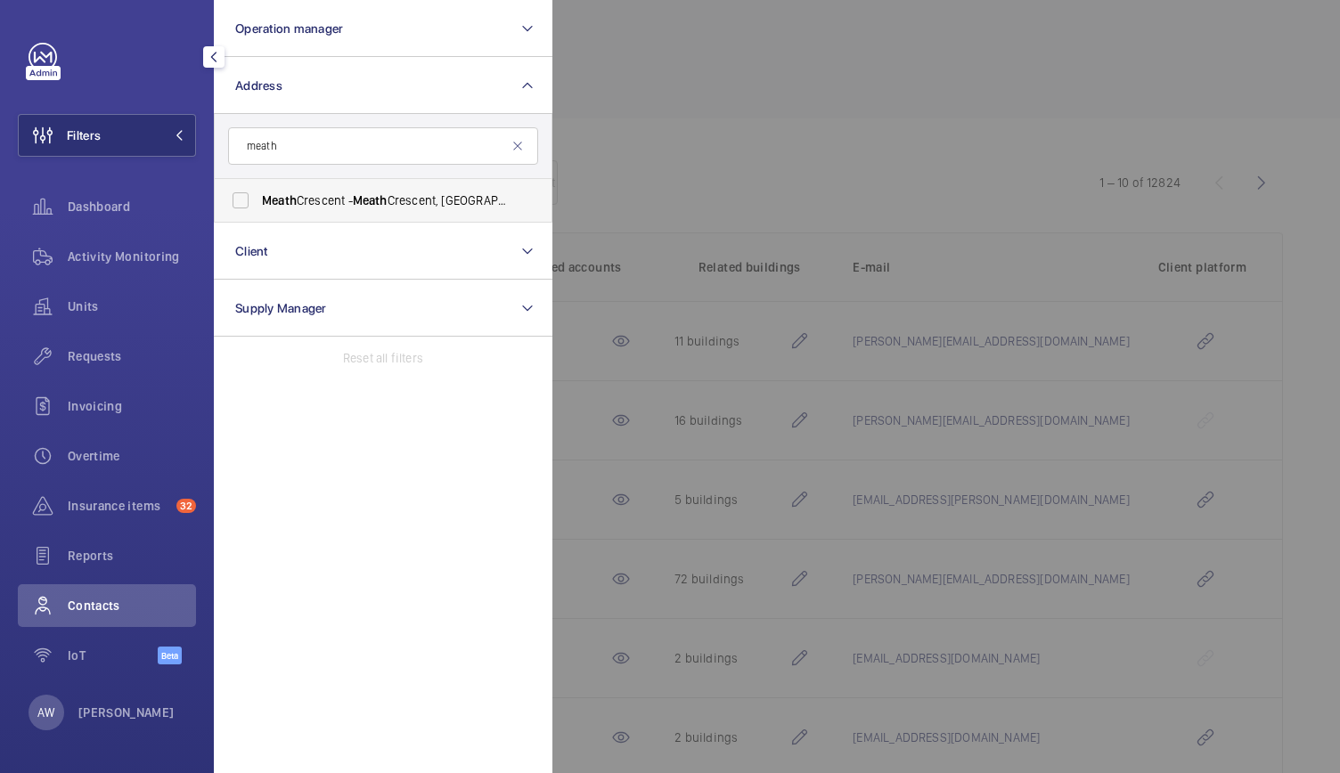
type input "meath"
click at [308, 206] on span "Meath Crescent - [GEOGRAPHIC_DATA]" at bounding box center [384, 201] width 245 height 18
click at [258, 206] on input "Meath Crescent - [GEOGRAPHIC_DATA]" at bounding box center [241, 201] width 36 height 36
checkbox input "true"
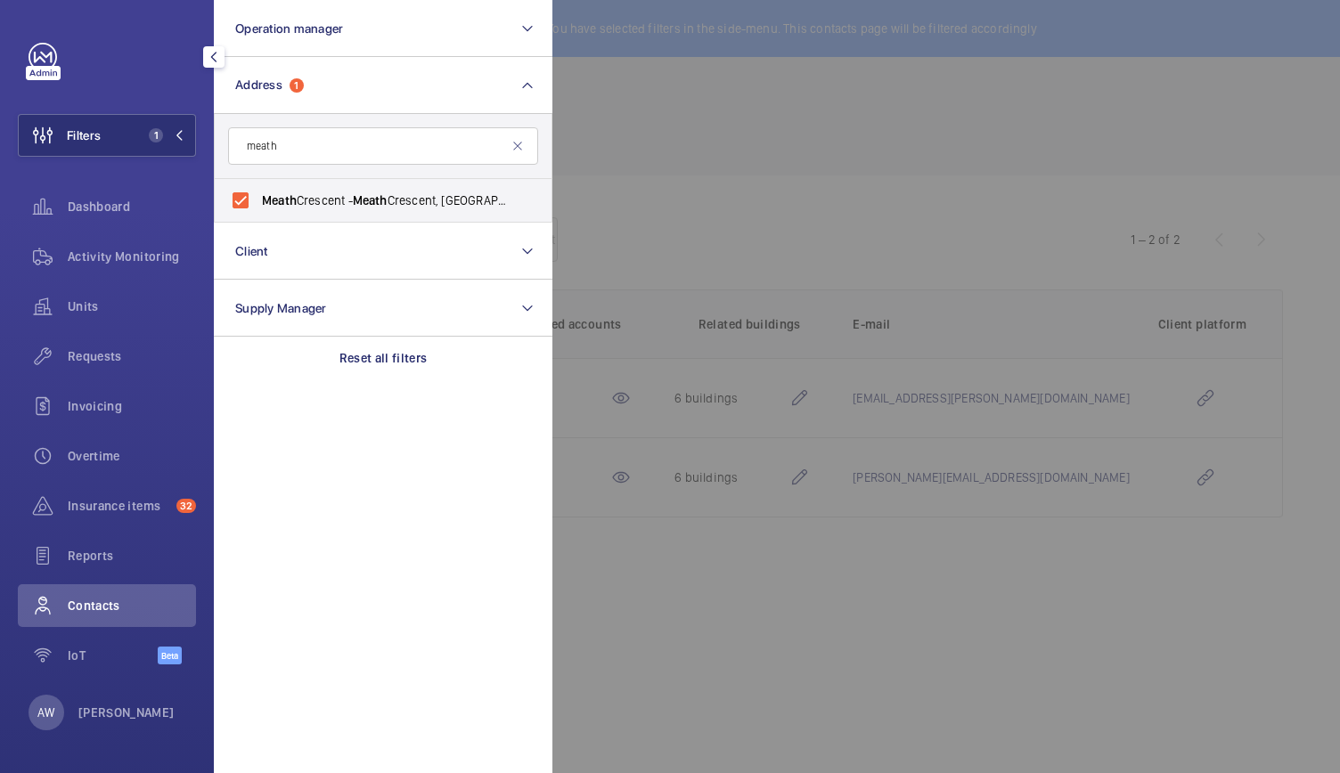
click at [700, 184] on div at bounding box center [1222, 386] width 1340 height 773
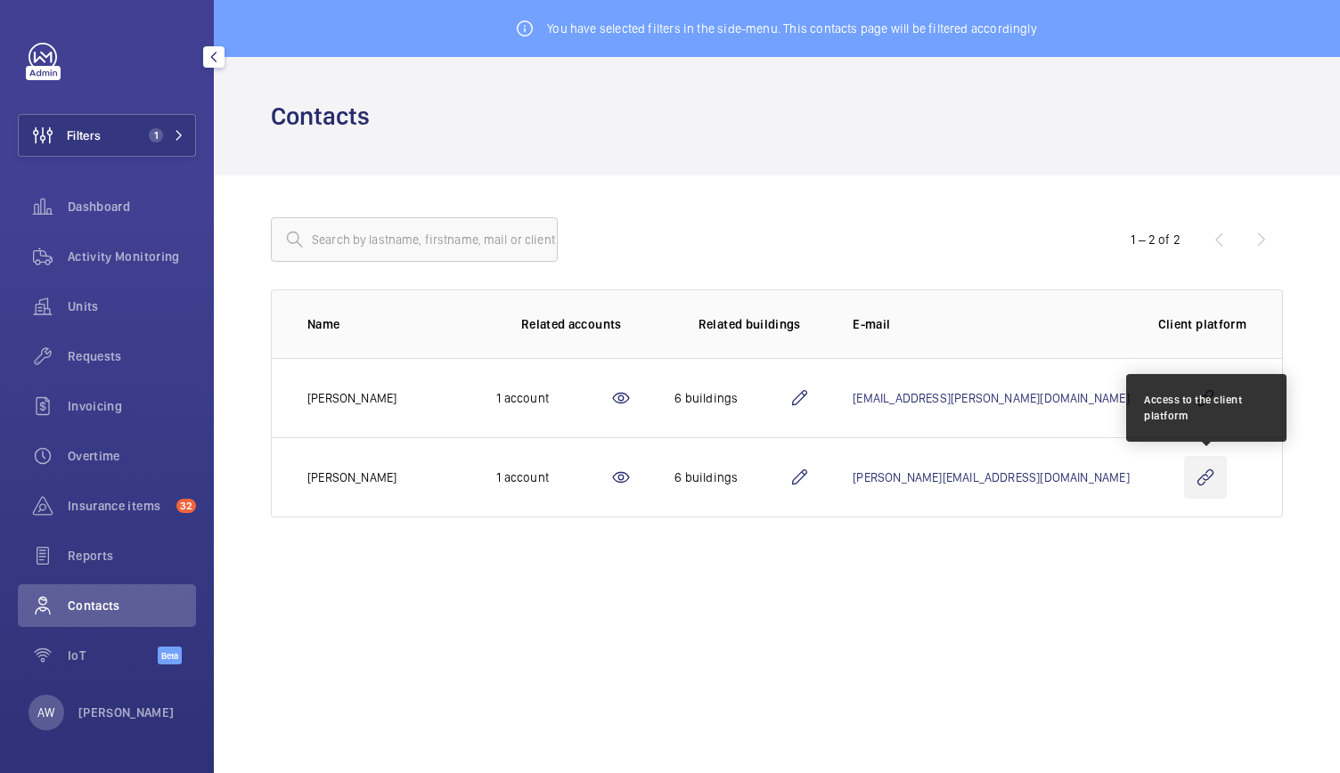
click at [1210, 477] on wm-front-icon-button at bounding box center [1205, 477] width 43 height 43
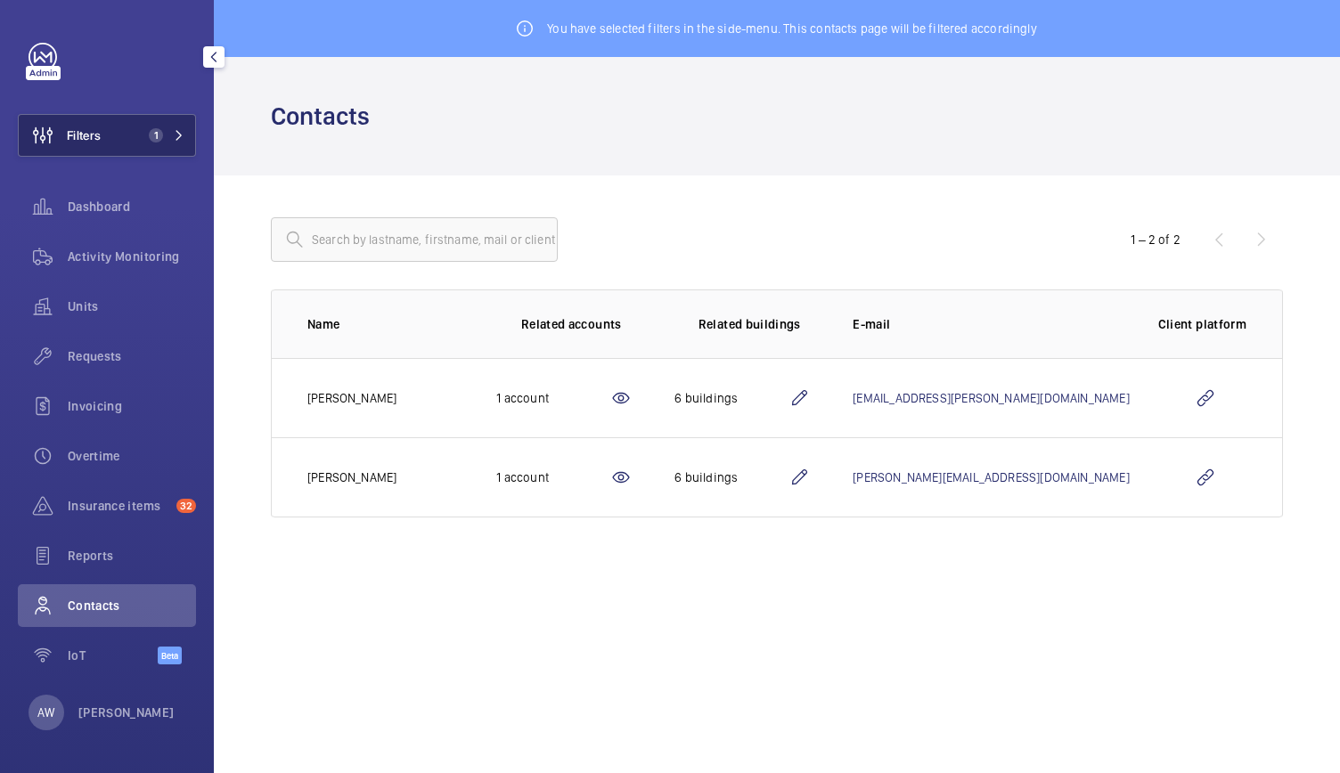
click at [167, 156] on button "Filters 1" at bounding box center [107, 135] width 178 height 43
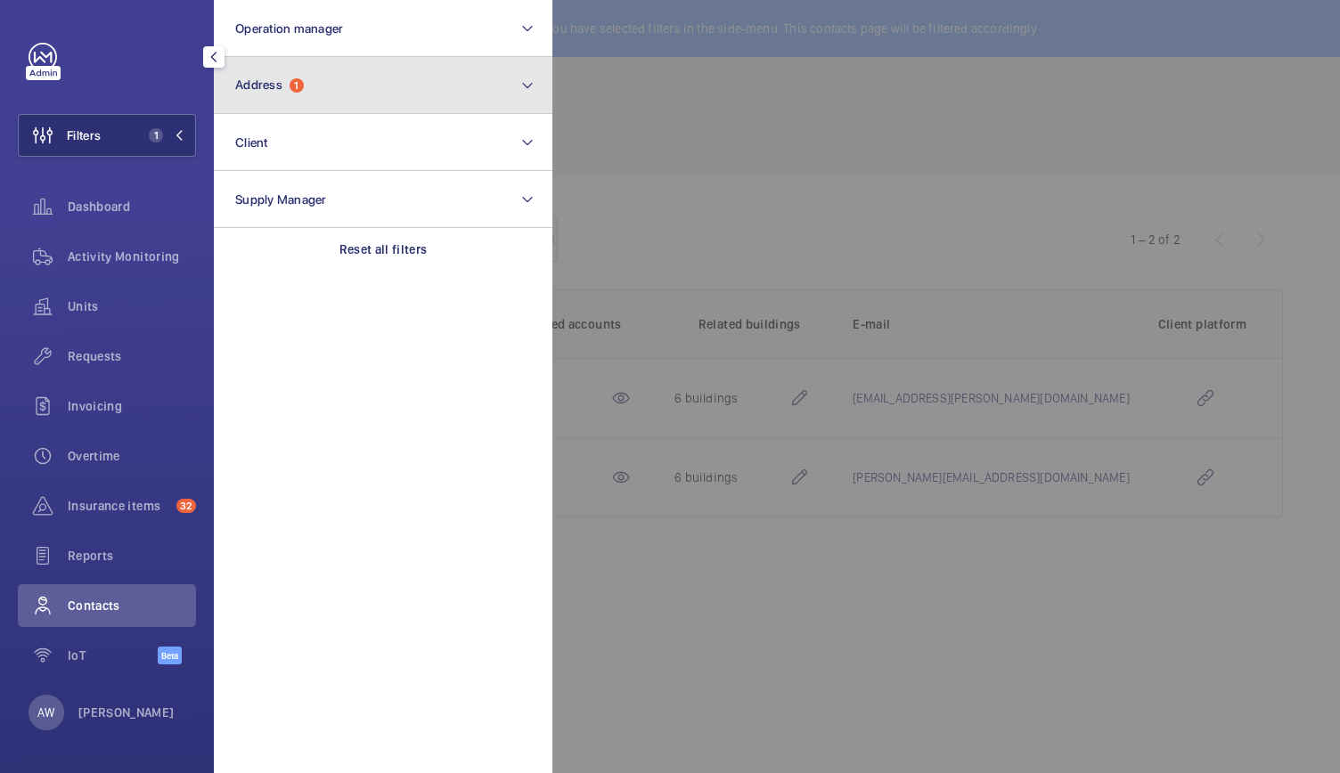
click at [299, 102] on button "Address 1" at bounding box center [383, 85] width 338 height 57
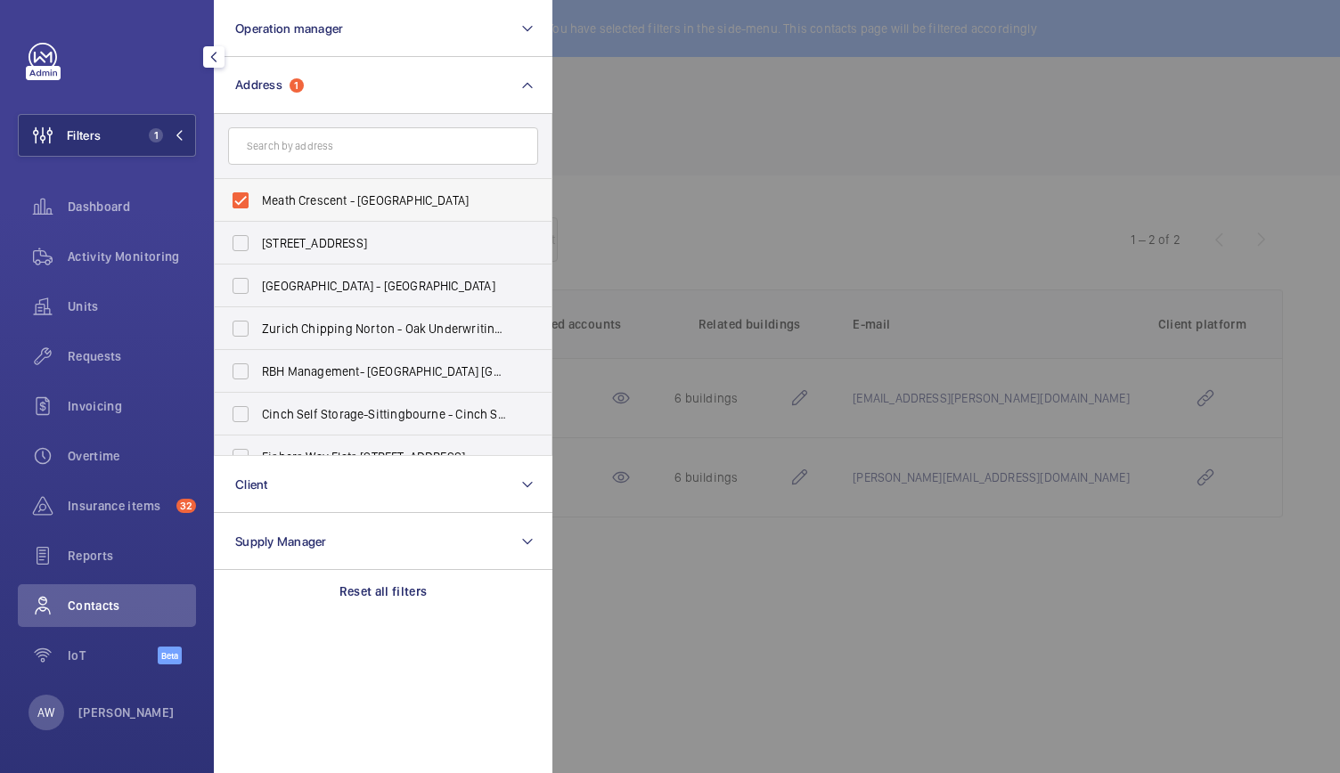
click at [237, 197] on label "Meath Crescent - [GEOGRAPHIC_DATA]" at bounding box center [370, 200] width 310 height 43
click at [237, 197] on input "Meath Crescent - [GEOGRAPHIC_DATA]" at bounding box center [241, 201] width 36 height 36
checkbox input "false"
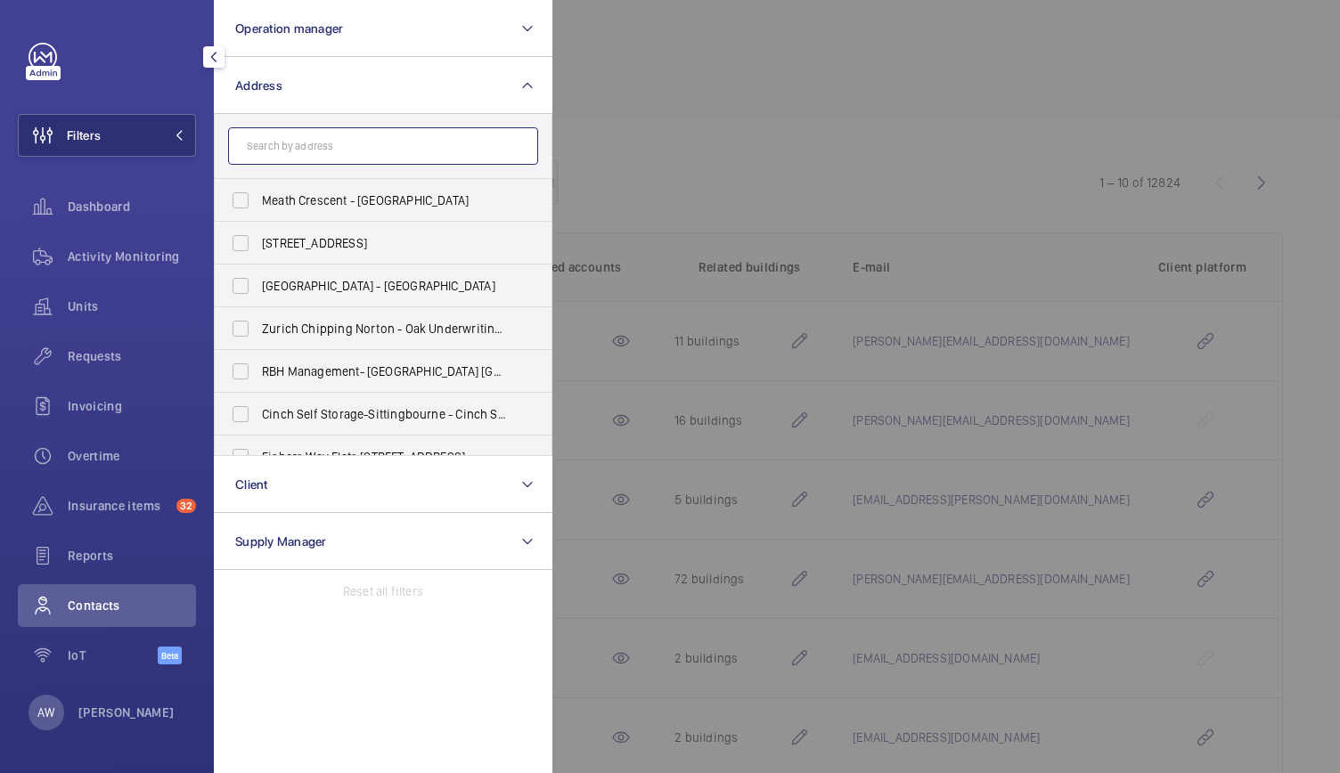
click at [290, 131] on input "text" at bounding box center [383, 145] width 310 height 37
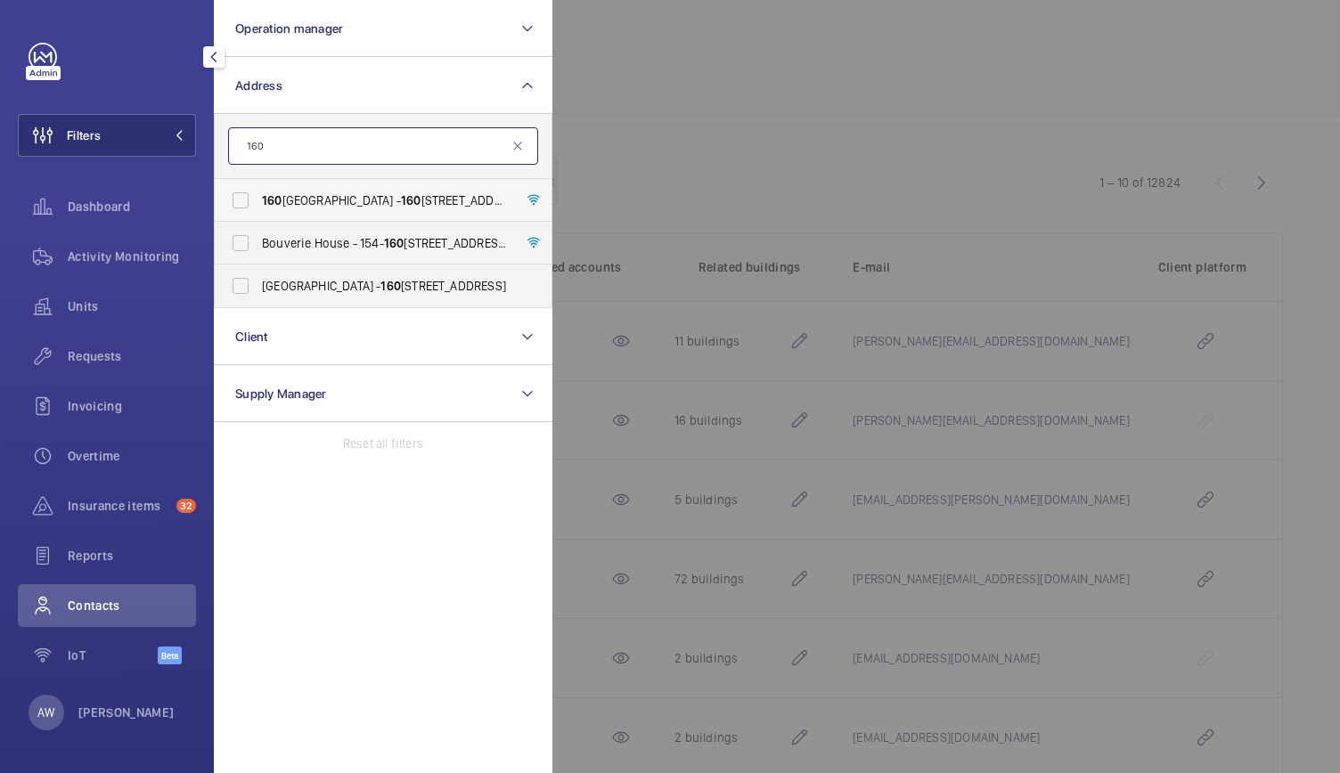
type input "160"
click at [289, 212] on label "[STREET_ADDRESS] - [STREET_ADDRESS]" at bounding box center [370, 200] width 310 height 43
click at [258, 212] on input "[STREET_ADDRESS] - [STREET_ADDRESS]" at bounding box center [241, 201] width 36 height 36
checkbox input "true"
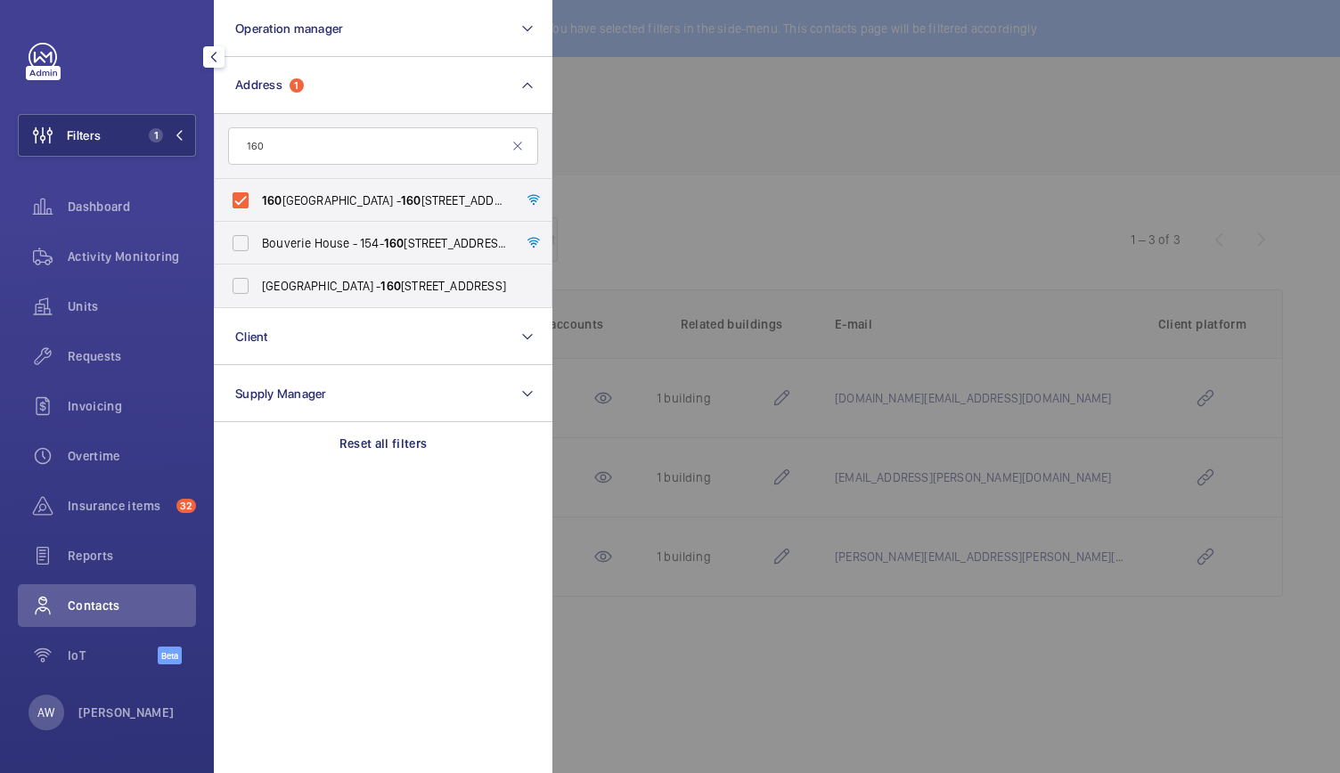
click at [687, 96] on div at bounding box center [1222, 386] width 1340 height 773
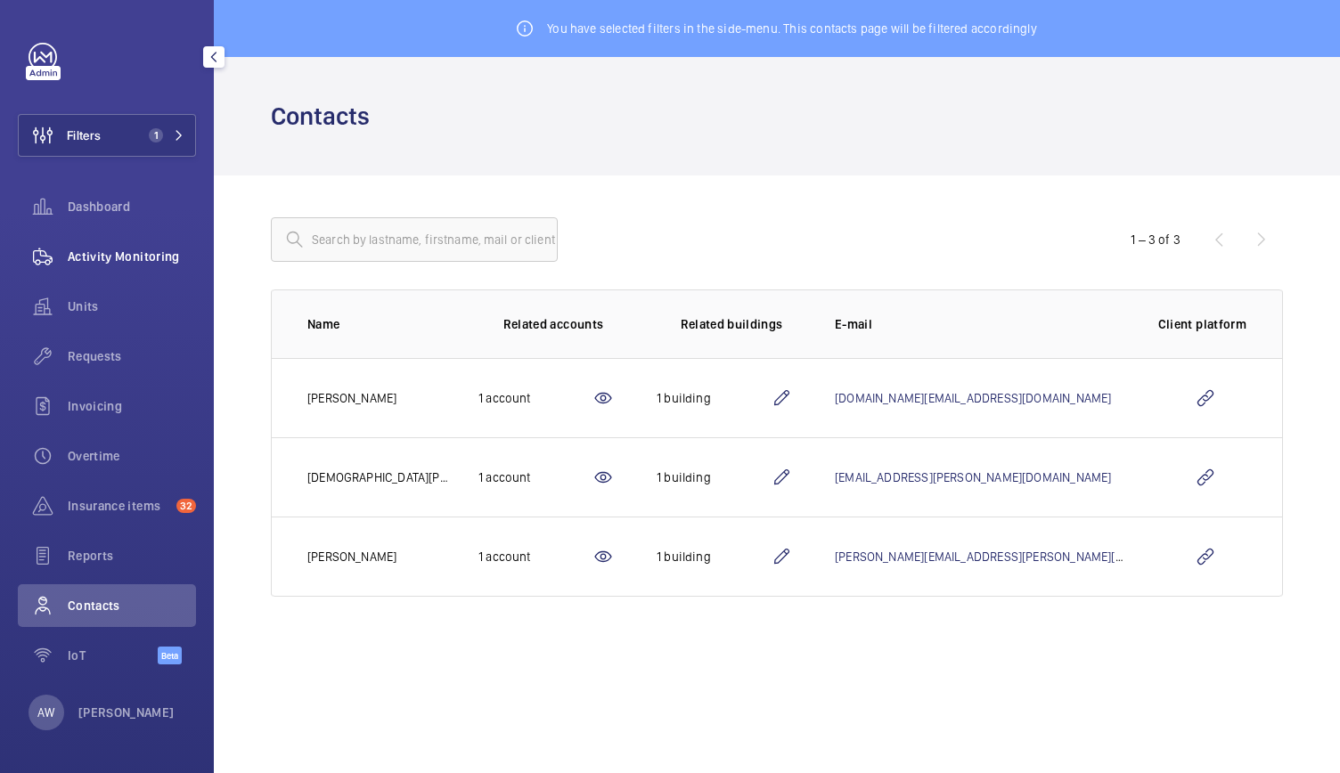
click at [146, 251] on span "Activity Monitoring" at bounding box center [132, 257] width 128 height 18
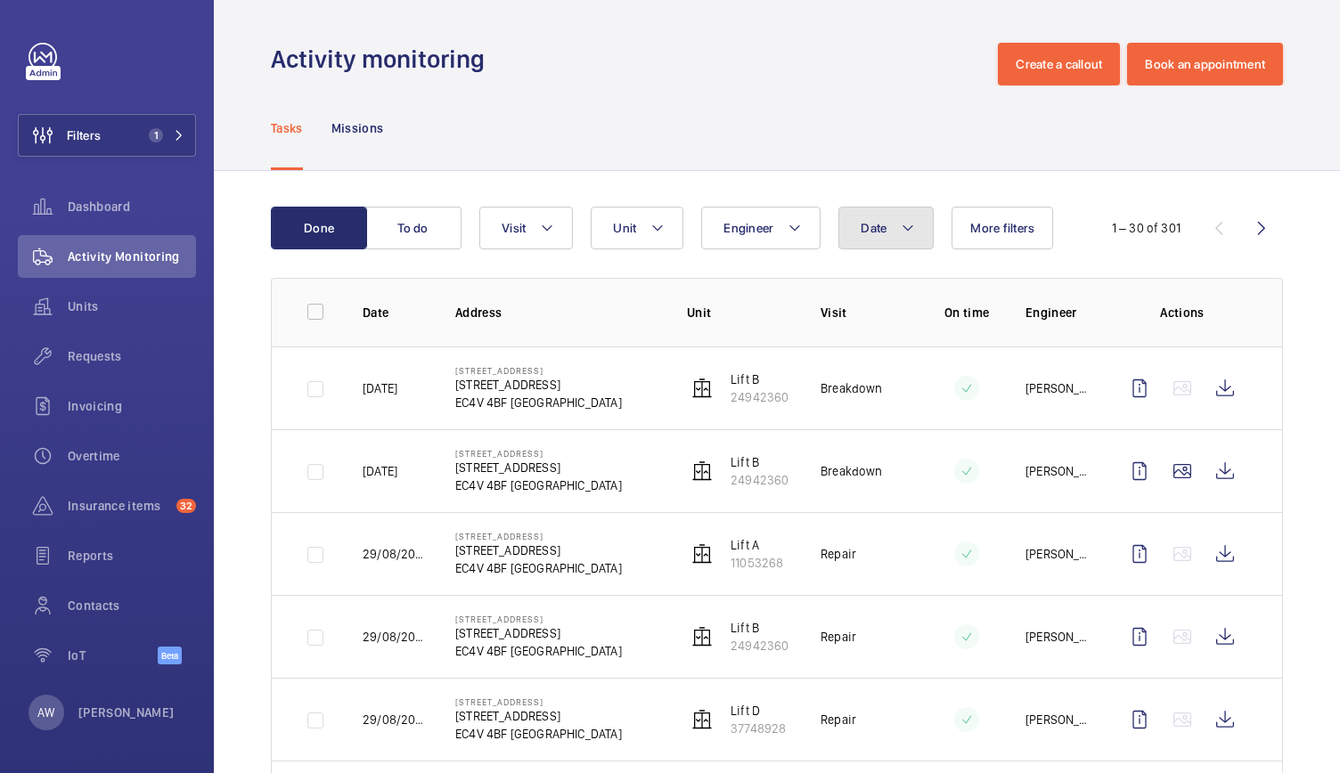
click at [898, 219] on button "Date" at bounding box center [885, 228] width 95 height 43
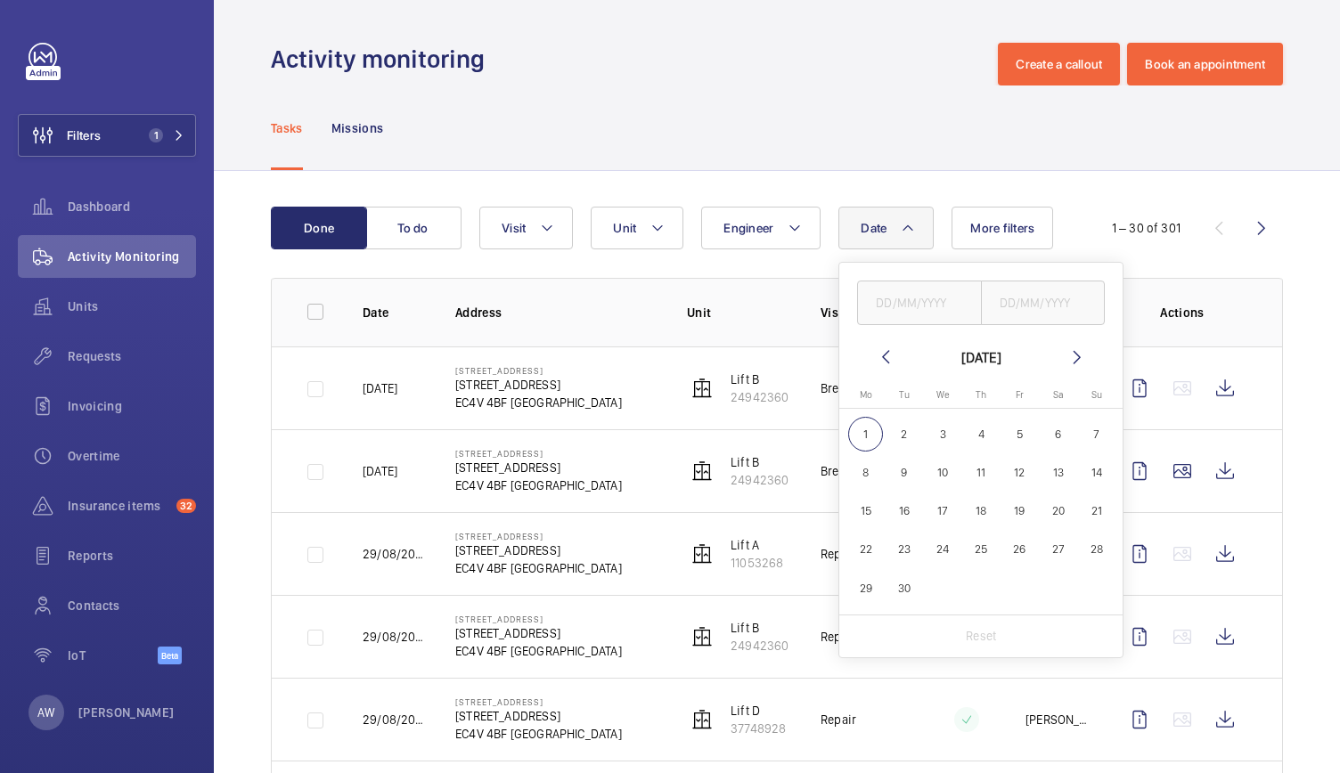
click at [891, 361] on mat-icon at bounding box center [885, 357] width 21 height 21
click at [1022, 450] on span "1" at bounding box center [1019, 434] width 35 height 35
type input "[DATE]"
click at [1096, 594] on span "31" at bounding box center [1096, 588] width 35 height 35
type input "[DATE]"
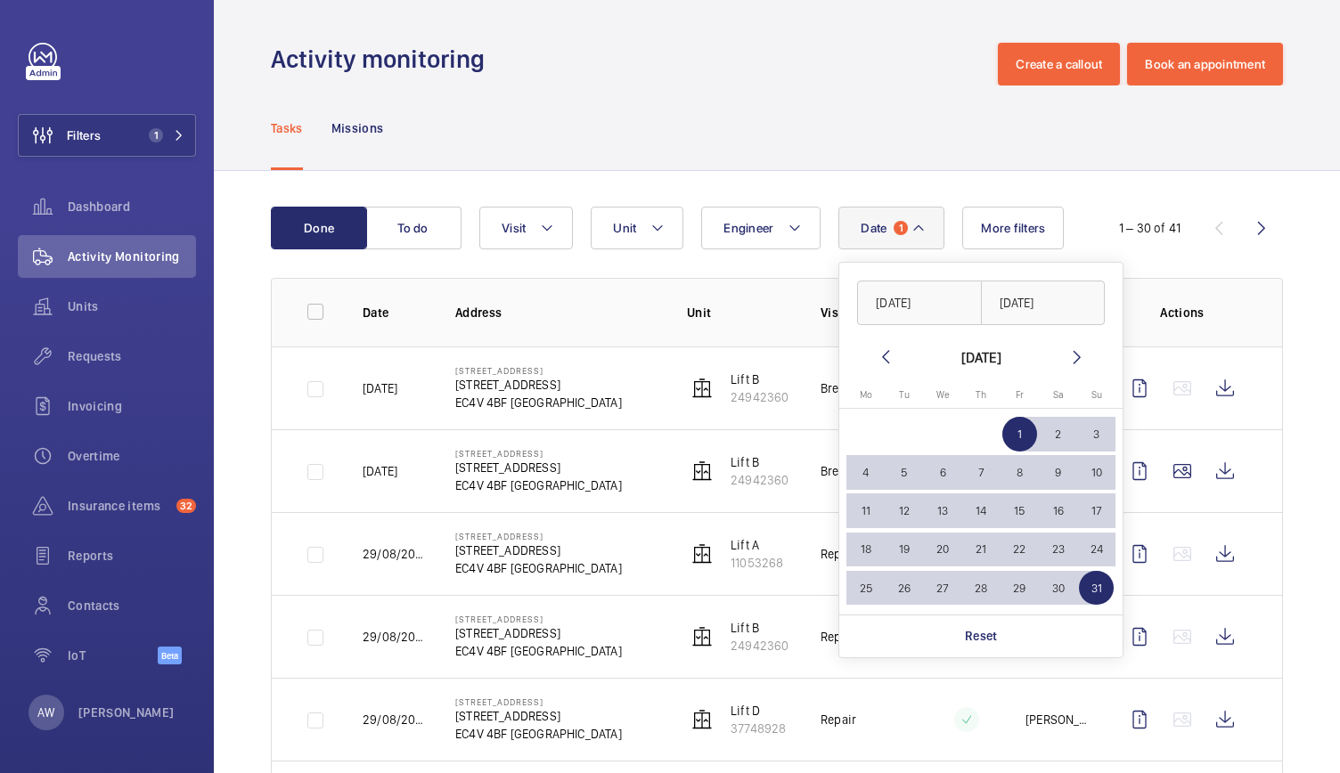
click at [889, 155] on div "Tasks Missions" at bounding box center [777, 128] width 1012 height 85
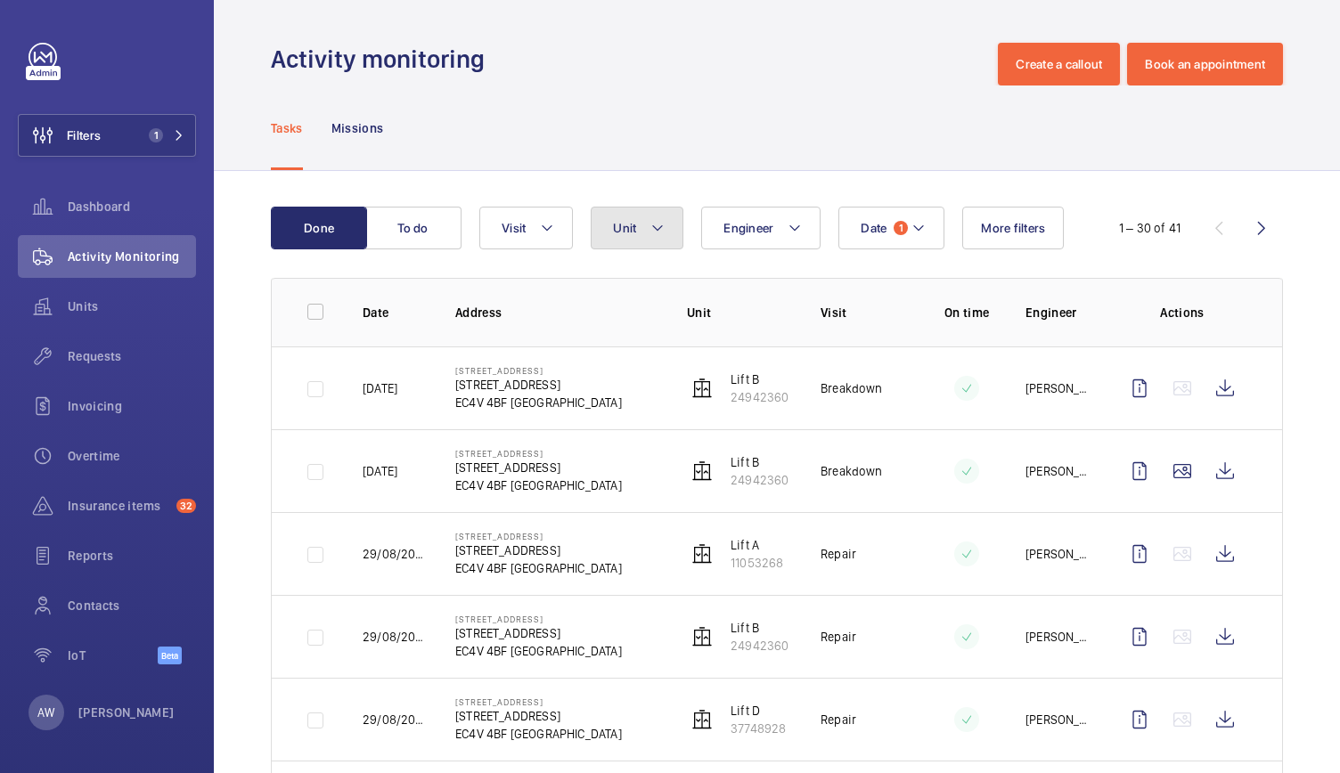
click at [662, 236] on mat-icon at bounding box center [657, 227] width 14 height 21
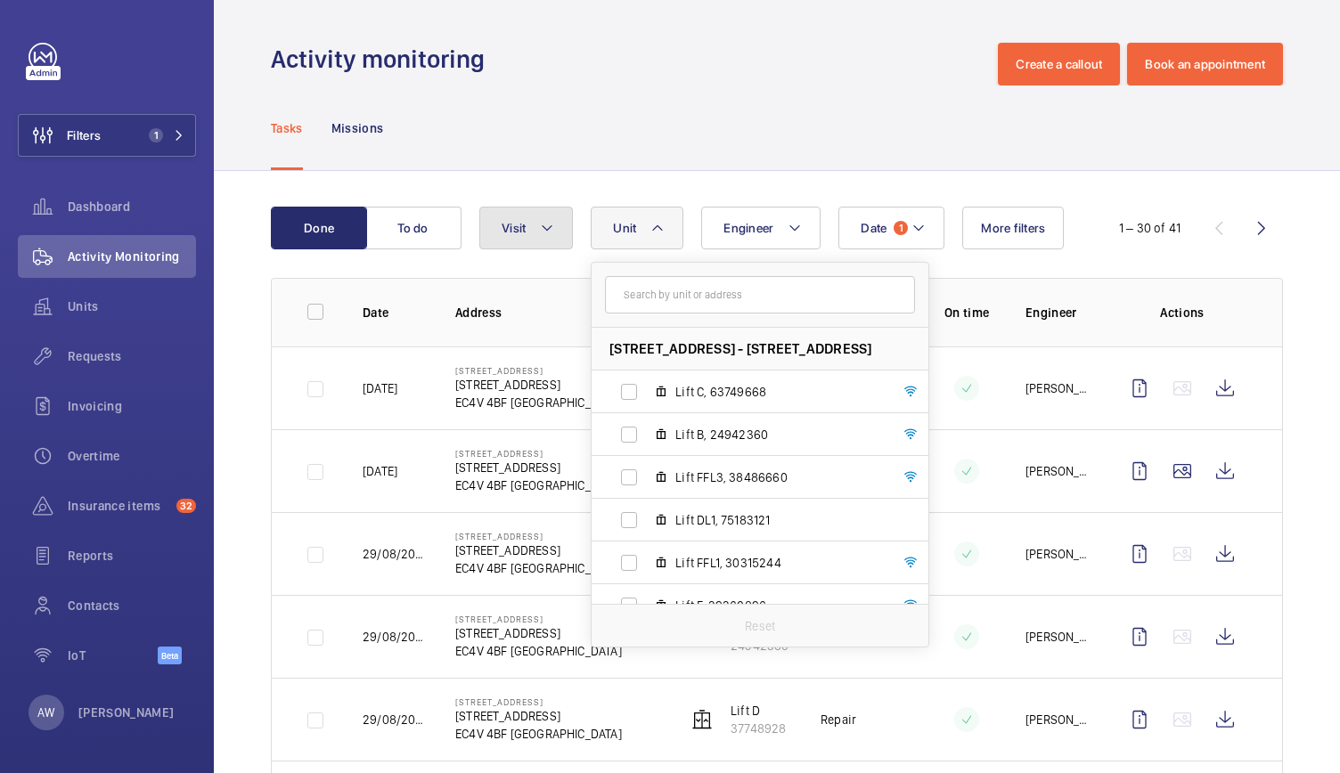
click at [564, 241] on button "Visit" at bounding box center [526, 228] width 94 height 43
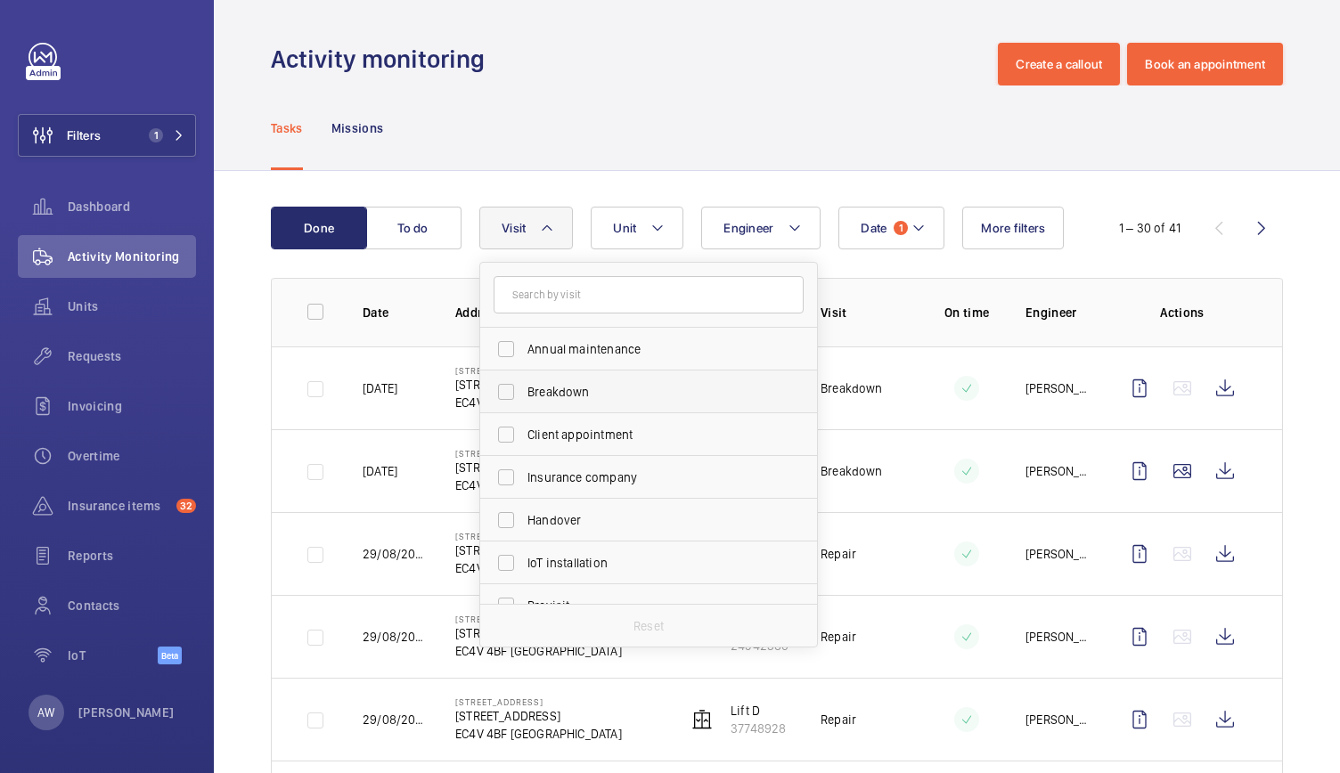
click at [505, 396] on label "Breakdown" at bounding box center [635, 392] width 310 height 43
click at [505, 396] on input "Breakdown" at bounding box center [506, 392] width 36 height 36
checkbox input "true"
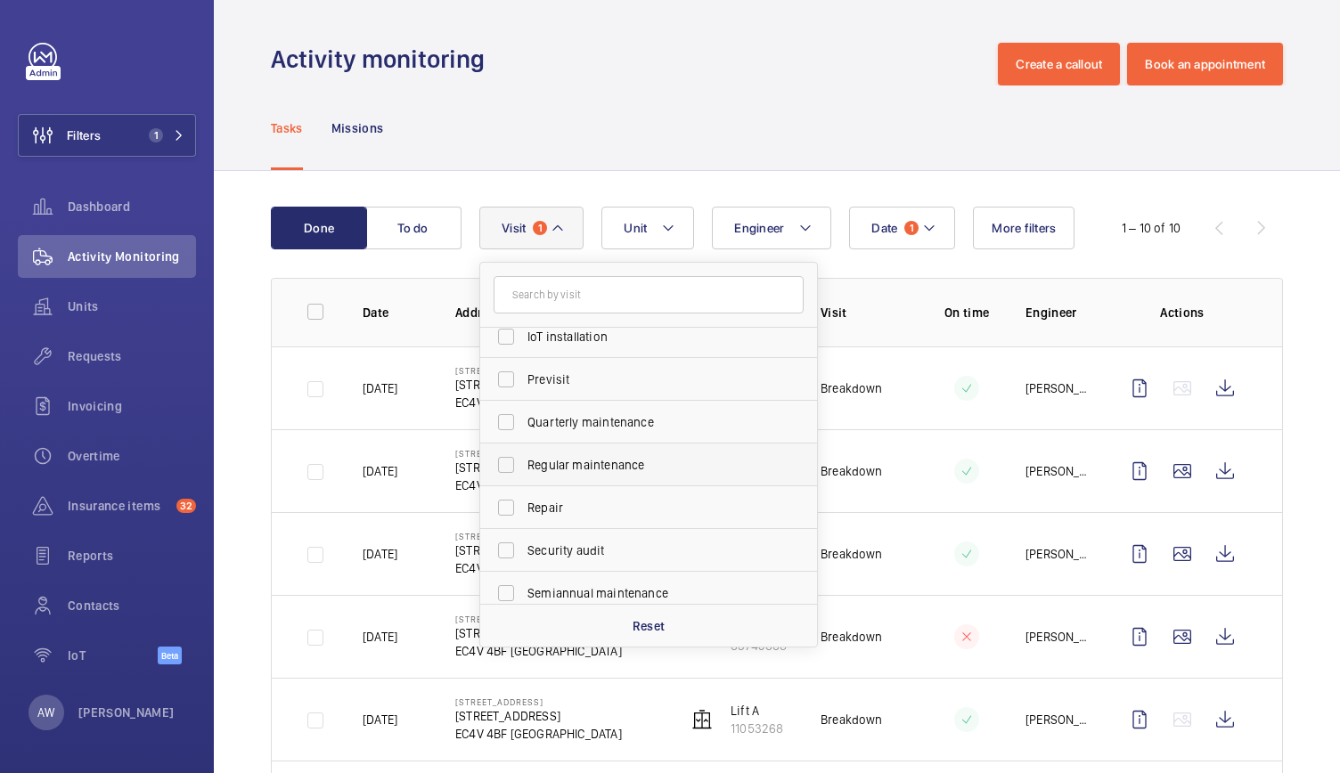
scroll to position [280, 0]
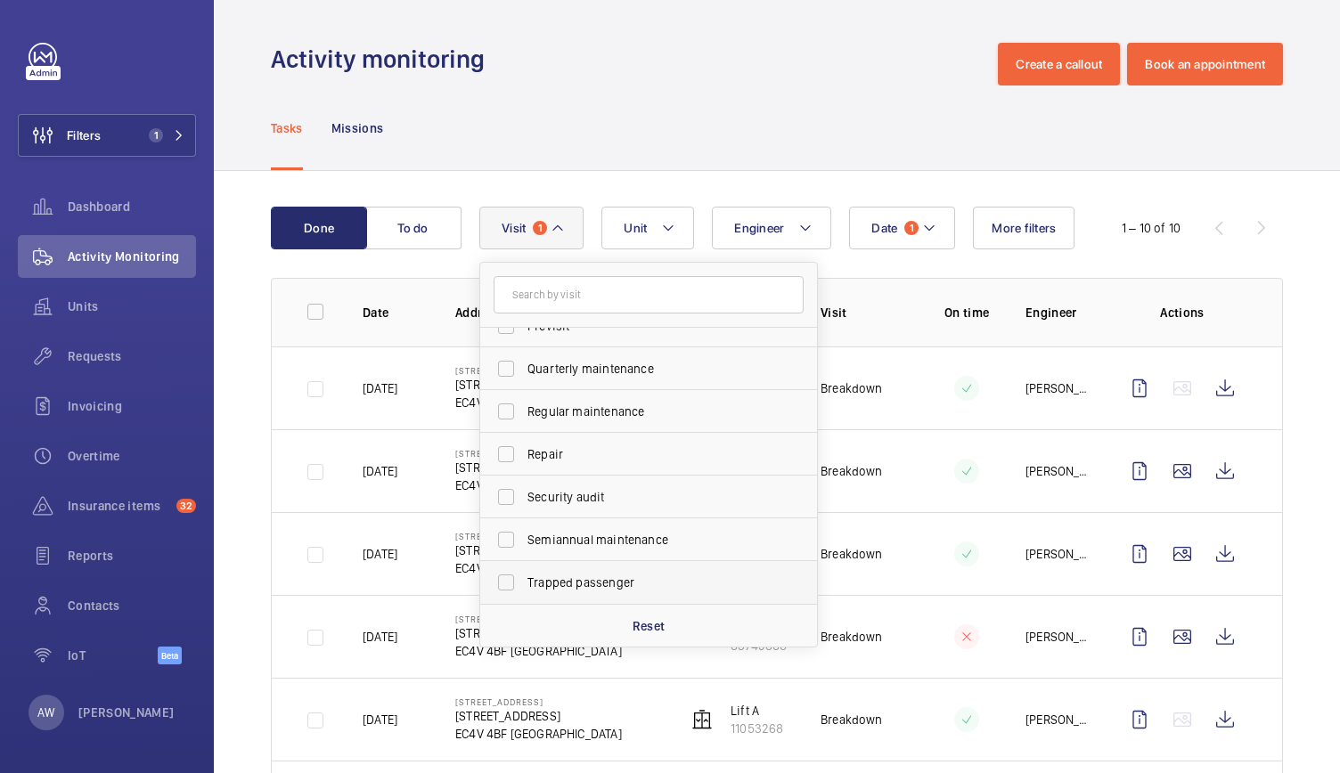
click at [497, 585] on label "Trapped passenger" at bounding box center [635, 582] width 310 height 43
click at [497, 585] on input "Trapped passenger" at bounding box center [506, 583] width 36 height 36
checkbox input "true"
click at [921, 580] on td at bounding box center [952, 553] width 89 height 83
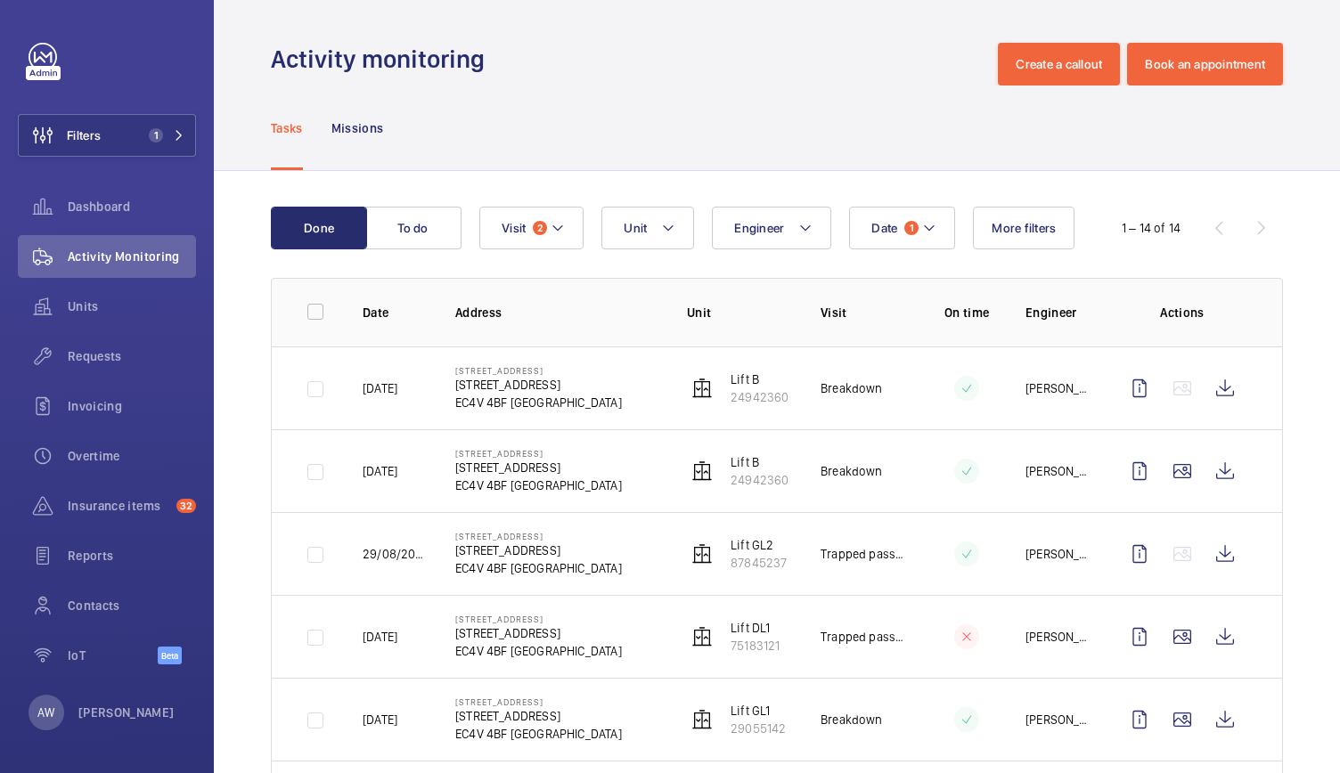
scroll to position [88, 0]
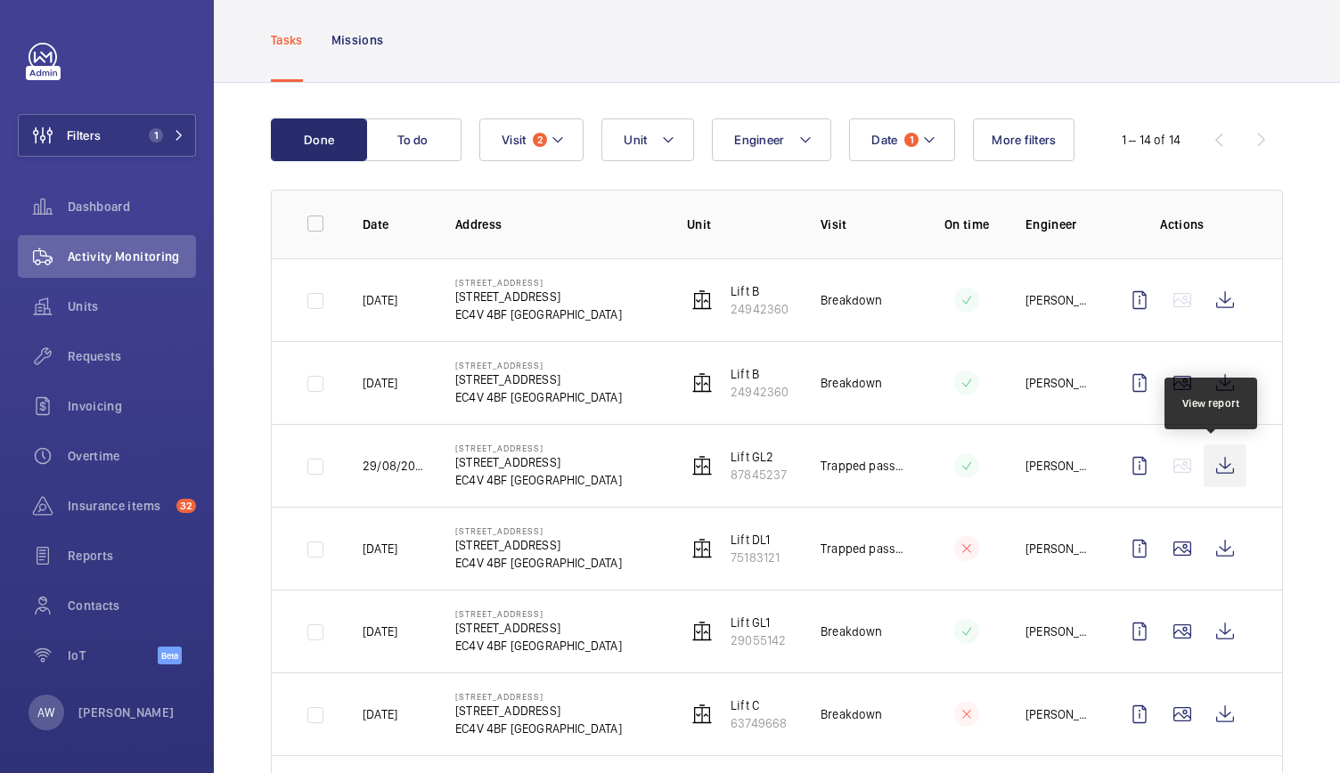
click at [1221, 473] on wm-front-icon-button at bounding box center [1224, 465] width 43 height 43
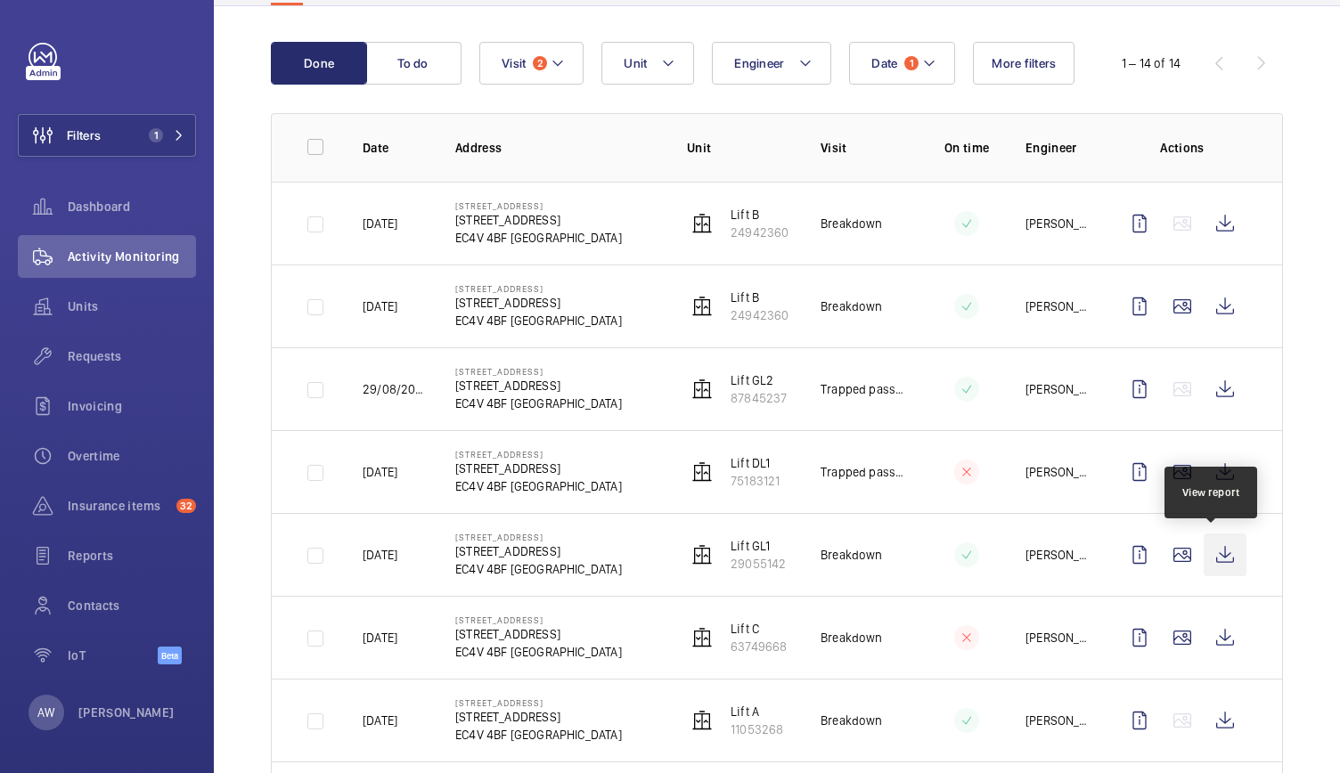
click at [1217, 555] on wm-front-icon-button at bounding box center [1224, 555] width 43 height 43
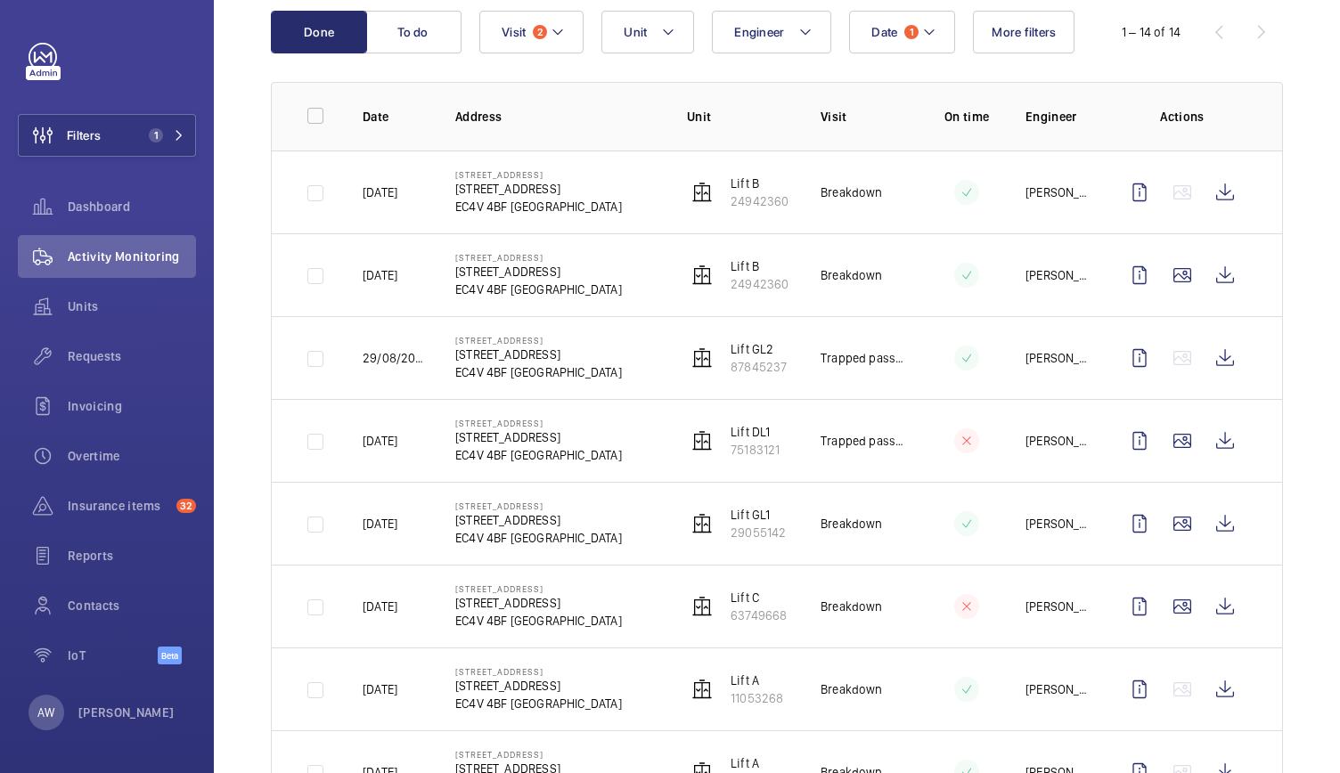
scroll to position [0, 0]
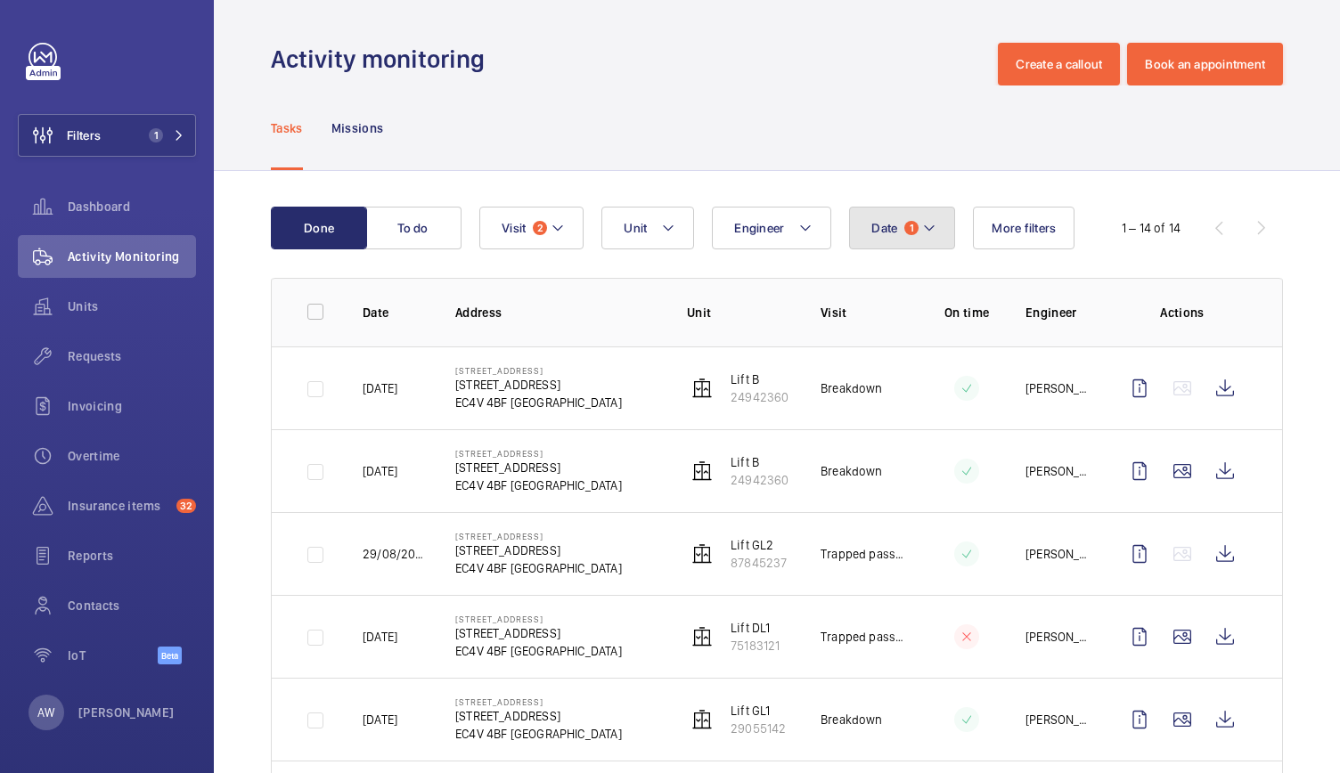
click at [891, 216] on button "Date 1" at bounding box center [902, 228] width 106 height 43
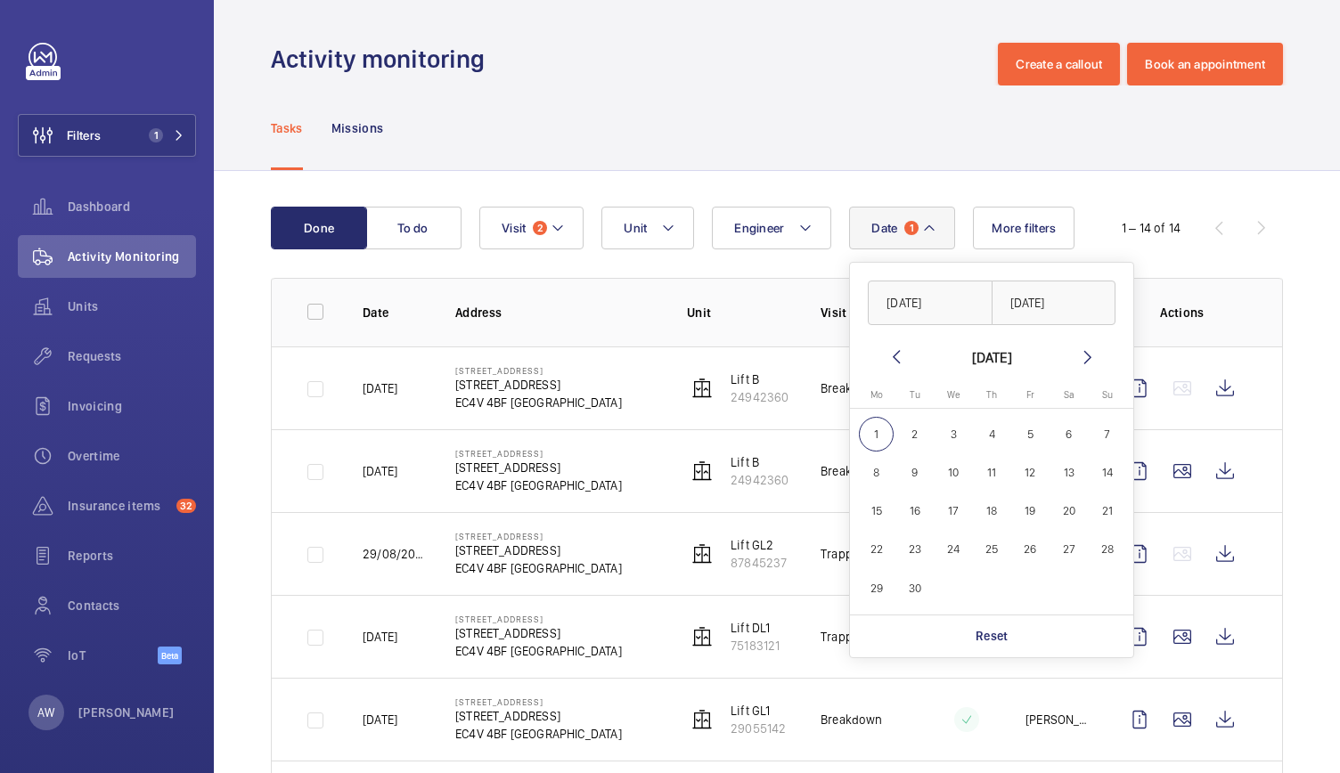
click at [904, 216] on button "Date 1" at bounding box center [902, 228] width 106 height 43
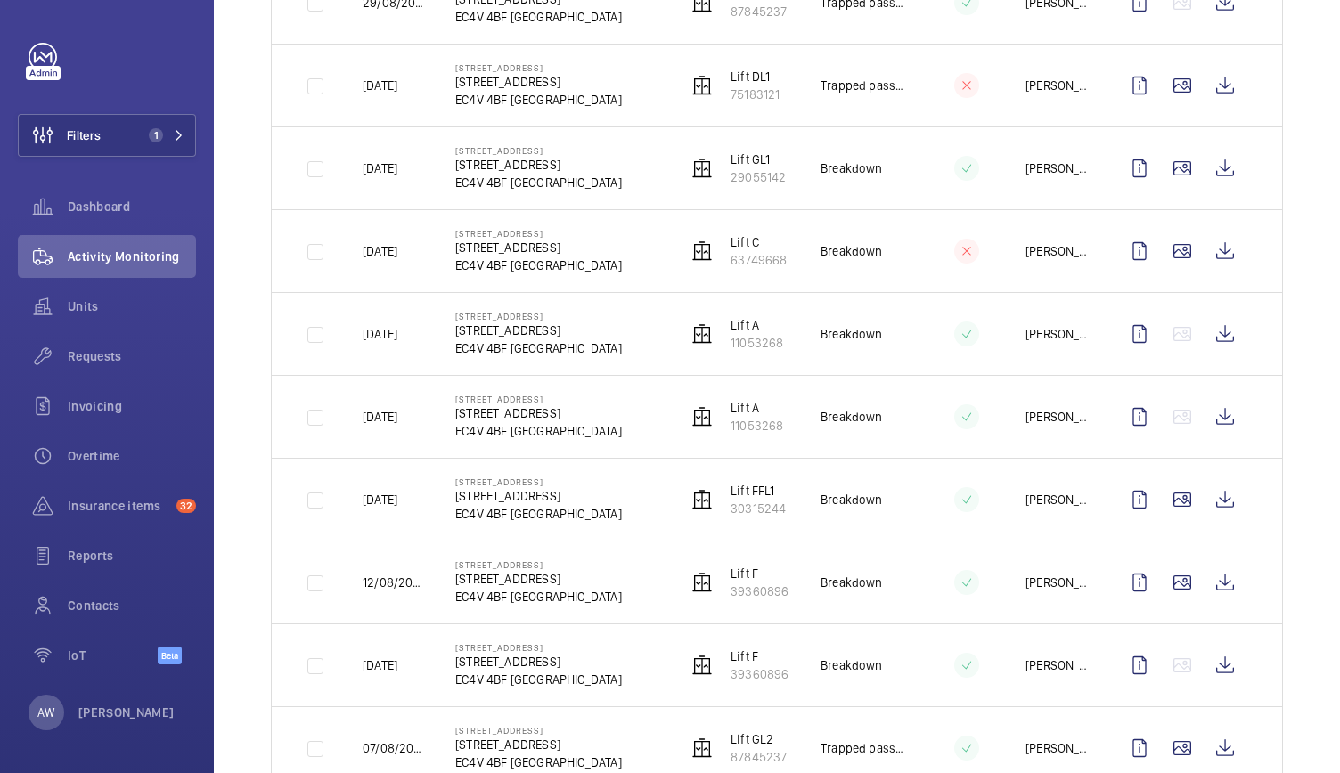
scroll to position [771, 0]
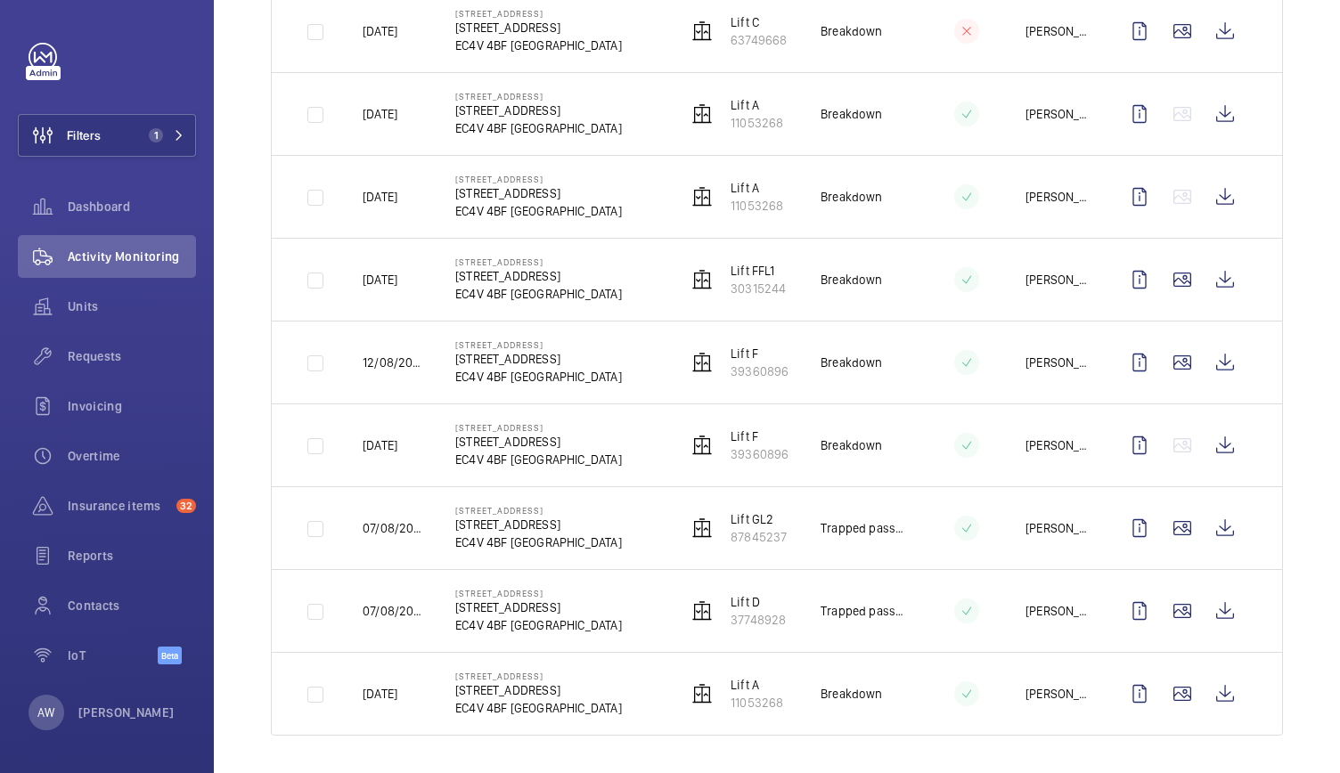
click at [908, 94] on td at bounding box center [952, 113] width 89 height 83
click at [1225, 451] on wm-front-icon-button at bounding box center [1224, 445] width 43 height 43
click at [1205, 358] on wm-front-icon-button at bounding box center [1224, 362] width 43 height 43
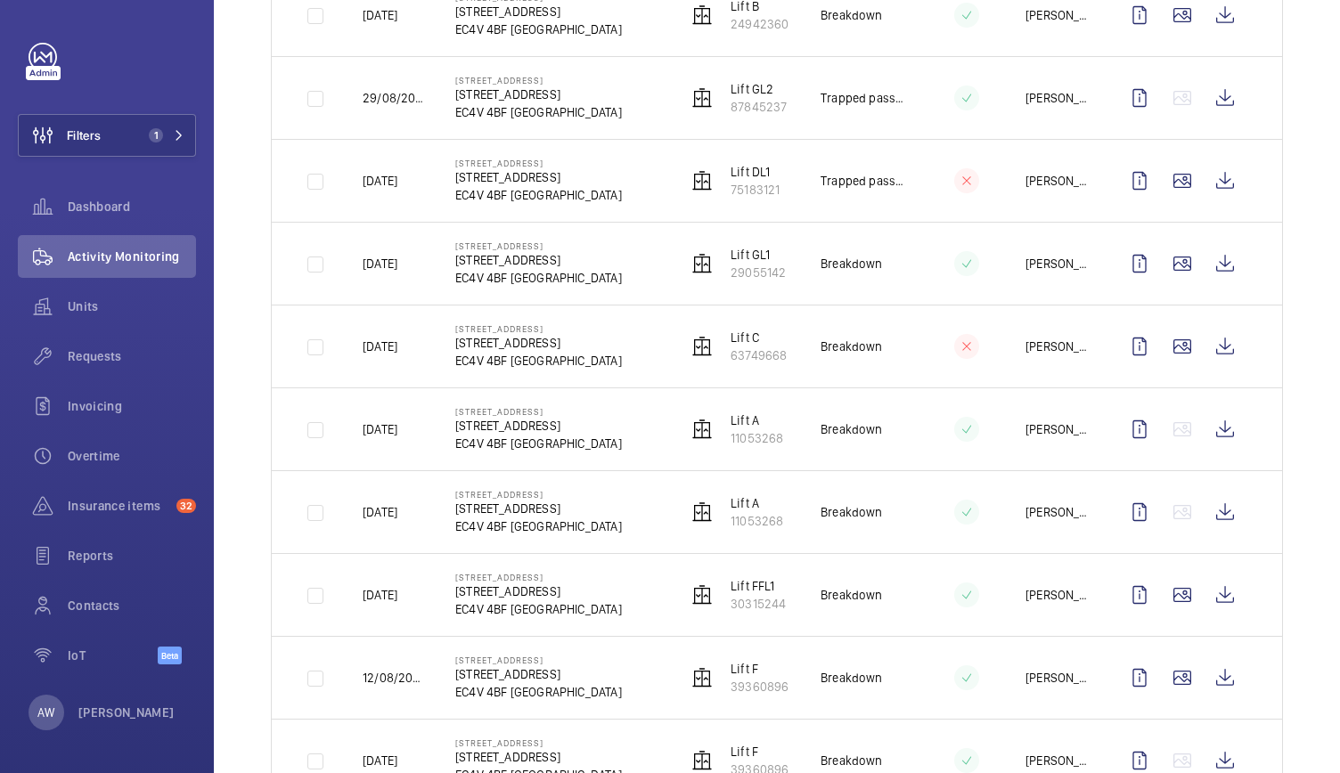
scroll to position [511, 0]
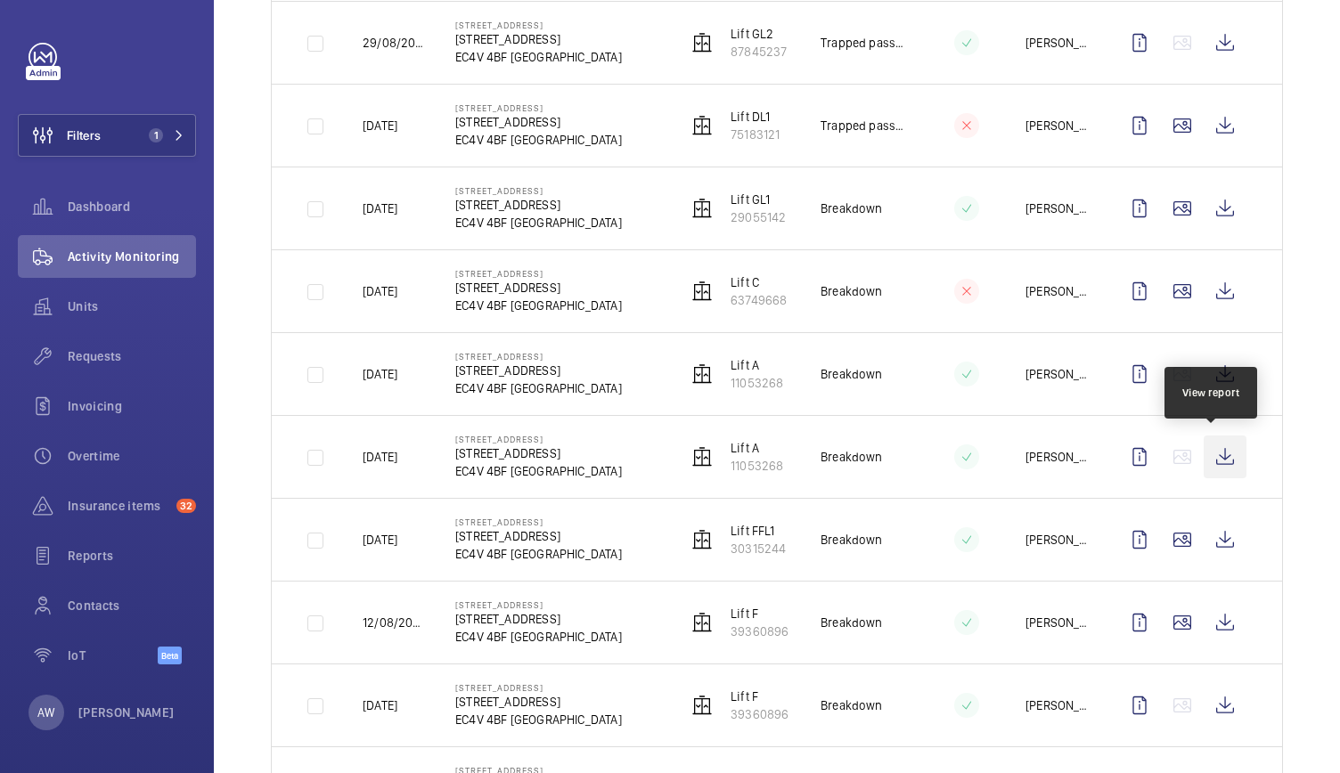
click at [1206, 464] on wm-front-icon-button at bounding box center [1224, 457] width 43 height 43
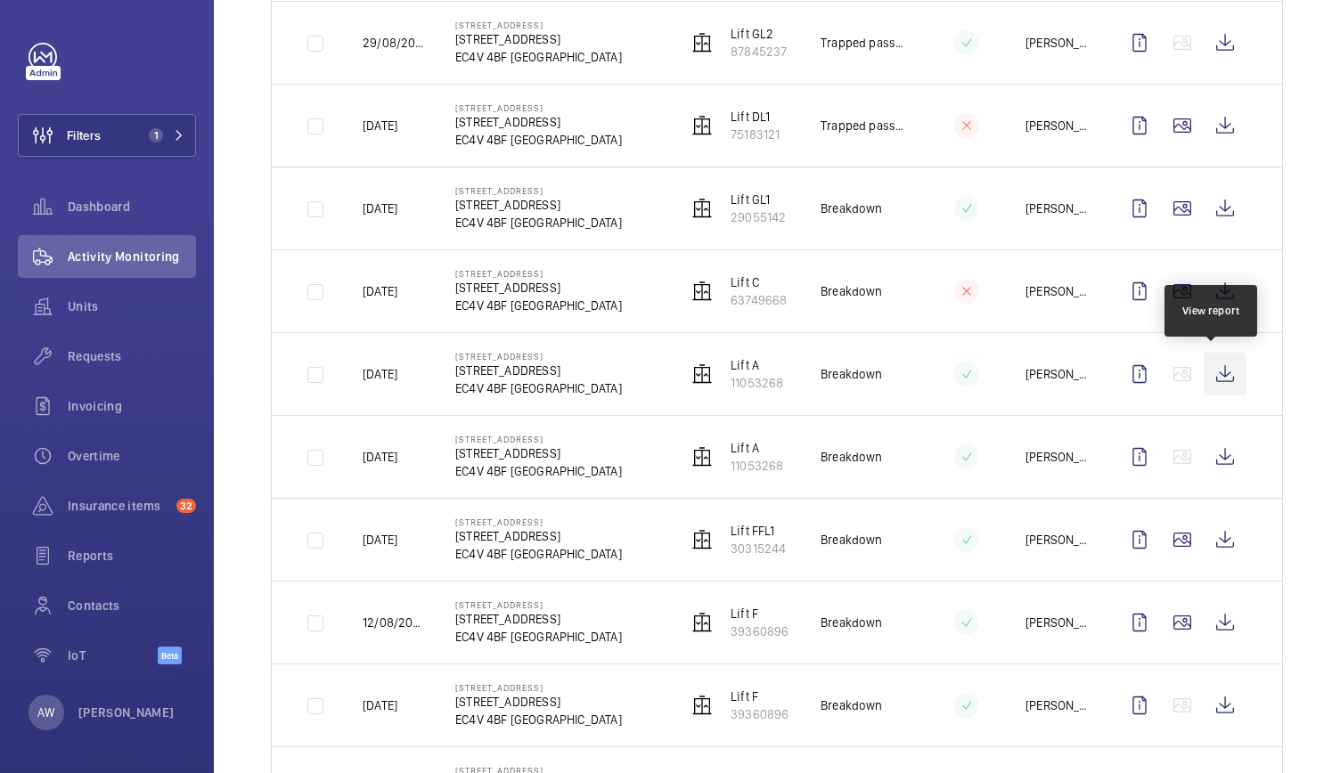
click at [1216, 373] on wm-front-icon-button at bounding box center [1224, 374] width 43 height 43
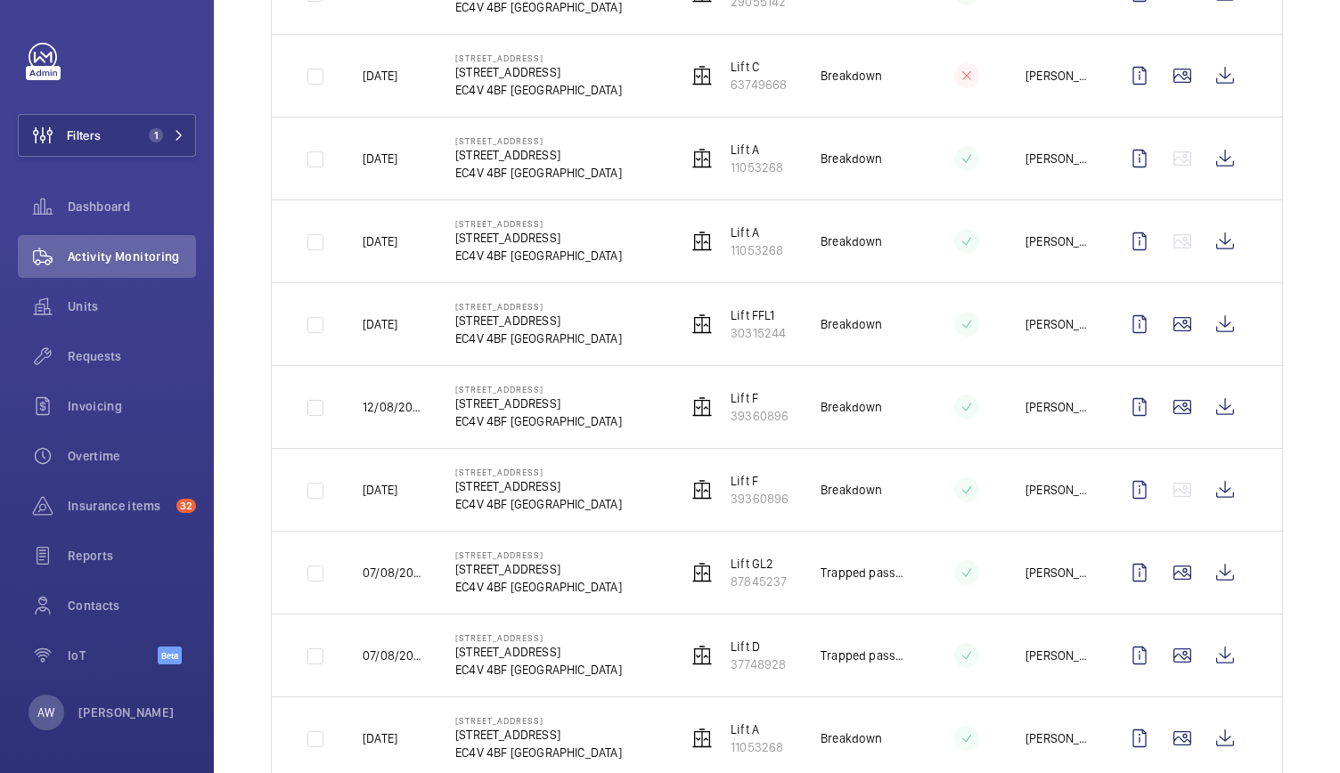
scroll to position [771, 0]
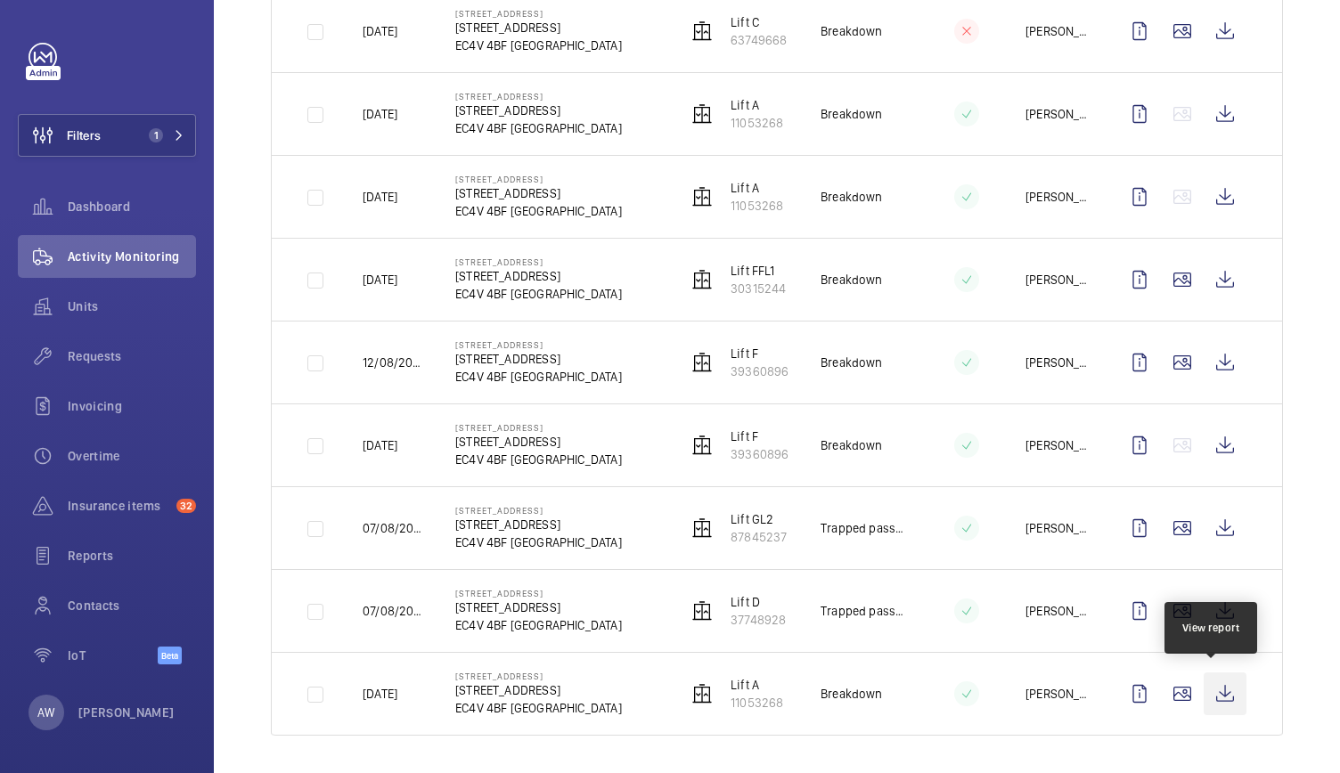
click at [1227, 696] on wm-front-icon-button at bounding box center [1224, 694] width 43 height 43
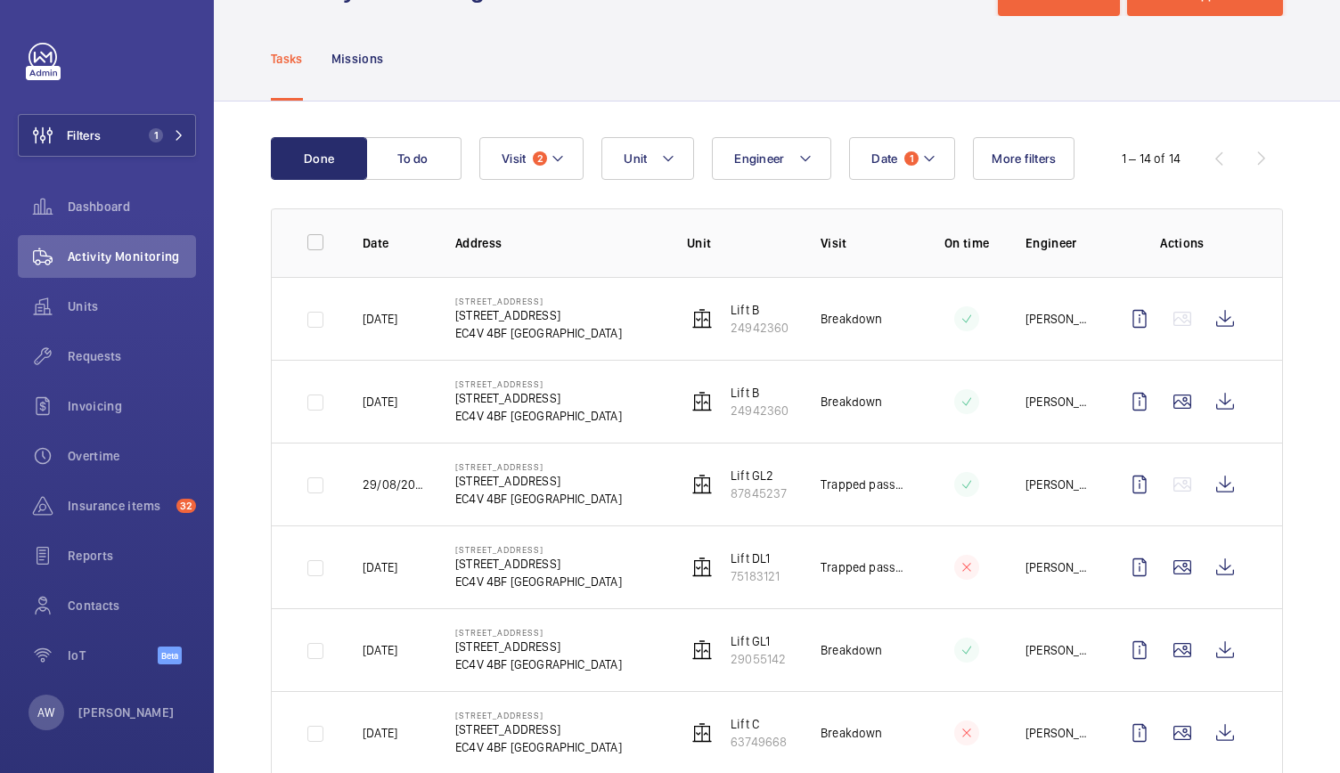
scroll to position [64, 0]
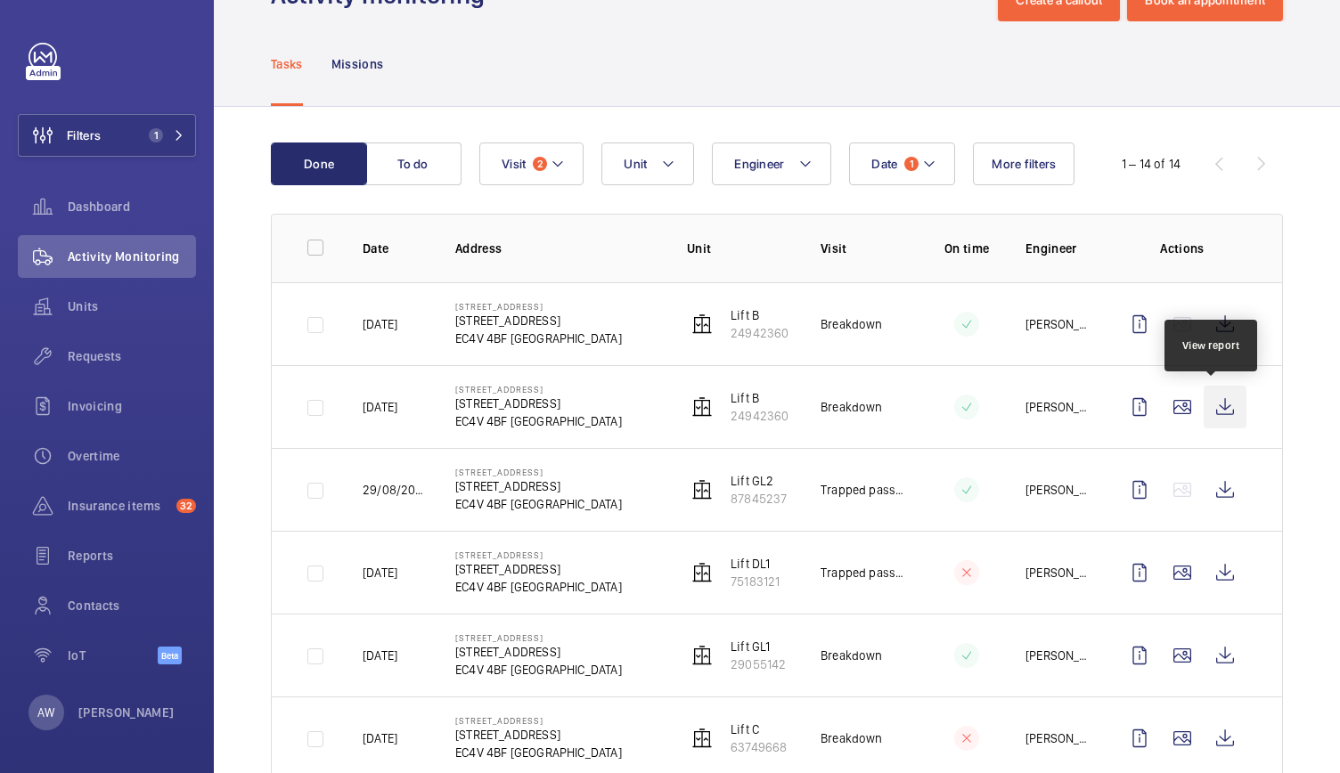
click at [1216, 400] on wm-front-icon-button at bounding box center [1224, 407] width 43 height 43
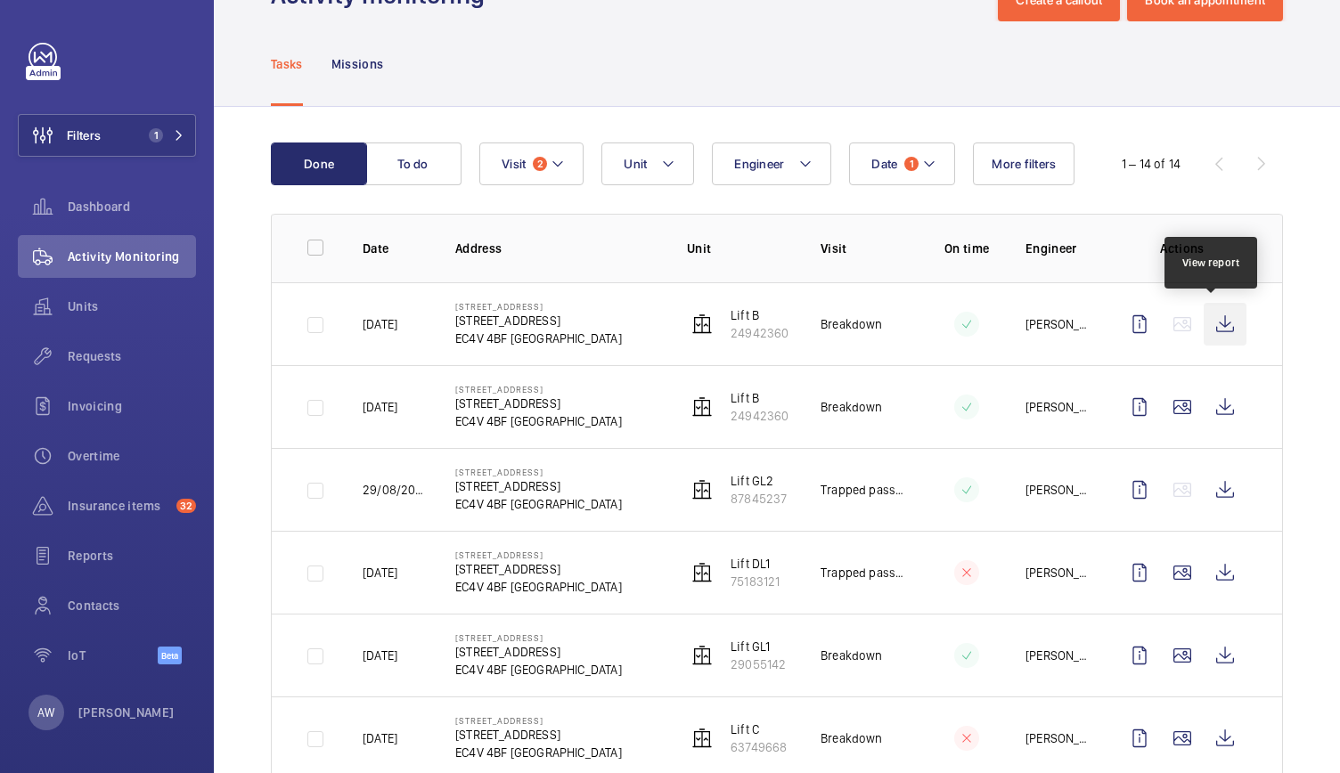
click at [1210, 328] on wm-front-icon-button at bounding box center [1224, 324] width 43 height 43
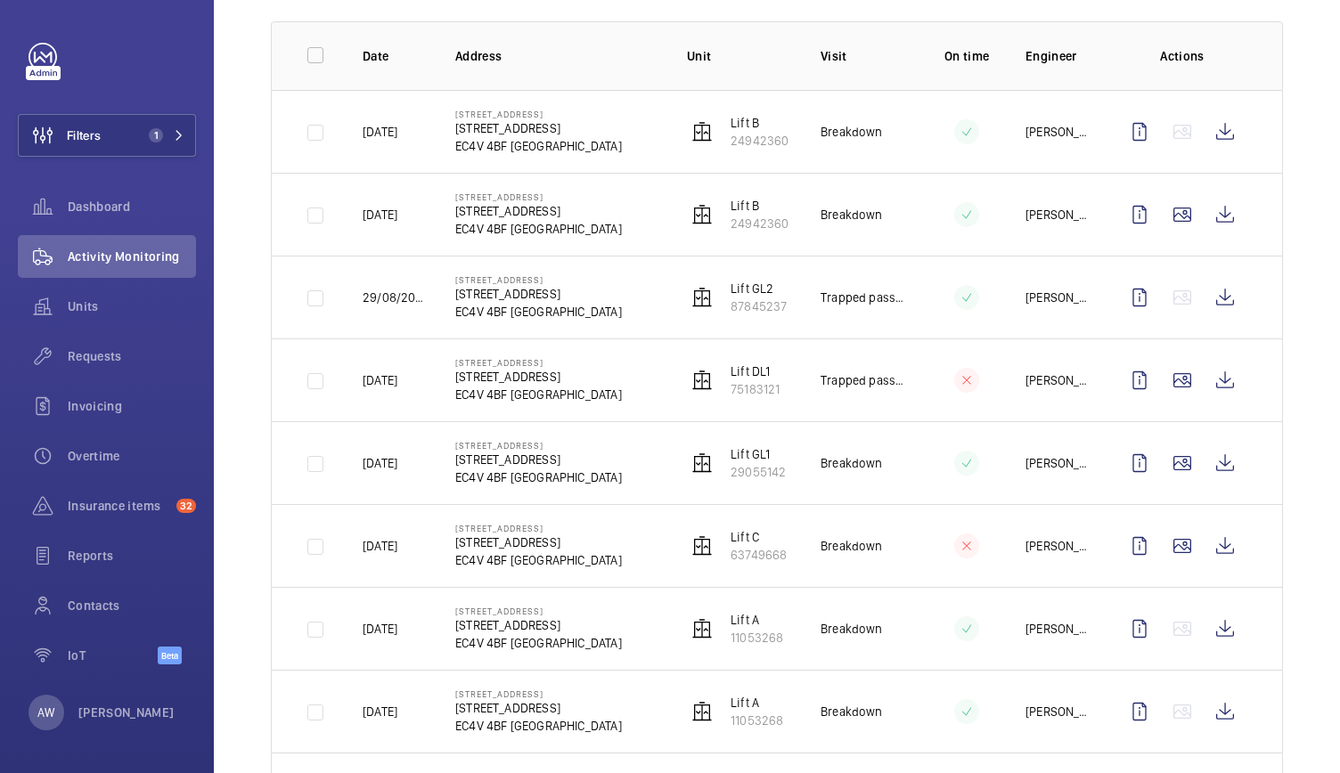
scroll to position [269, 0]
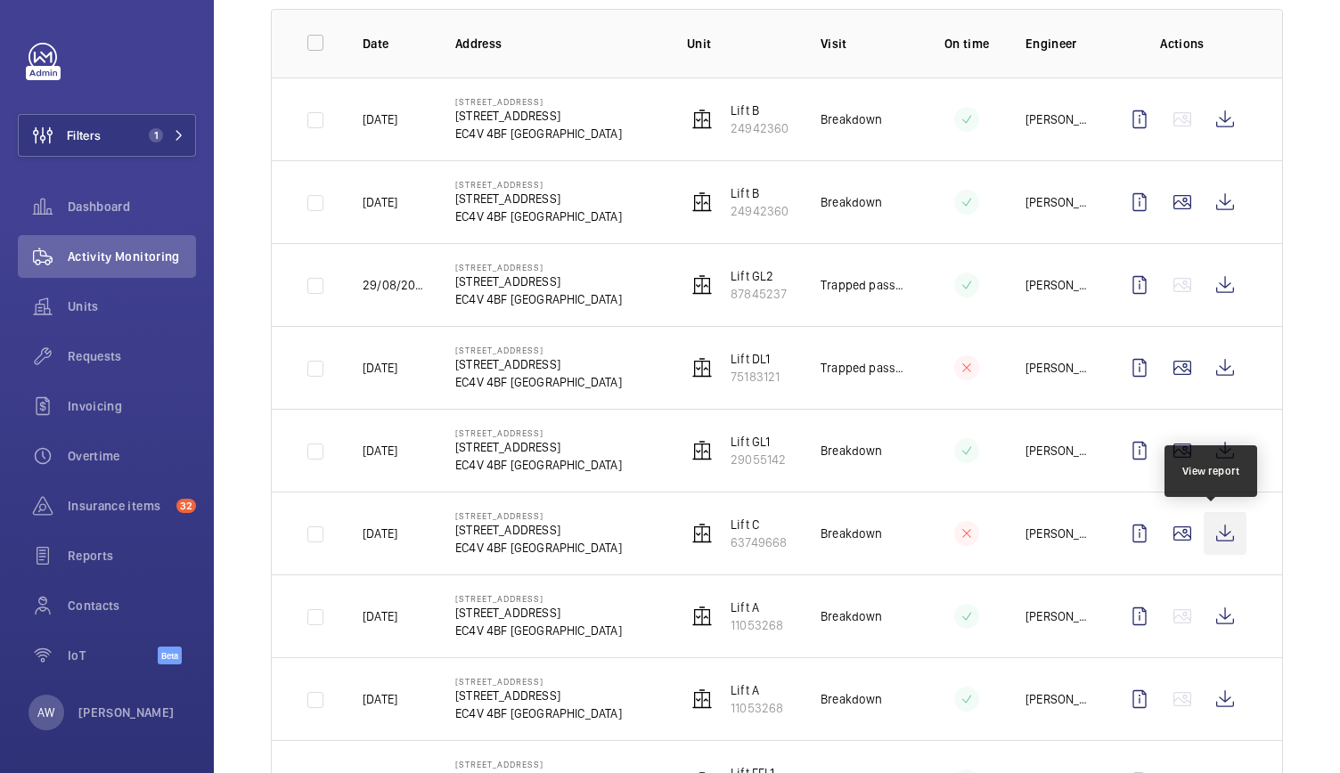
click at [1220, 540] on wm-front-icon-button at bounding box center [1224, 533] width 43 height 43
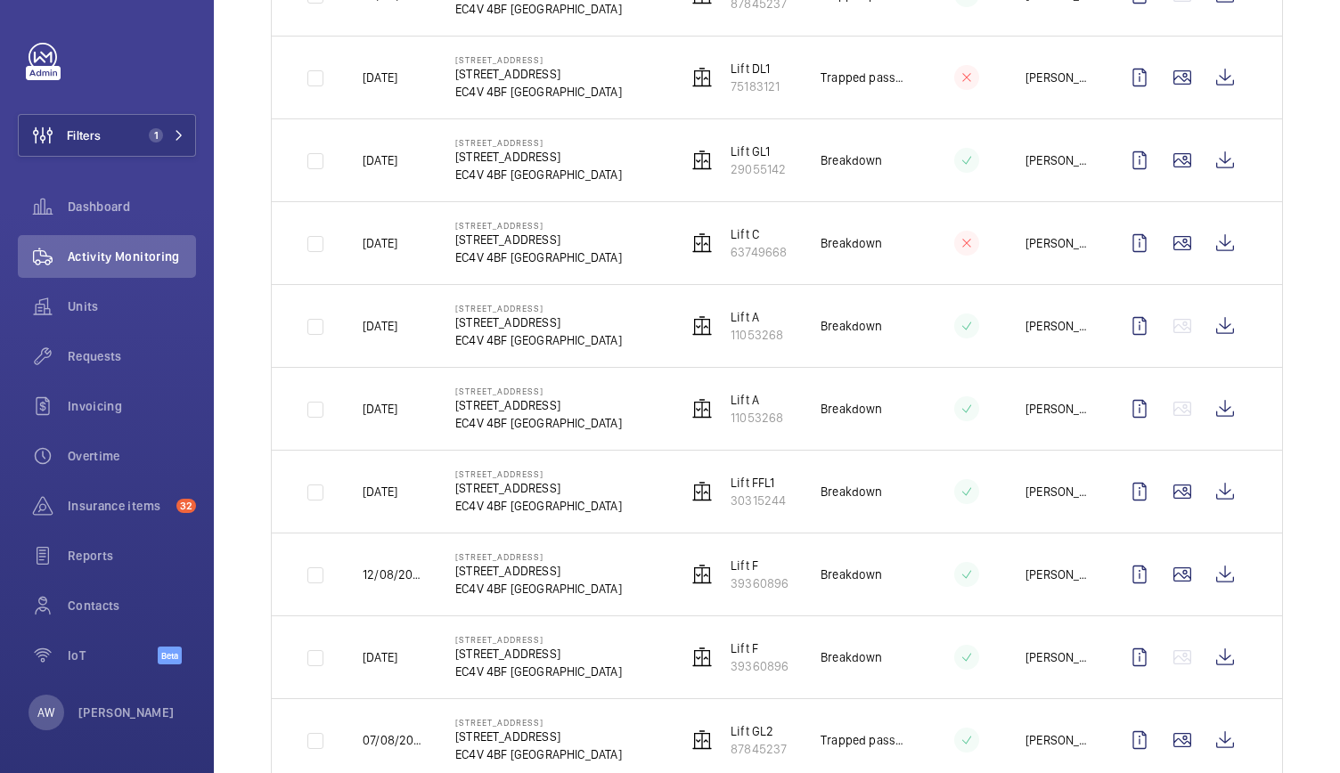
scroll to position [559, 0]
click at [1211, 485] on wm-front-icon-button at bounding box center [1224, 491] width 43 height 43
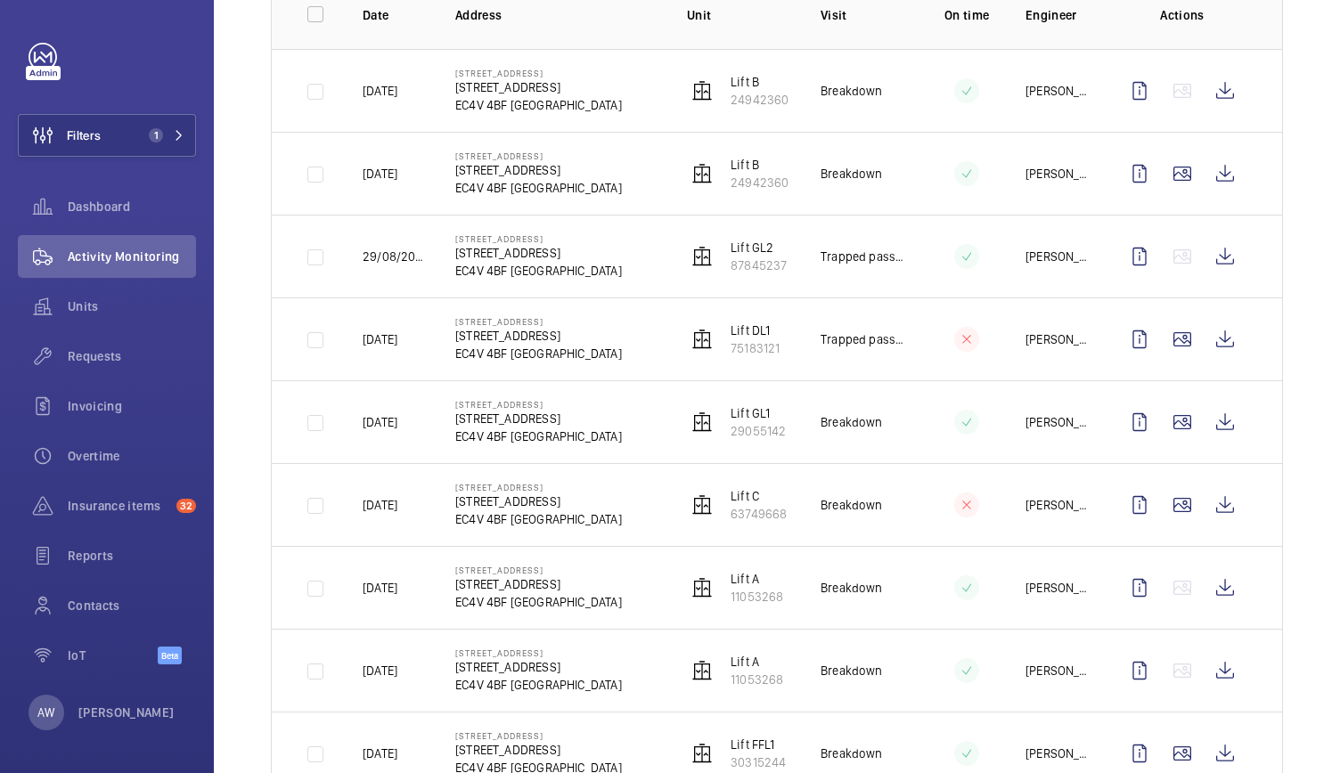
scroll to position [296, 0]
click at [157, 120] on button "Filters 1" at bounding box center [107, 135] width 178 height 43
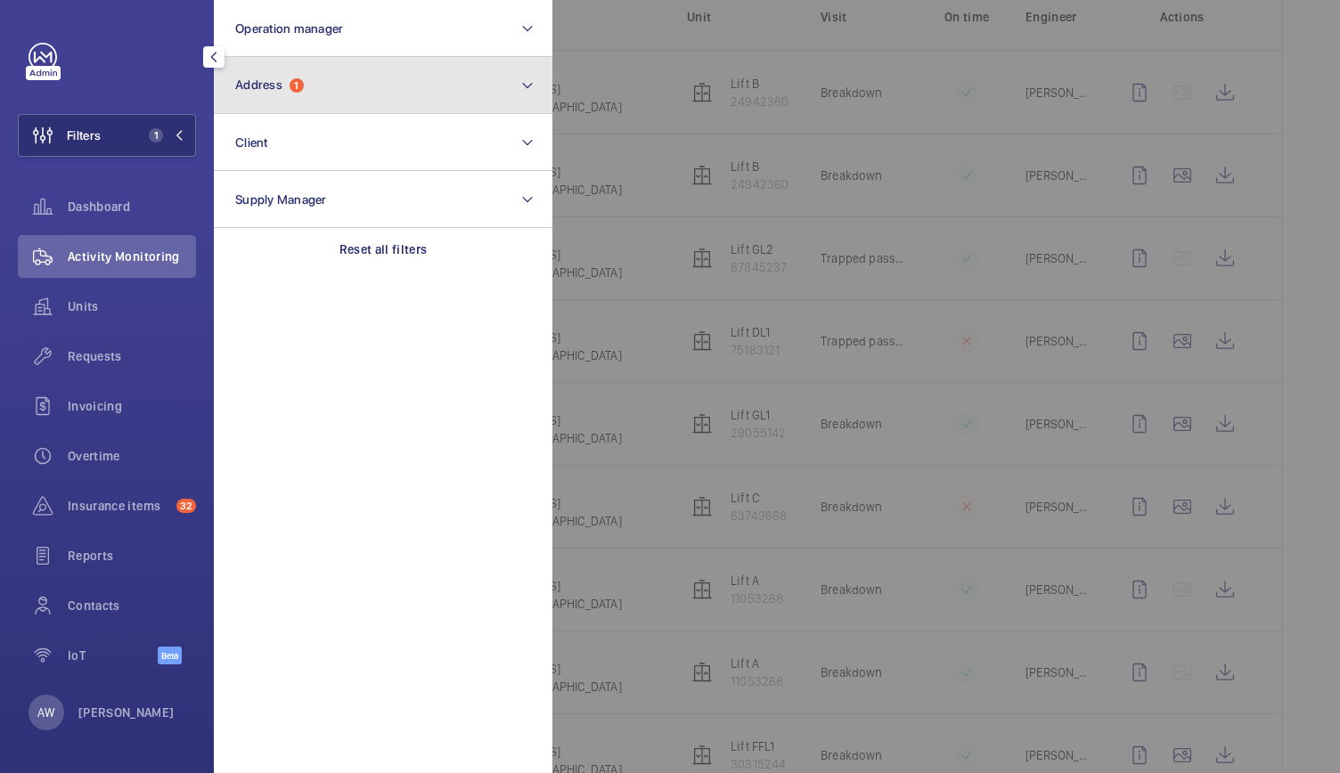
click at [325, 72] on button "Address 1" at bounding box center [383, 85] width 338 height 57
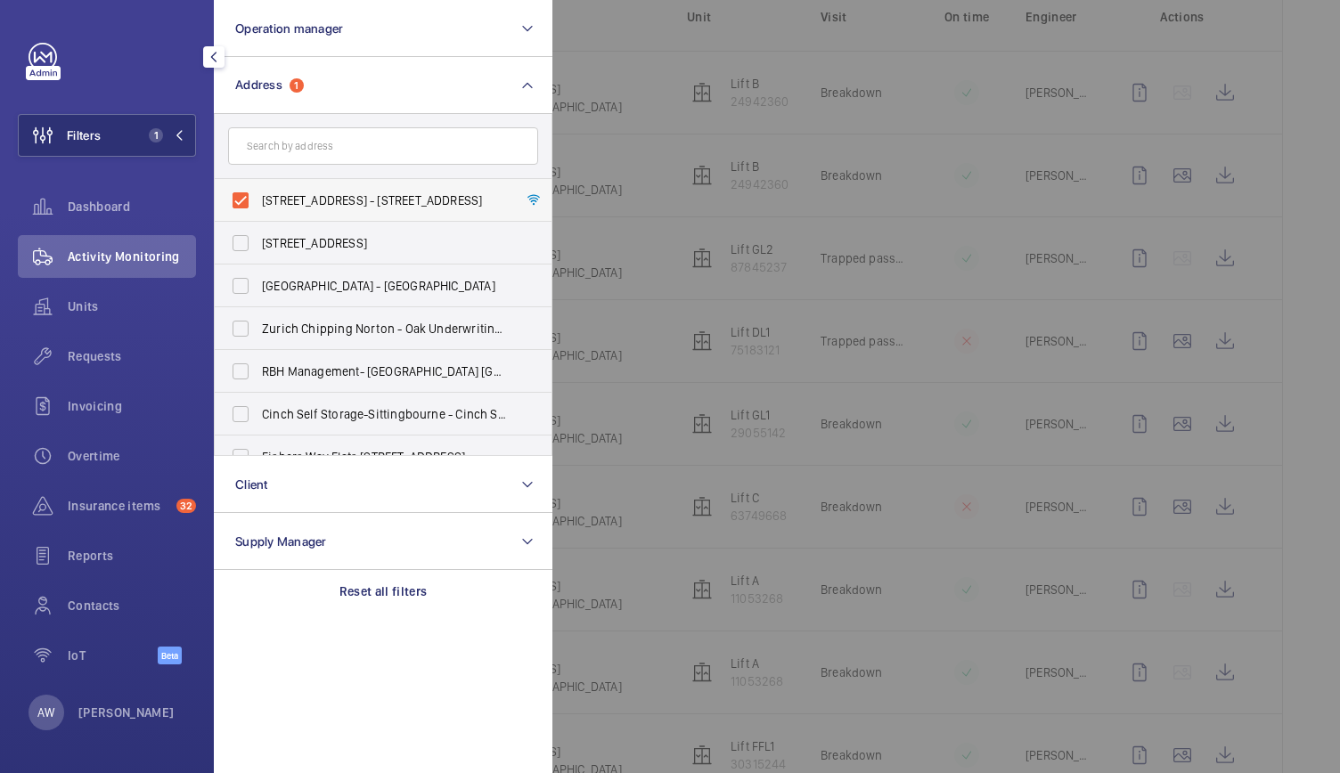
click at [241, 199] on label "[STREET_ADDRESS] - [STREET_ADDRESS]" at bounding box center [370, 200] width 310 height 43
click at [241, 199] on input "[STREET_ADDRESS] - [STREET_ADDRESS]" at bounding box center [241, 201] width 36 height 36
checkbox input "false"
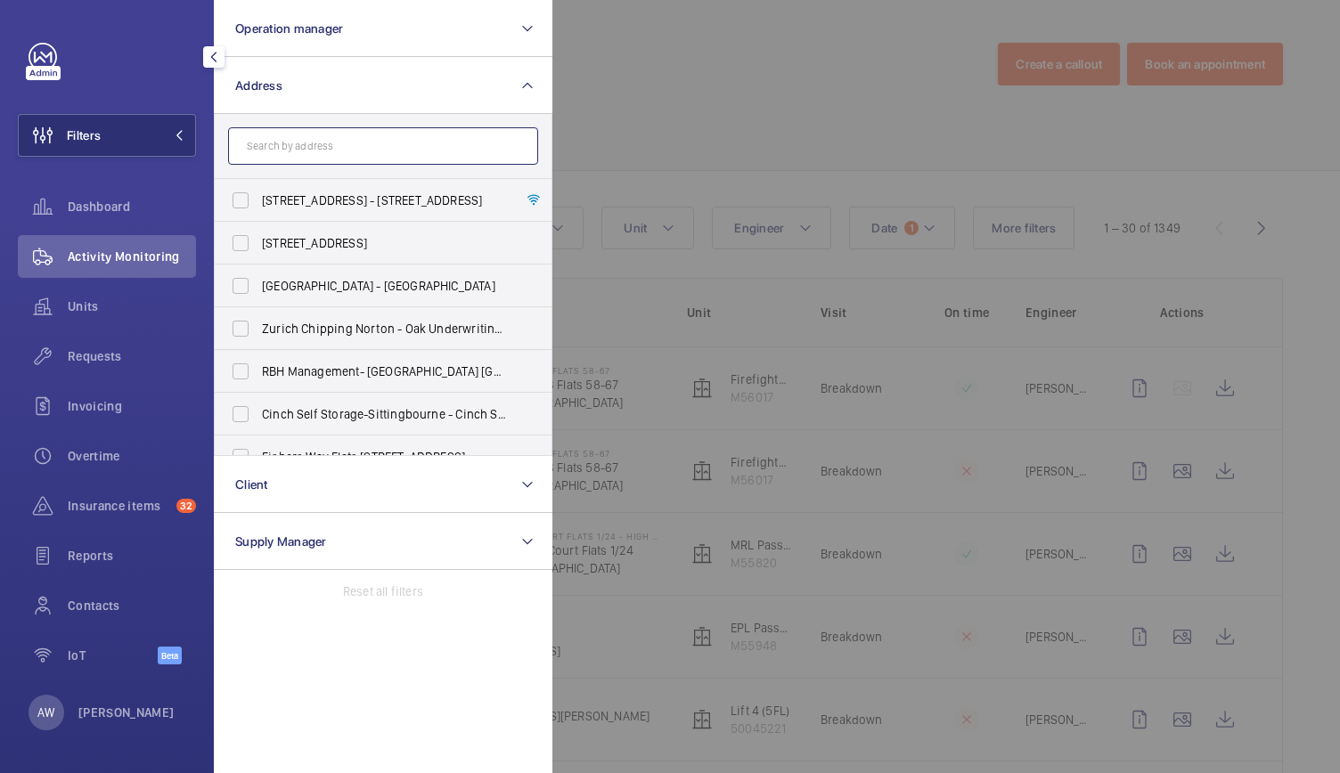
click at [273, 153] on input "text" at bounding box center [383, 145] width 310 height 37
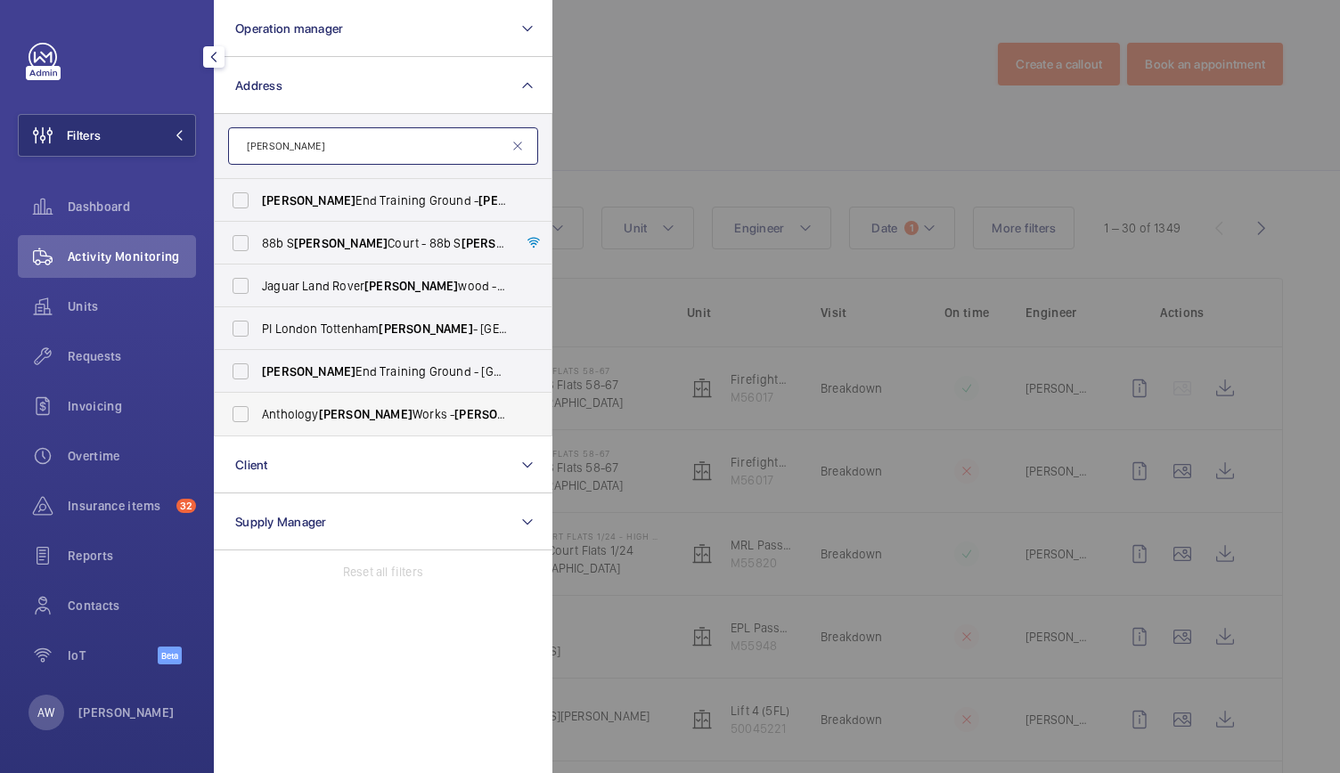
type input "[PERSON_NAME]"
click at [283, 408] on span "Anthology [PERSON_NAME] Works - [PERSON_NAME][GEOGRAPHIC_DATA]" at bounding box center [384, 414] width 245 height 18
click at [258, 408] on input "Anthology [PERSON_NAME] Works - [PERSON_NAME][GEOGRAPHIC_DATA]" at bounding box center [241, 414] width 36 height 36
checkbox input "true"
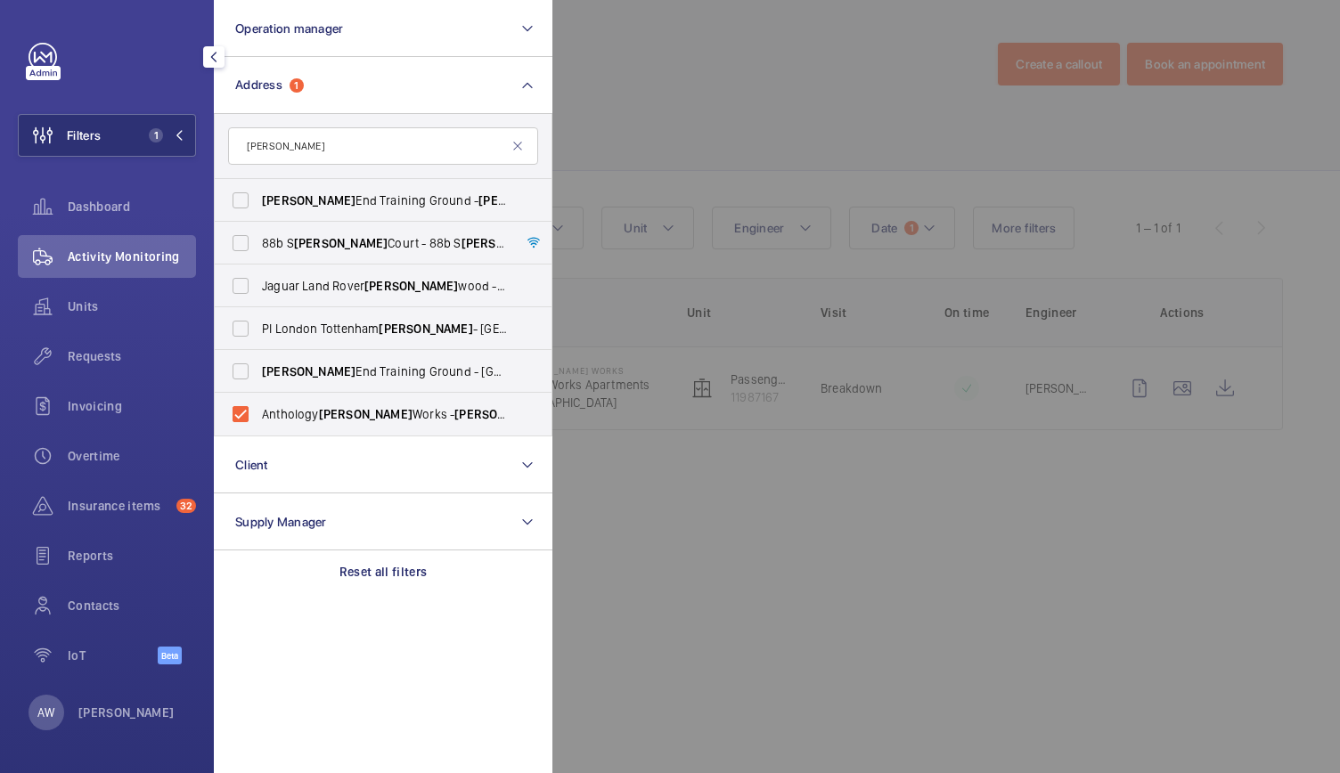
click at [784, 79] on div at bounding box center [1222, 386] width 1340 height 773
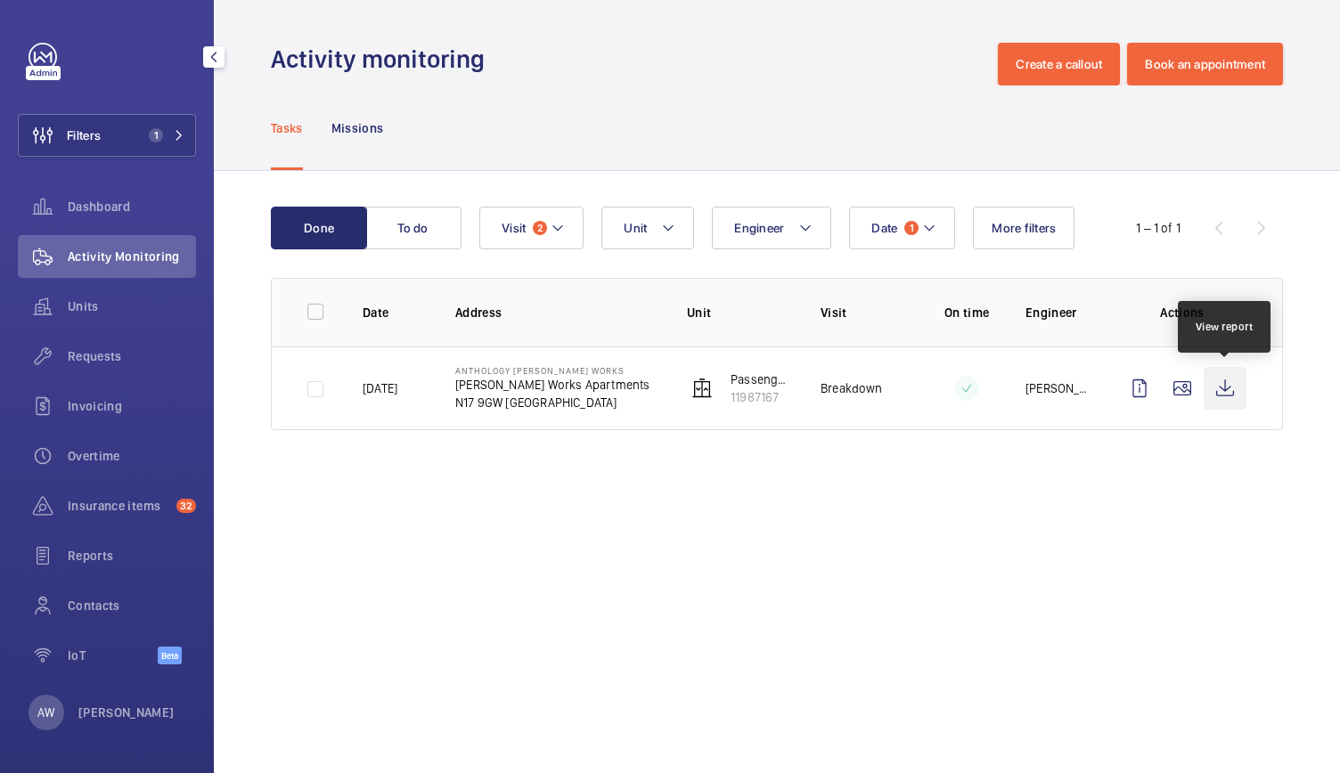
click at [1224, 386] on wm-front-icon-button at bounding box center [1224, 388] width 43 height 43
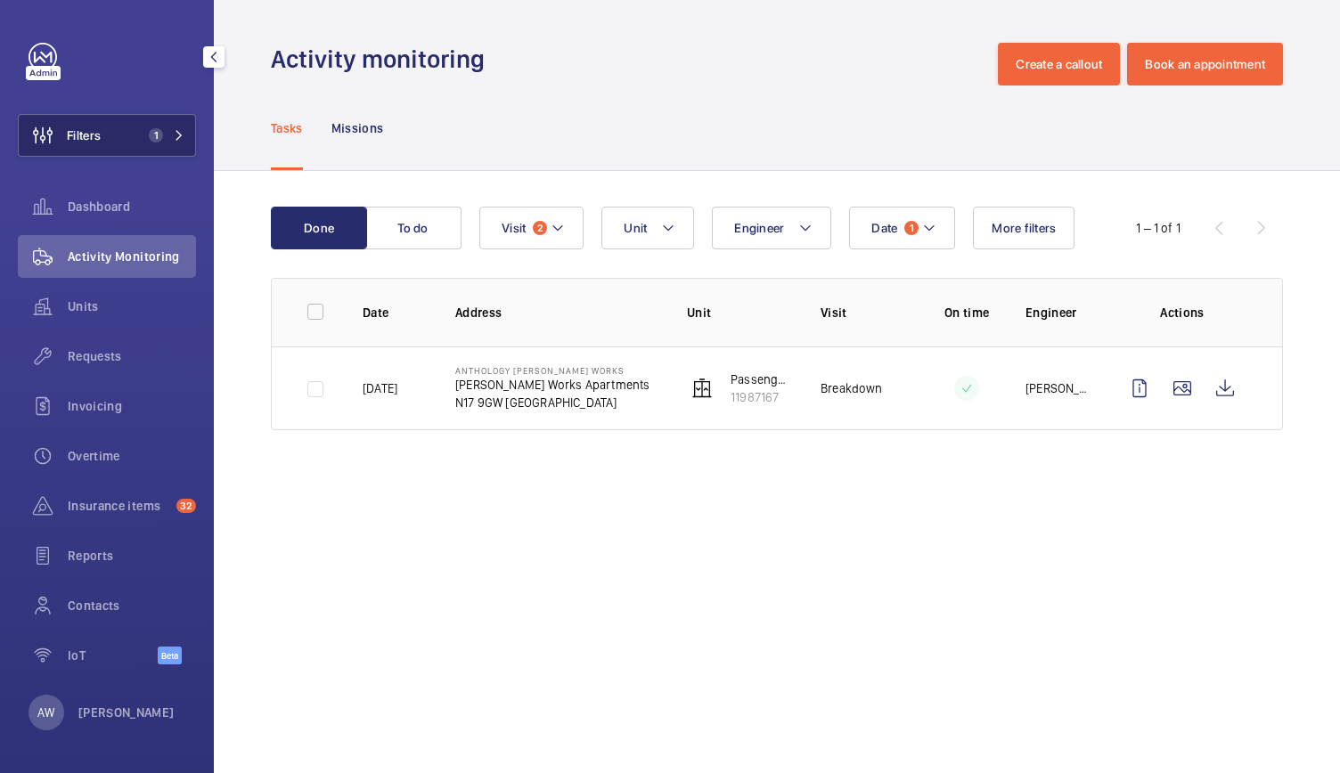
click at [145, 149] on button "Filters 1" at bounding box center [107, 135] width 178 height 43
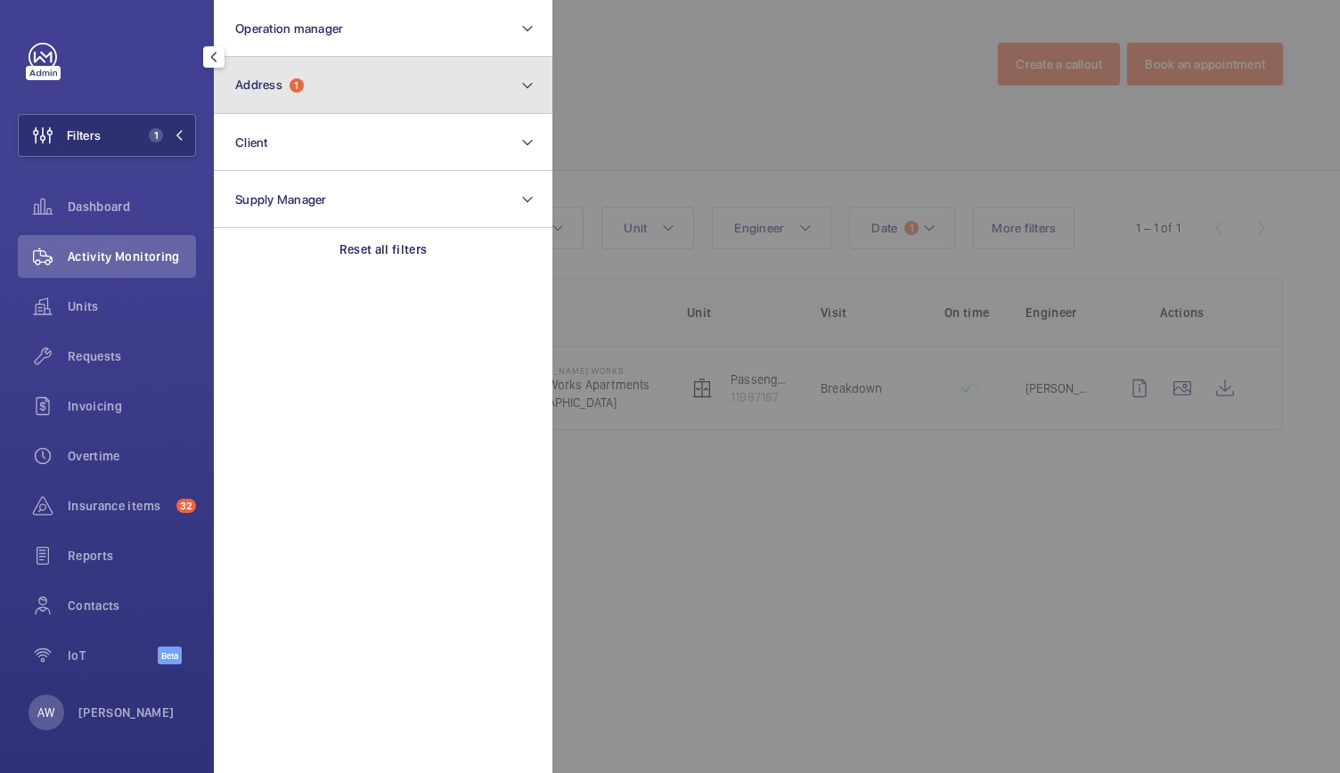
click at [338, 68] on button "Address 1" at bounding box center [383, 85] width 338 height 57
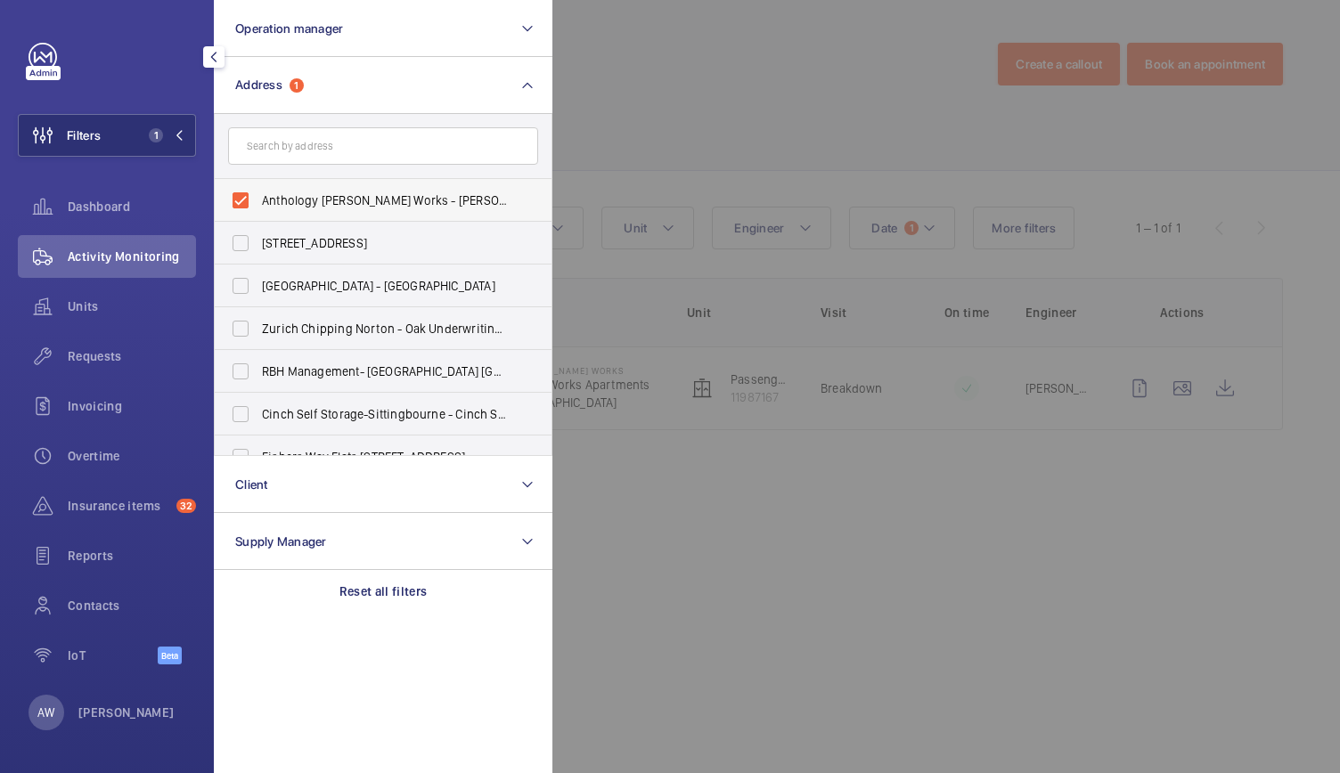
click at [238, 209] on label "Anthology [PERSON_NAME] Works - [PERSON_NAME][GEOGRAPHIC_DATA]" at bounding box center [370, 200] width 310 height 43
click at [238, 209] on input "Anthology [PERSON_NAME] Works - [PERSON_NAME][GEOGRAPHIC_DATA]" at bounding box center [241, 201] width 36 height 36
checkbox input "false"
click at [289, 140] on input "text" at bounding box center [383, 145] width 310 height 37
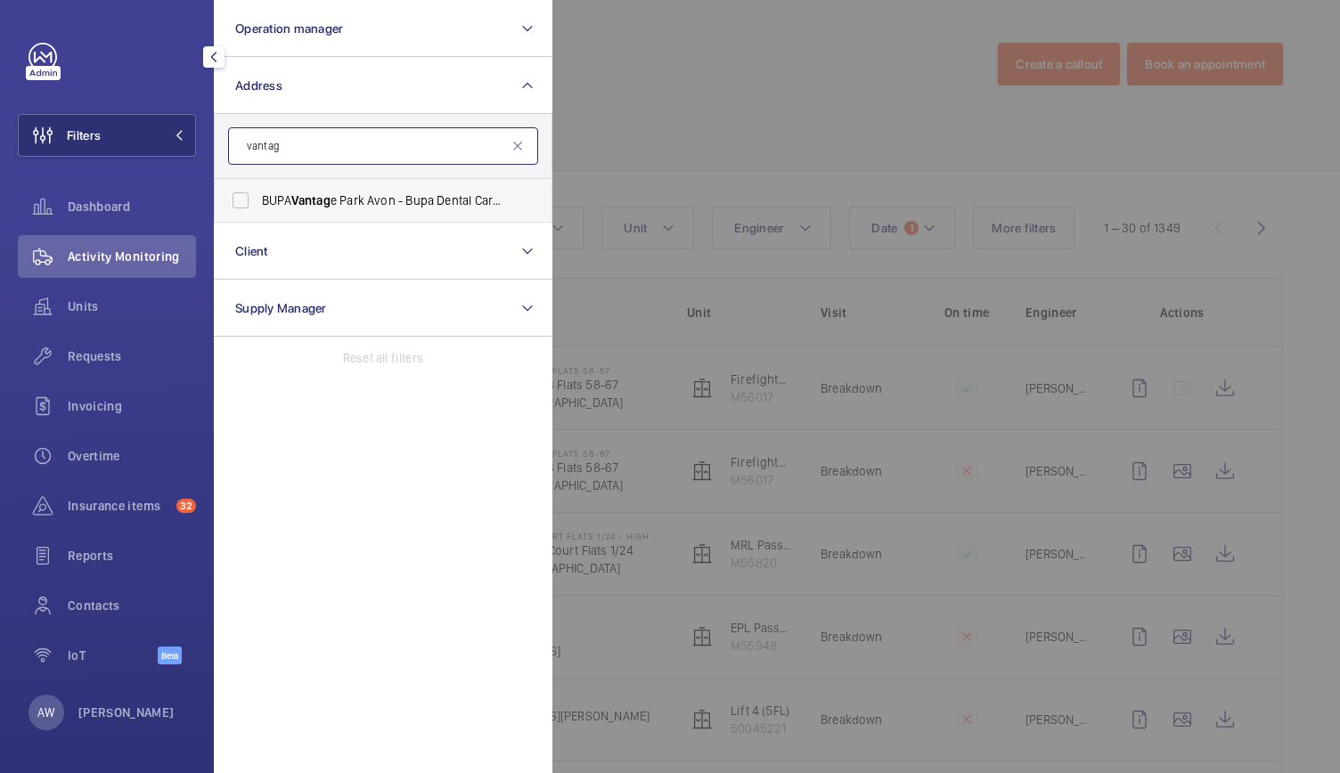
type input "vantag"
click at [294, 200] on span "Vantag" at bounding box center [310, 200] width 39 height 14
click at [258, 200] on input "BUPA Vantag e Park Avon - Bupa Dental Care Support [GEOGRAPHIC_DATA]" at bounding box center [241, 201] width 36 height 36
checkbox input "true"
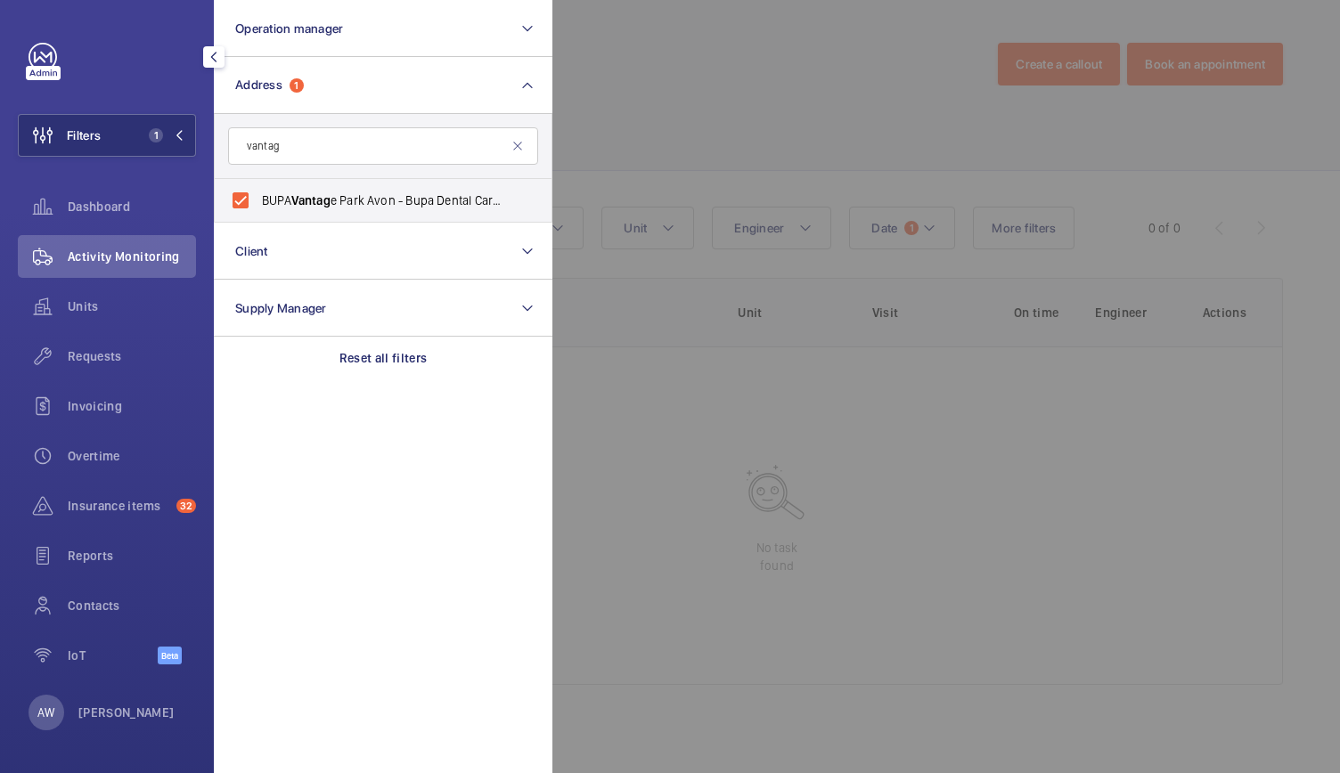
click at [654, 118] on div at bounding box center [1222, 386] width 1340 height 773
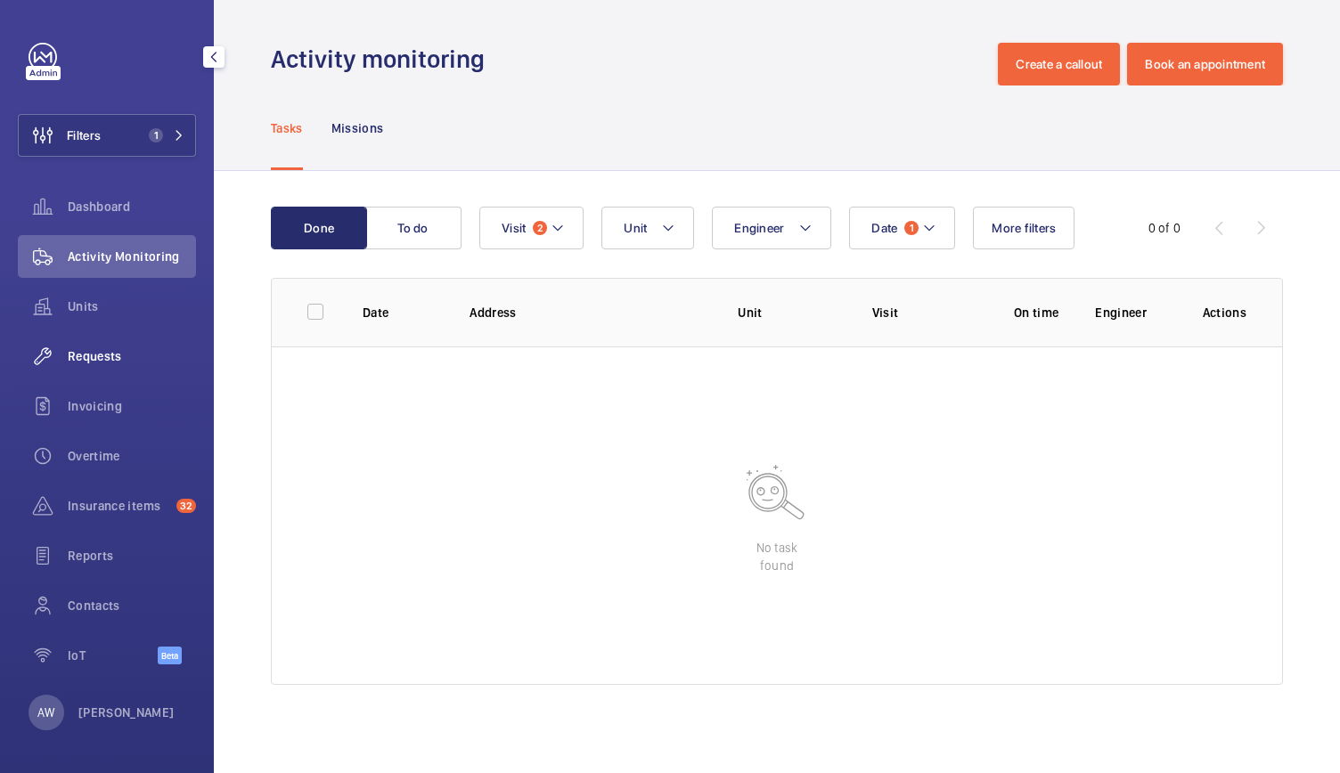
click at [89, 368] on div "Requests" at bounding box center [107, 356] width 178 height 43
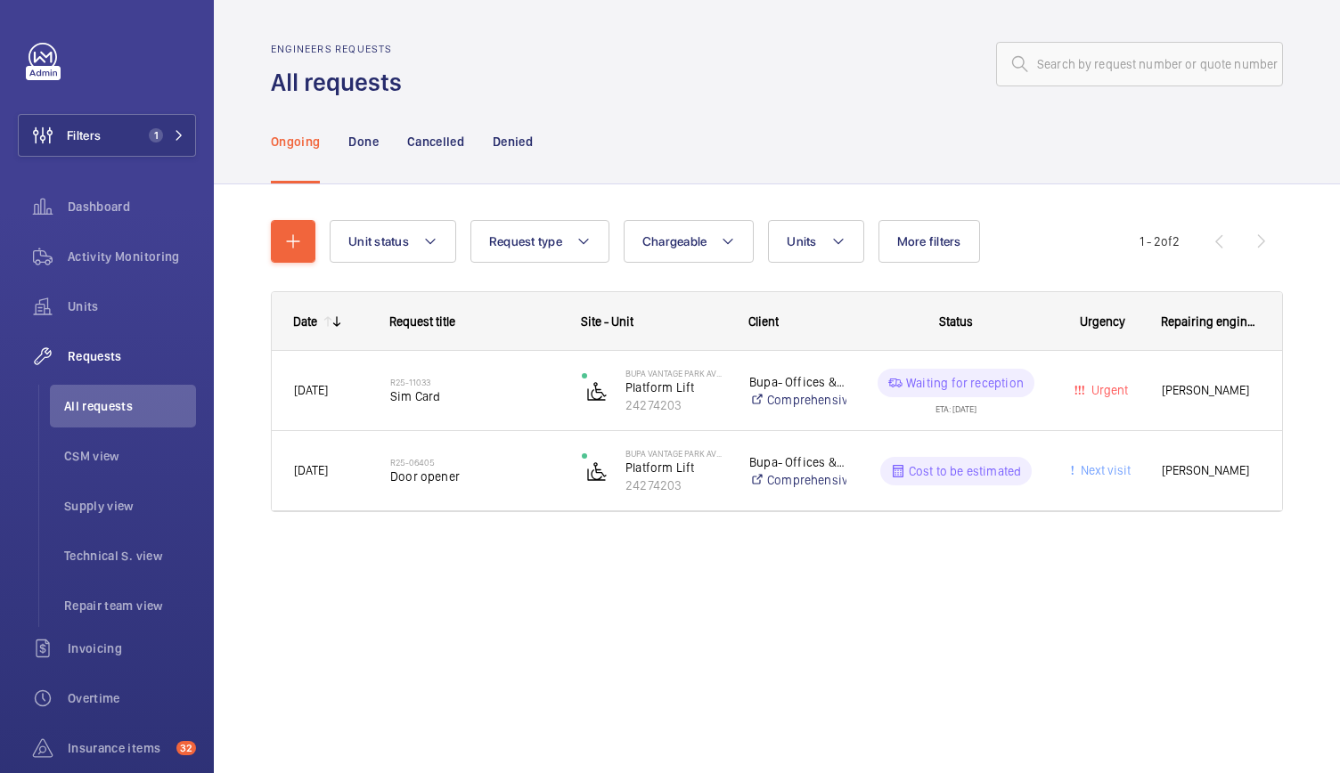
click at [1203, 622] on div "Engineers requests All requests Ongoing Done Cancelled Denied Unit status Reque…" at bounding box center [777, 386] width 1126 height 773
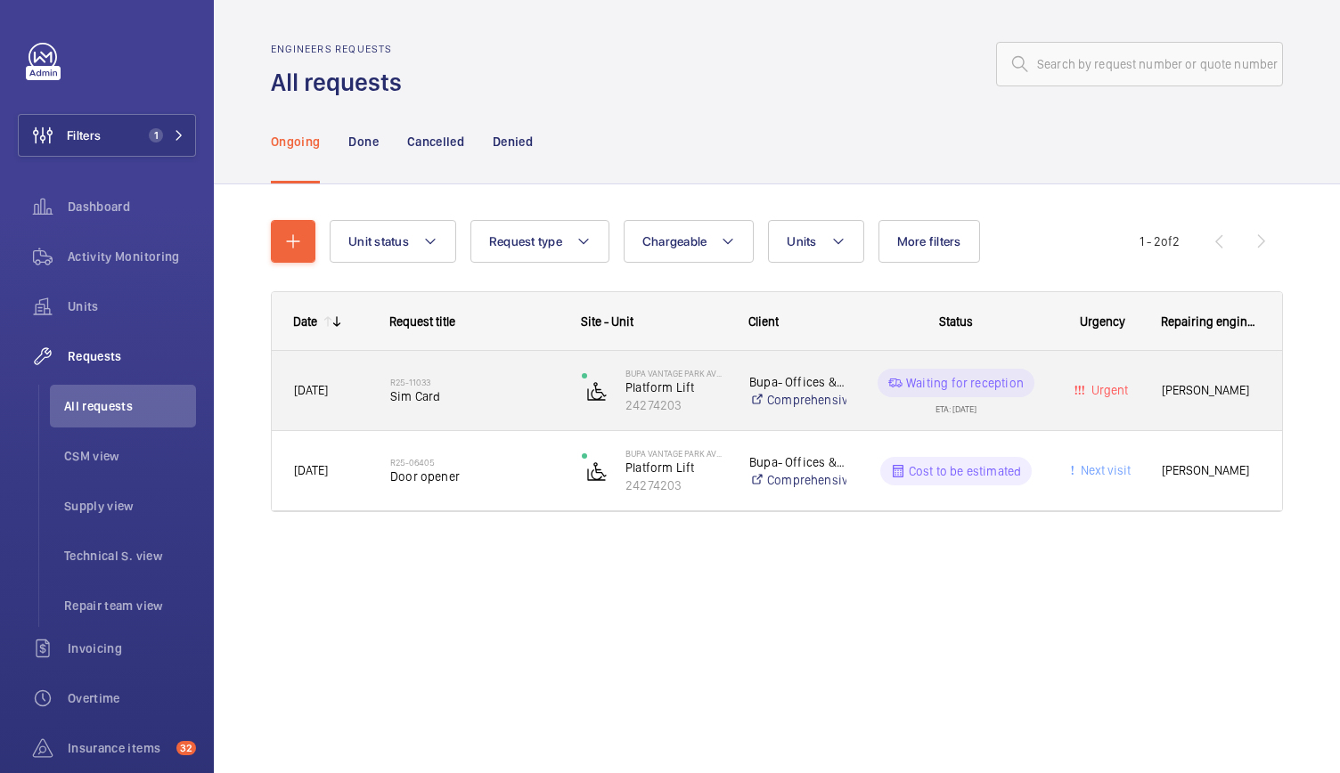
click at [458, 379] on h2 "R25-11033" at bounding box center [474, 382] width 168 height 11
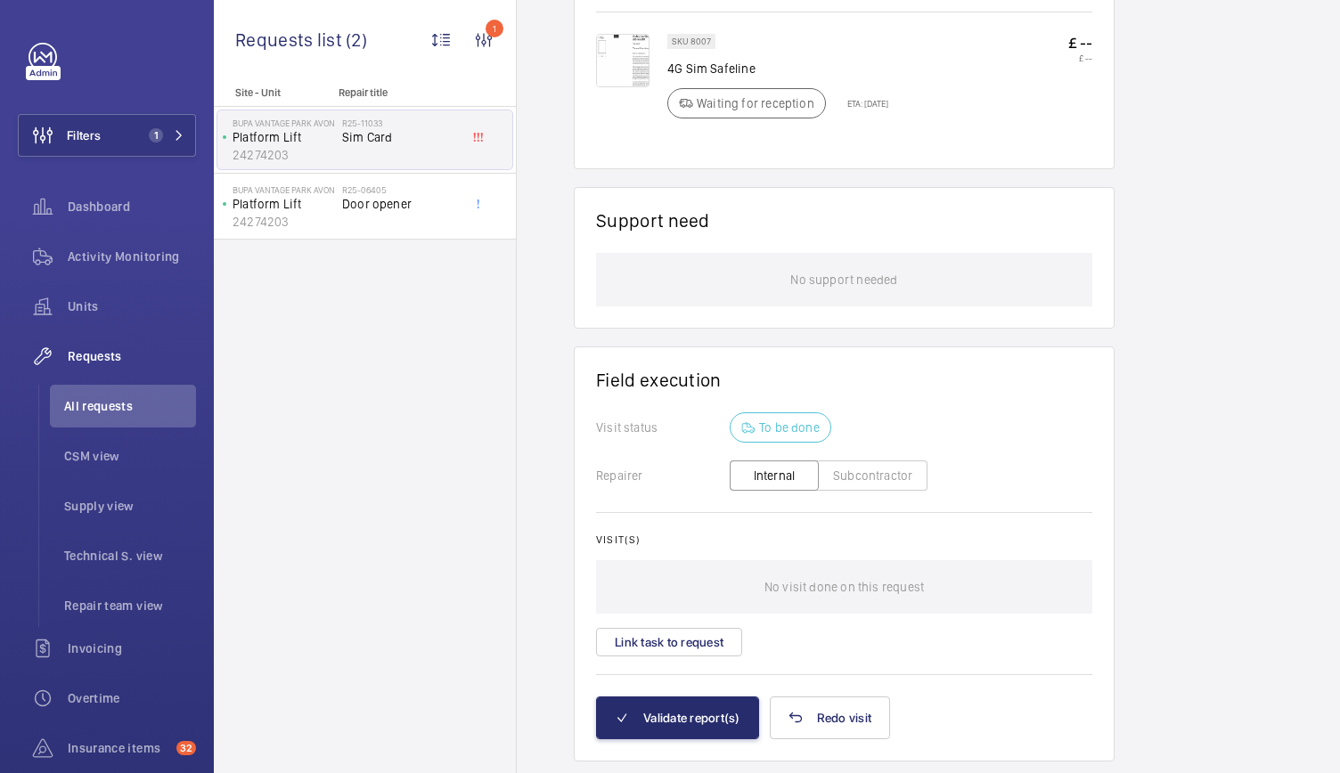
scroll to position [1146, 0]
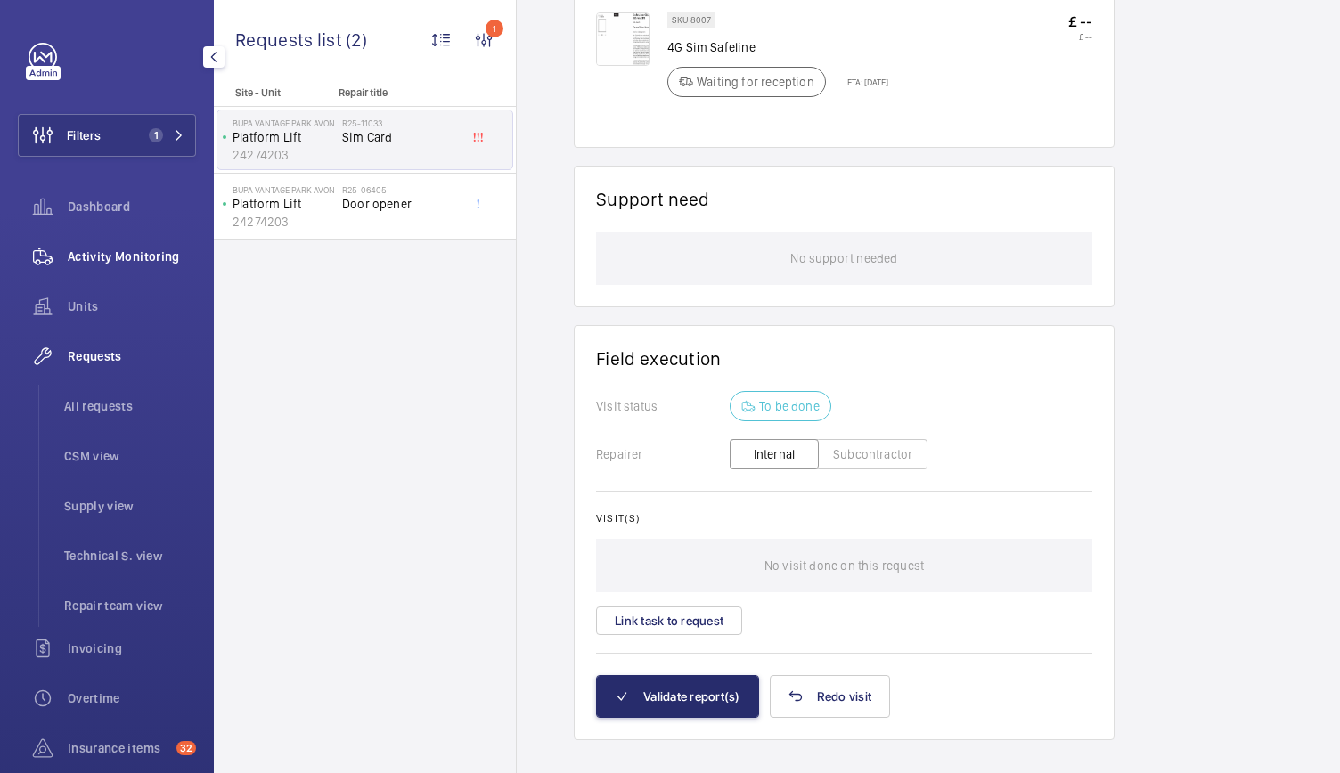
click at [76, 257] on span "Activity Monitoring" at bounding box center [132, 257] width 128 height 18
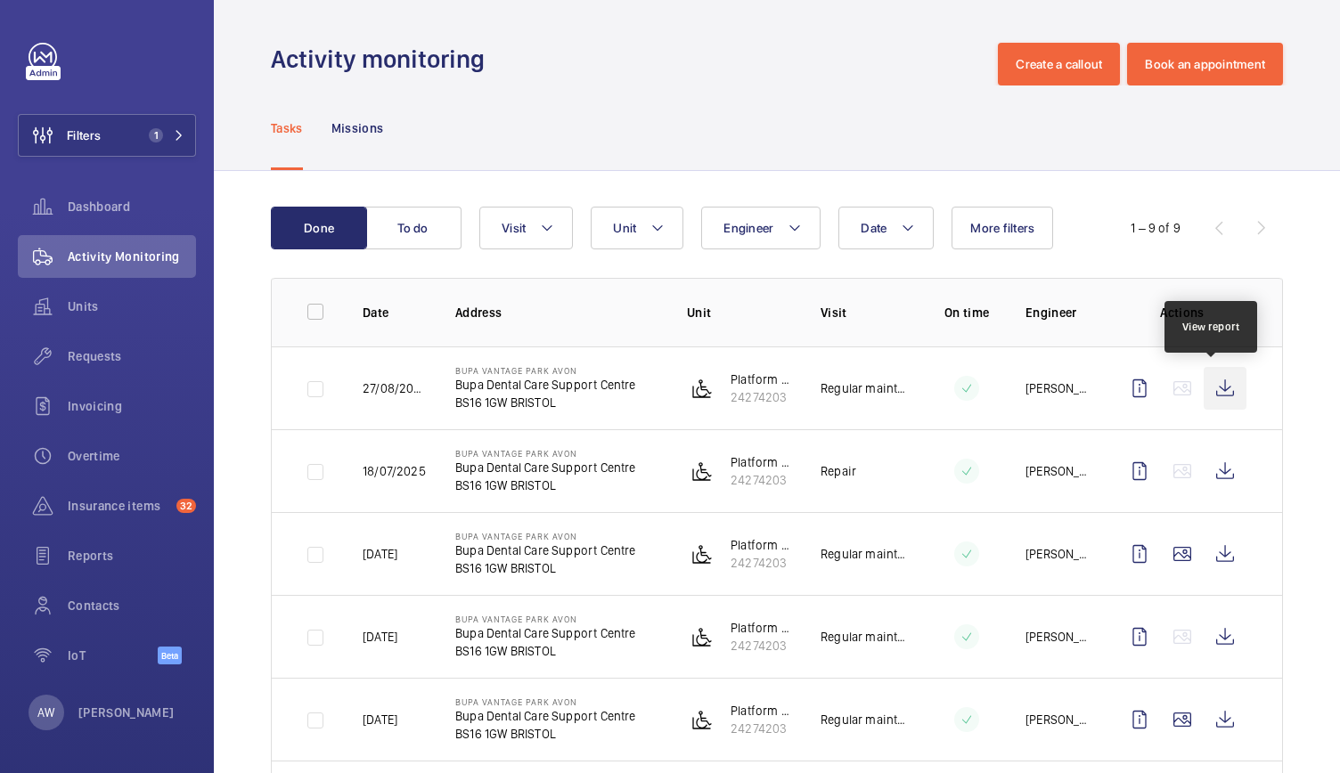
click at [1231, 380] on wm-front-icon-button at bounding box center [1224, 388] width 43 height 43
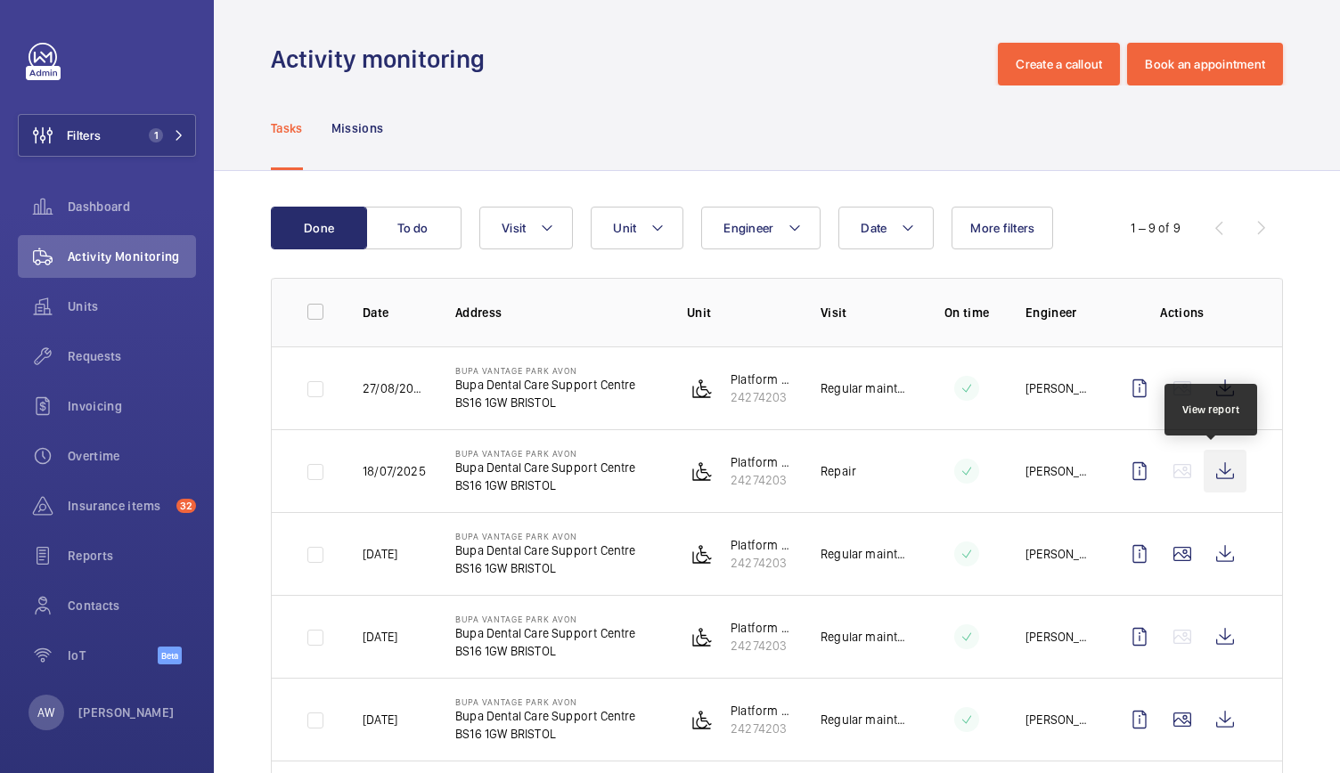
click at [1203, 469] on wm-front-icon-button at bounding box center [1224, 471] width 43 height 43
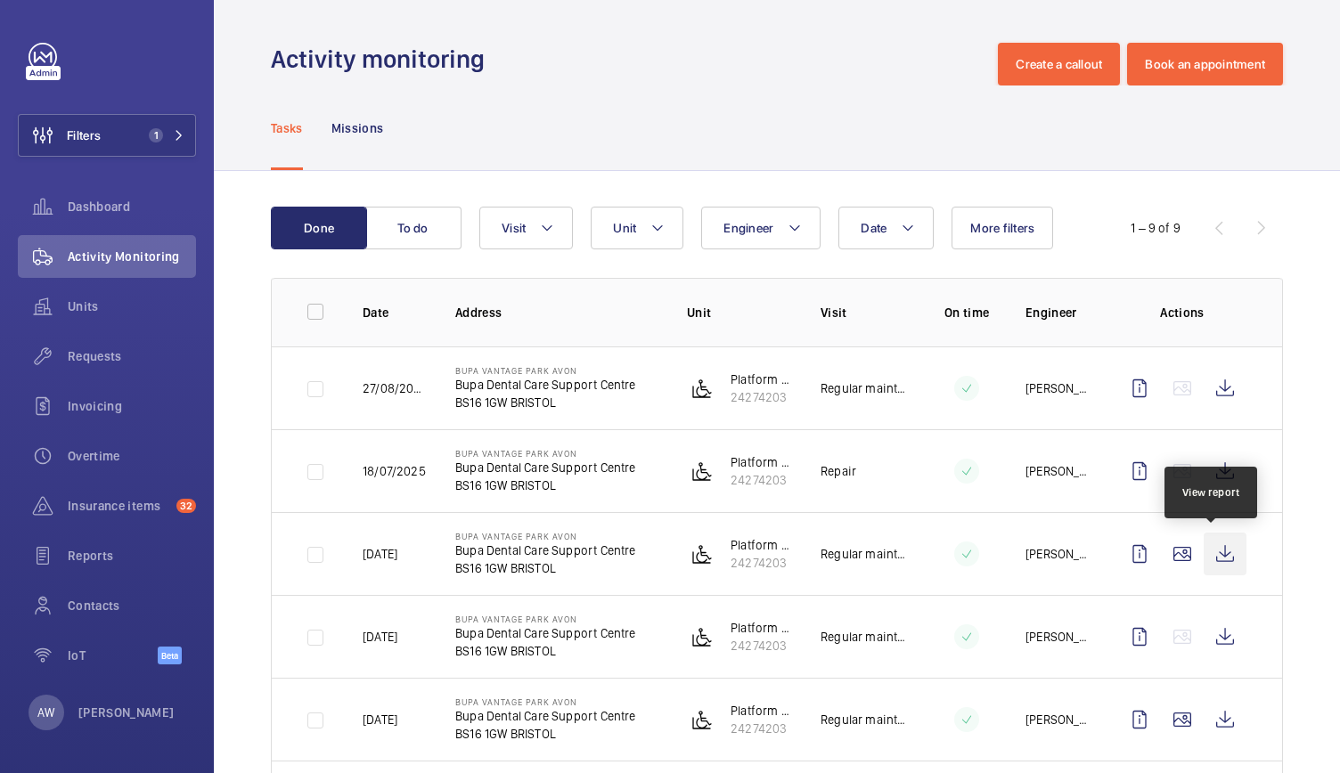
click at [1211, 557] on wm-front-icon-button at bounding box center [1224, 554] width 43 height 43
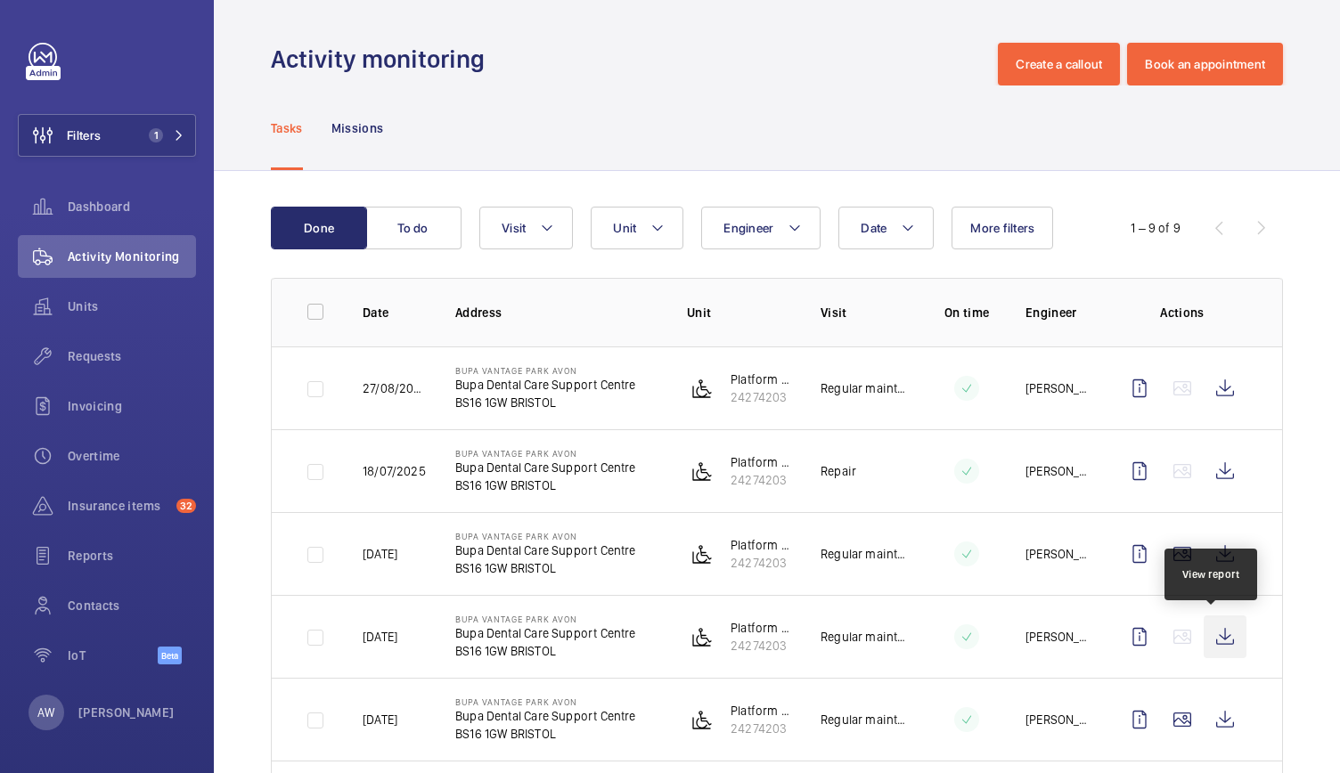
click at [1213, 642] on wm-front-icon-button at bounding box center [1224, 637] width 43 height 43
click at [104, 363] on span "Requests" at bounding box center [132, 356] width 128 height 18
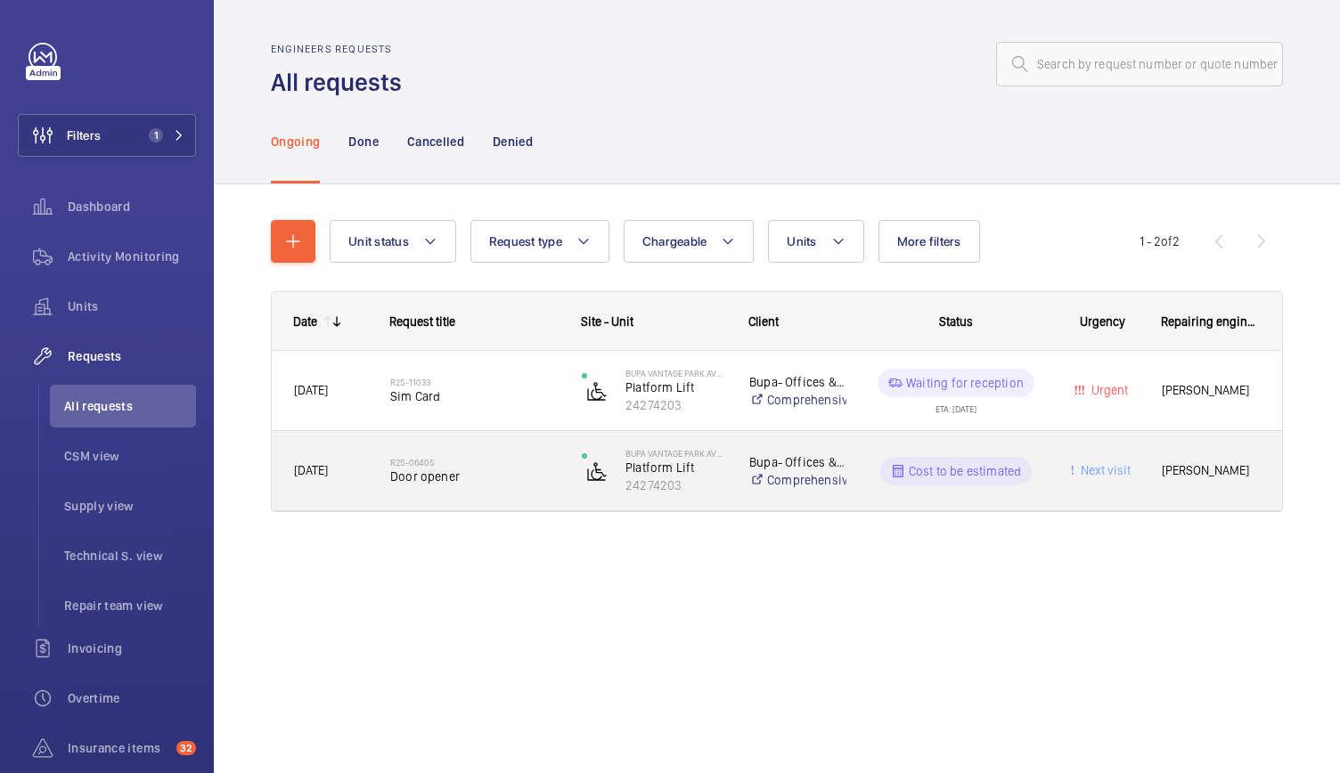
click at [522, 483] on span "Door opener" at bounding box center [474, 477] width 168 height 18
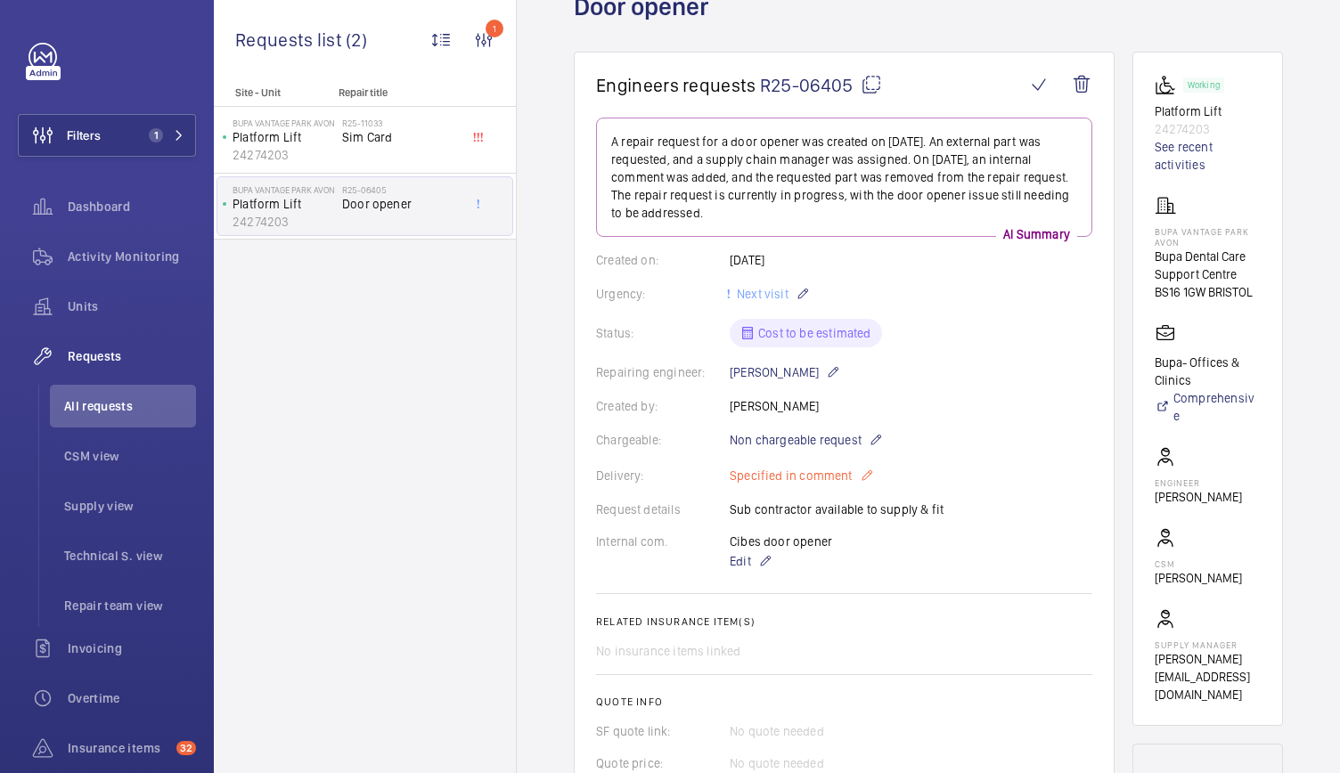
scroll to position [134, 0]
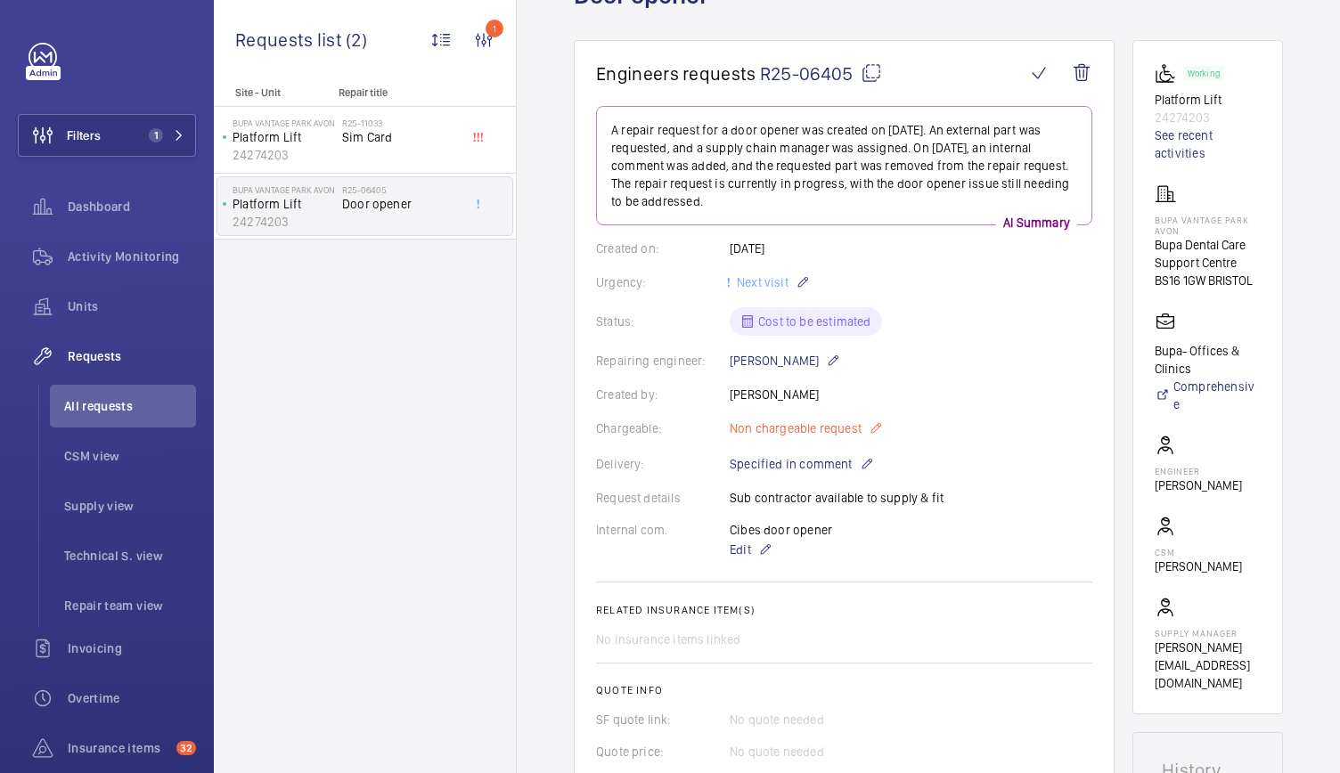
click at [869, 427] on mat-icon at bounding box center [876, 428] width 14 height 21
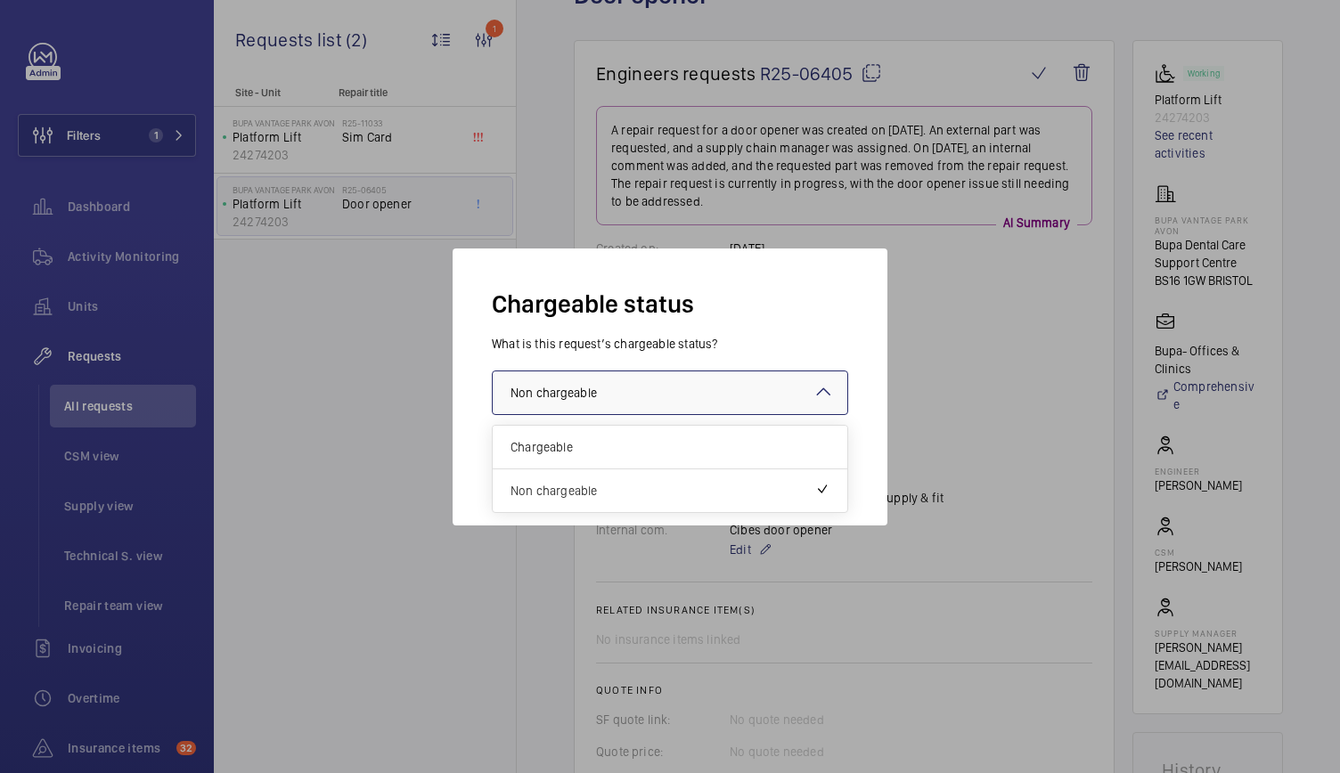
click at [682, 393] on div at bounding box center [670, 392] width 355 height 43
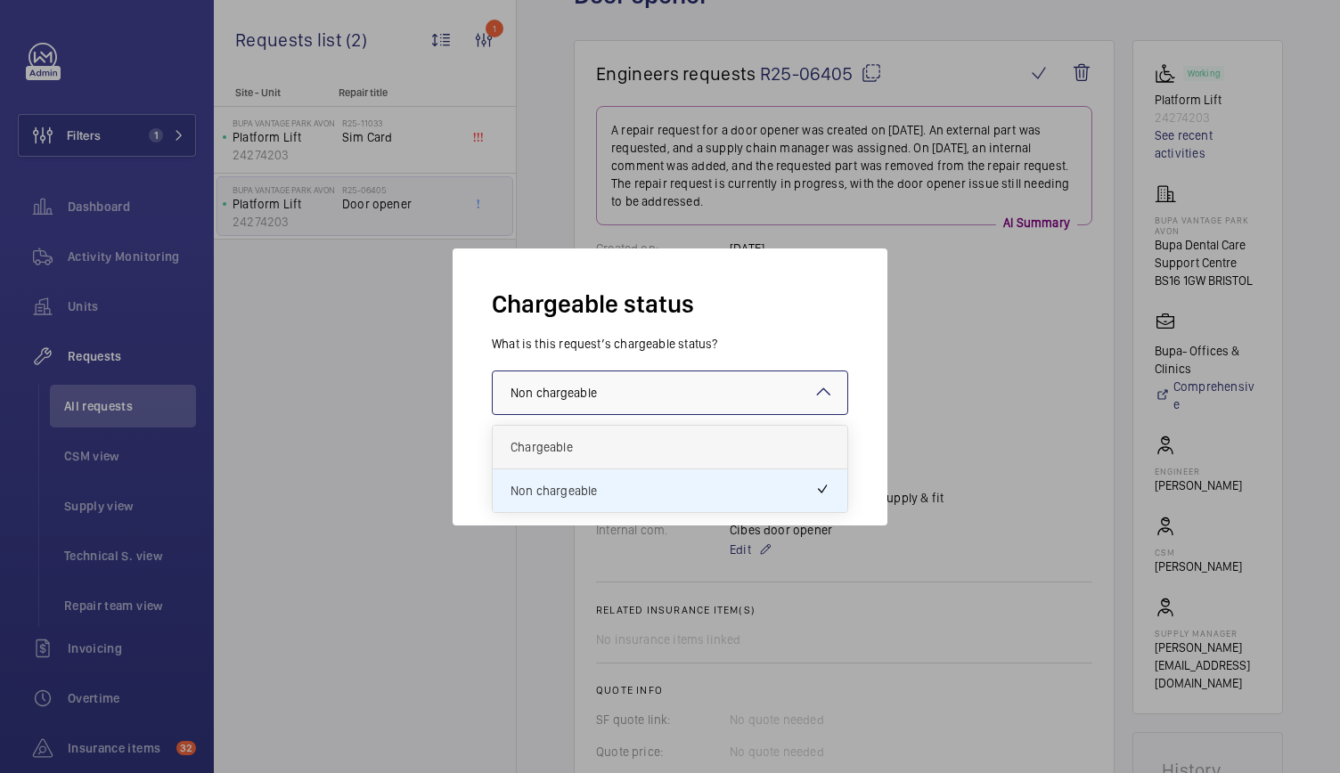
click at [640, 436] on div "Chargeable" at bounding box center [670, 448] width 355 height 44
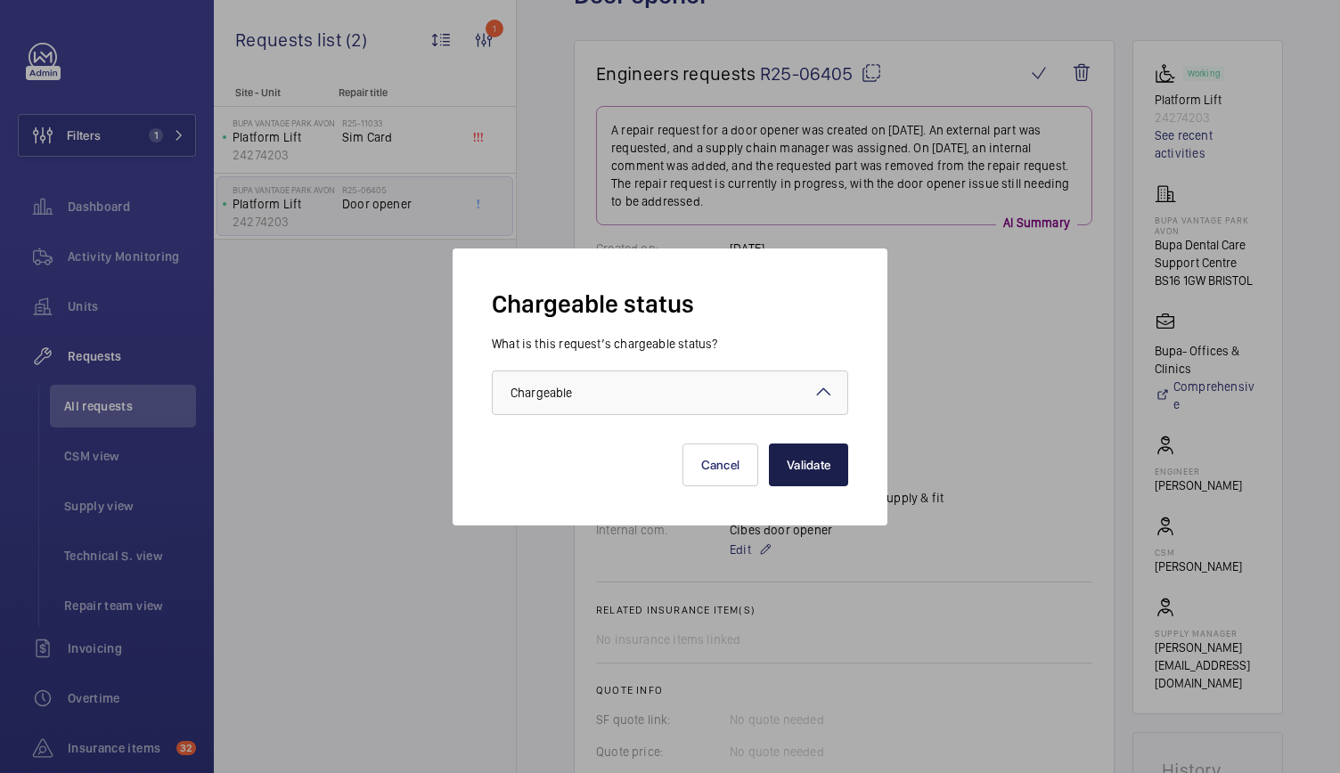
click at [828, 468] on button "Validate" at bounding box center [808, 465] width 79 height 43
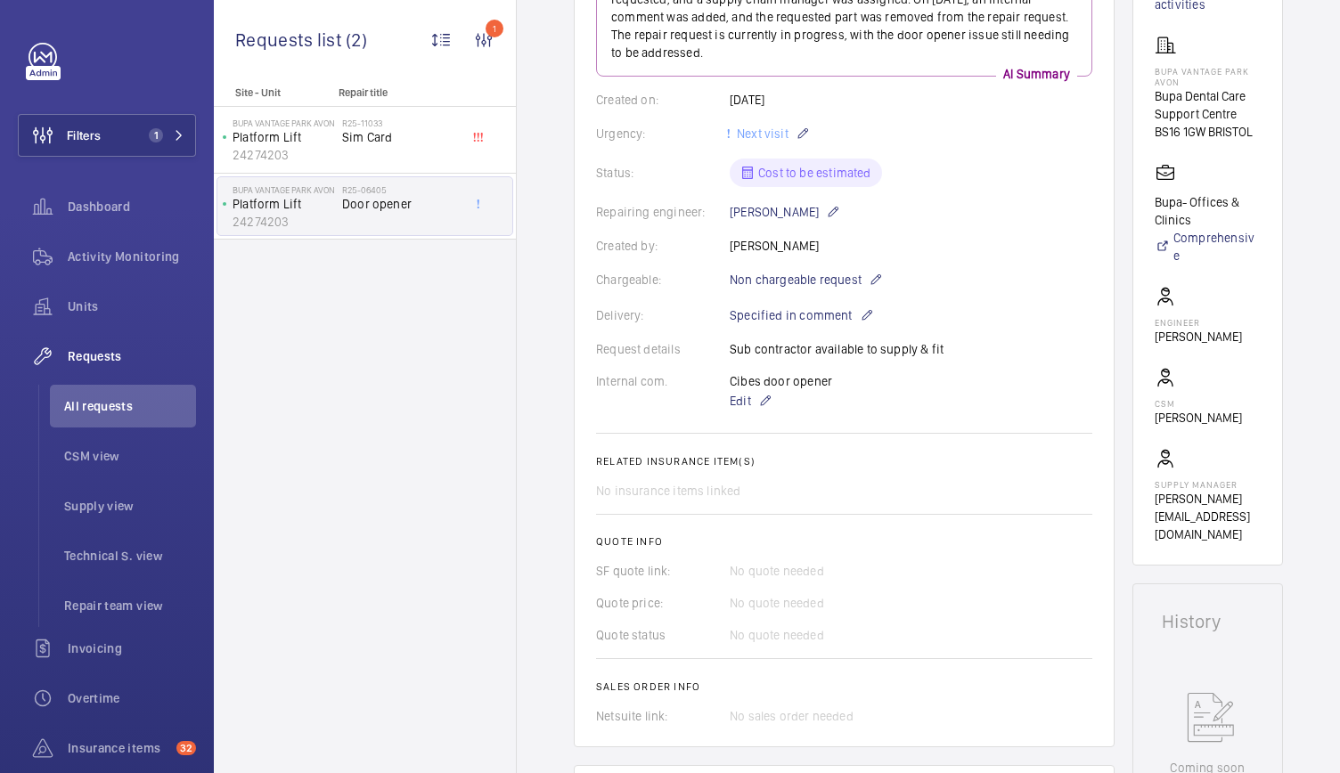
scroll to position [0, 25]
